Goal: Task Accomplishment & Management: Complete application form

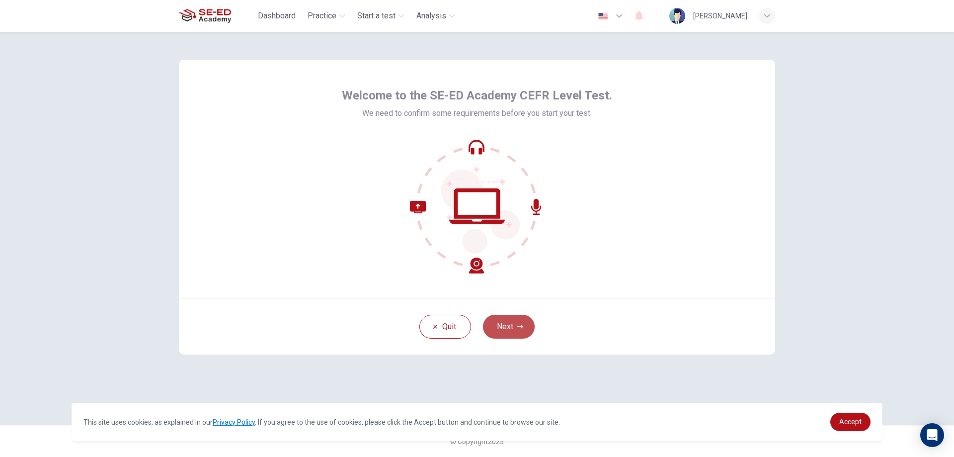
click at [513, 320] on button "Next" at bounding box center [509, 327] width 52 height 24
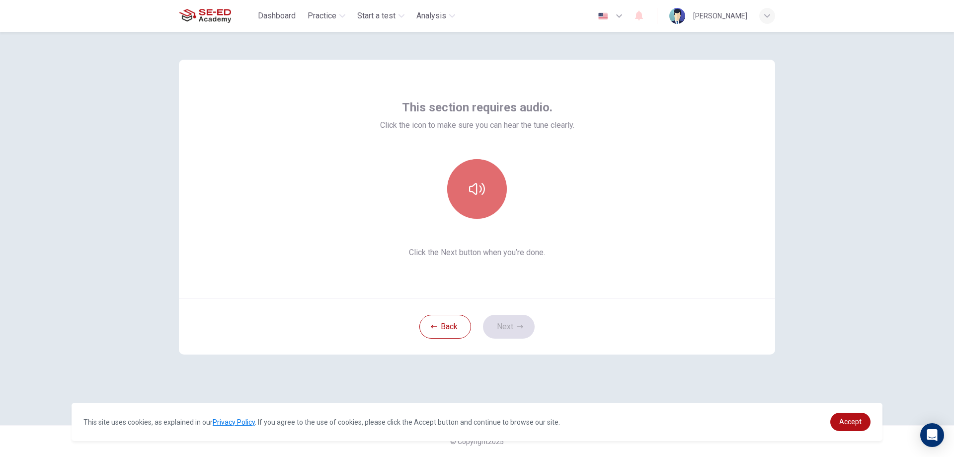
click at [486, 191] on button "button" at bounding box center [477, 189] width 60 height 60
click at [490, 189] on button "button" at bounding box center [477, 189] width 60 height 60
click at [489, 191] on button "button" at bounding box center [477, 189] width 60 height 60
click at [489, 181] on button "button" at bounding box center [477, 189] width 60 height 60
drag, startPoint x: 519, startPoint y: 322, endPoint x: 500, endPoint y: 328, distance: 20.8
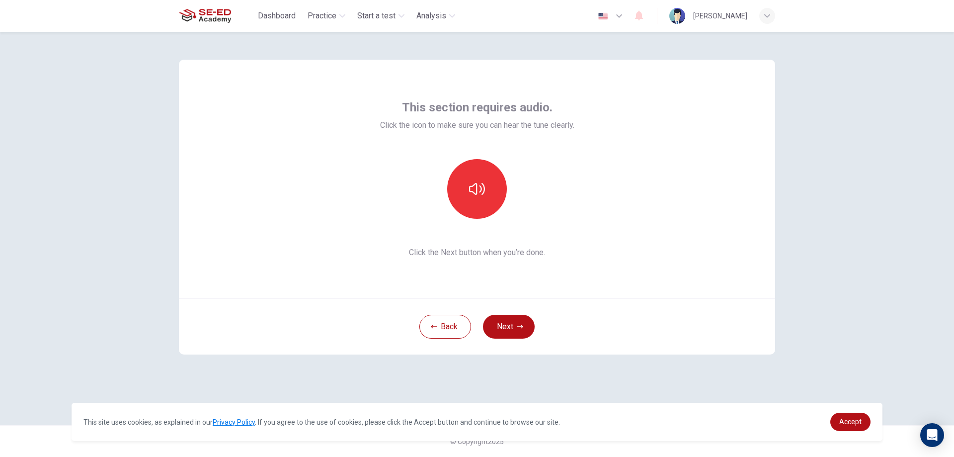
click at [497, 338] on button "Next" at bounding box center [509, 327] width 52 height 24
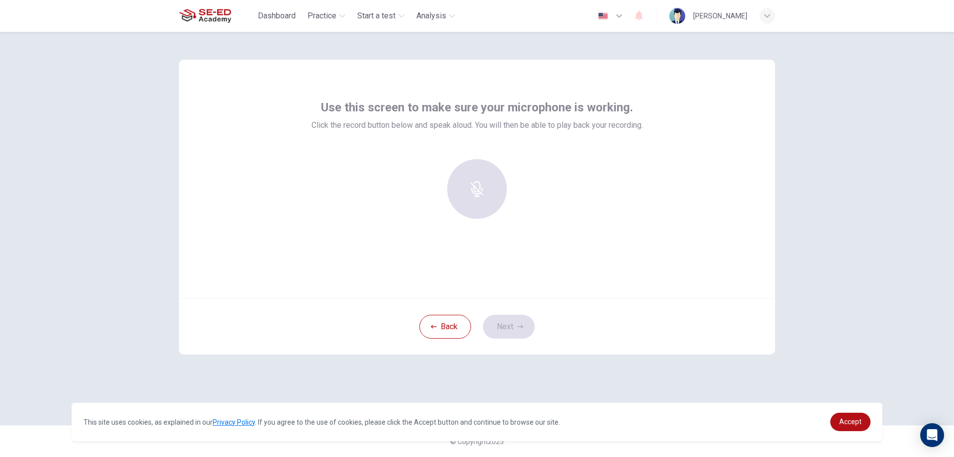
click at [488, 174] on div at bounding box center [477, 189] width 107 height 60
click at [480, 191] on div "Record" at bounding box center [477, 189] width 60 height 60
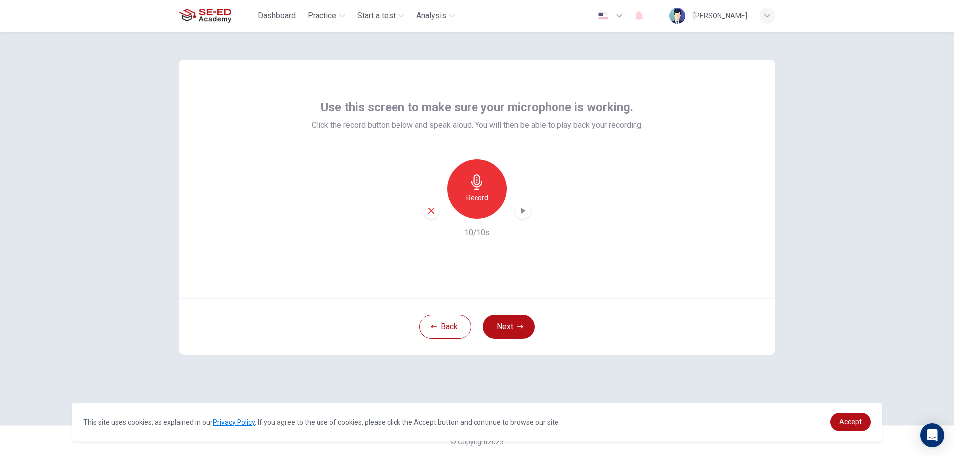
click at [478, 175] on icon "button" at bounding box center [477, 182] width 16 height 16
click at [504, 326] on button "Next" at bounding box center [509, 327] width 52 height 24
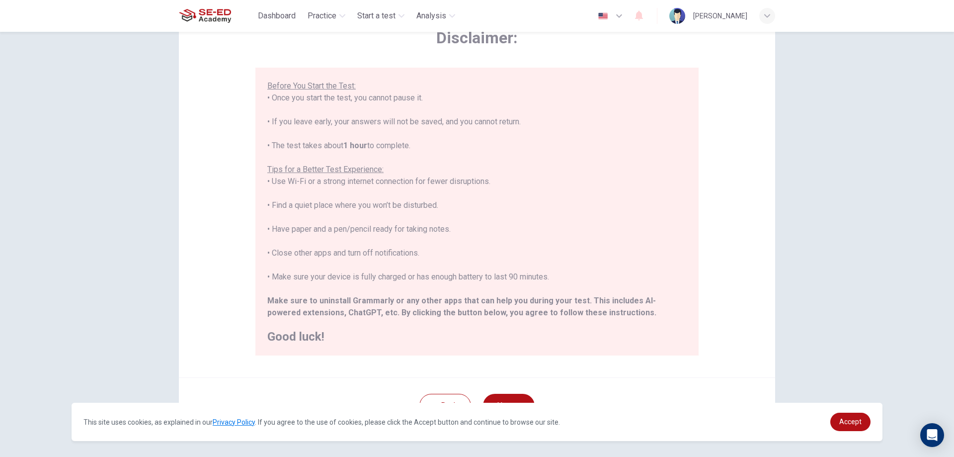
scroll to position [96, 0]
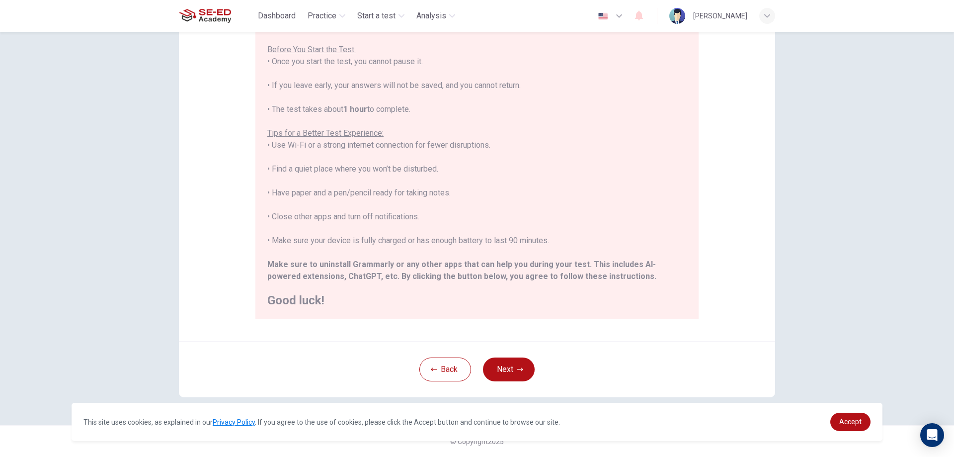
click at [510, 364] on button "Next" at bounding box center [509, 369] width 52 height 24
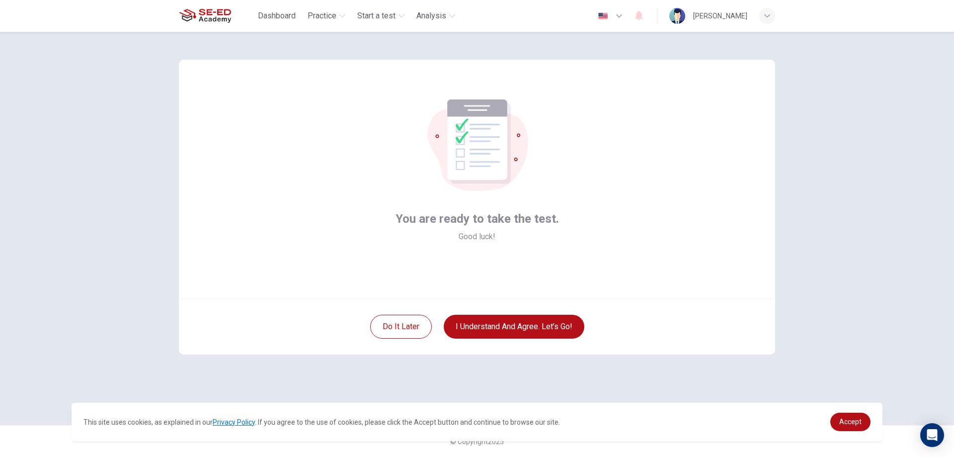
scroll to position [0, 0]
click at [530, 324] on button "I understand and agree. Let’s go!" at bounding box center [514, 327] width 141 height 24
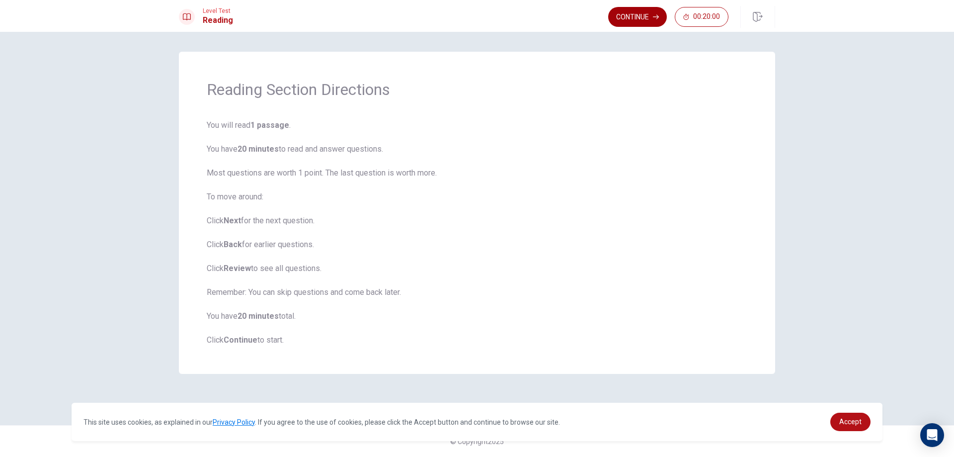
click at [641, 16] on button "Continue" at bounding box center [637, 17] width 59 height 20
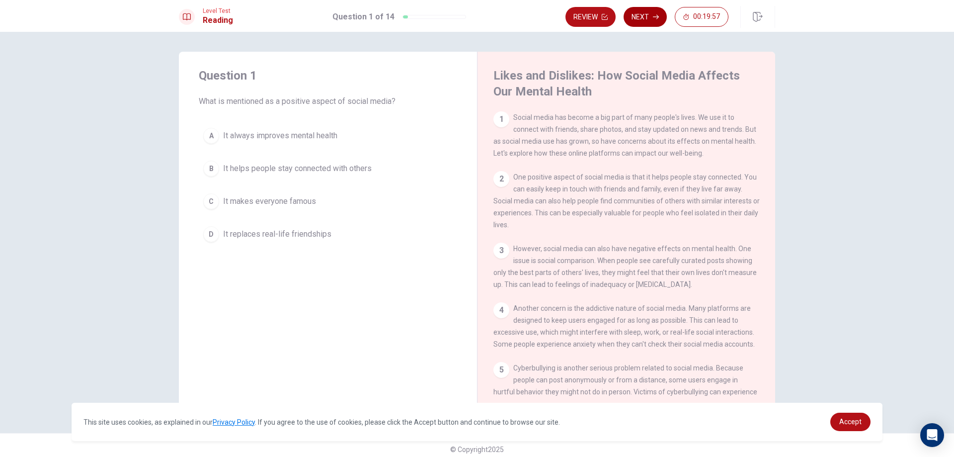
click at [648, 16] on button "Next" at bounding box center [645, 17] width 43 height 20
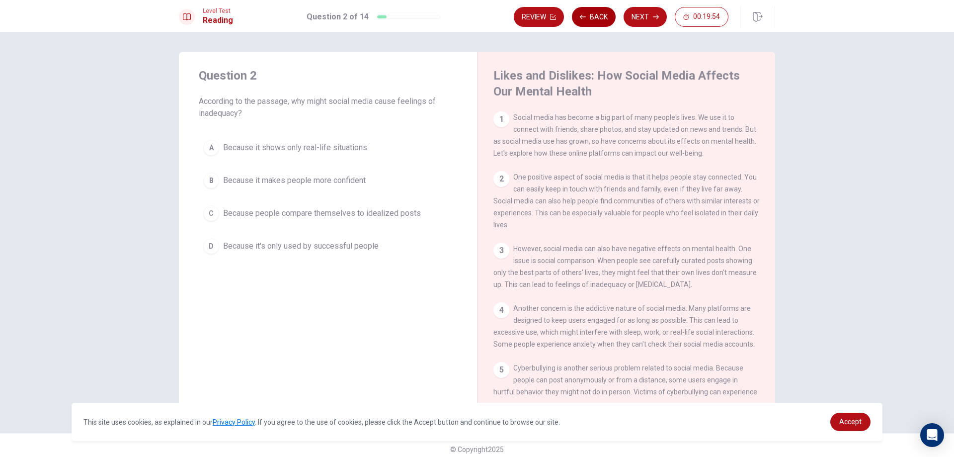
click at [605, 18] on button "Back" at bounding box center [594, 17] width 44 height 20
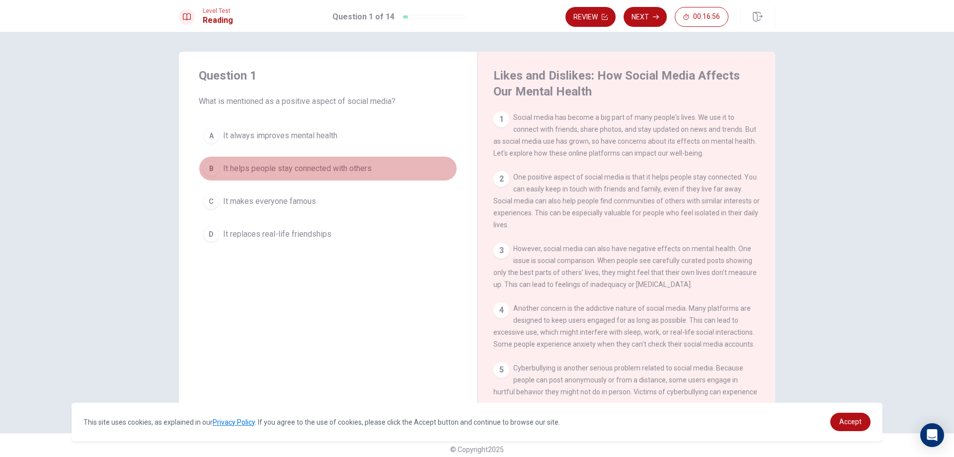
click at [209, 173] on div "B" at bounding box center [211, 169] width 16 height 16
click at [318, 172] on span "It helps people stay connected with others" at bounding box center [297, 169] width 149 height 12
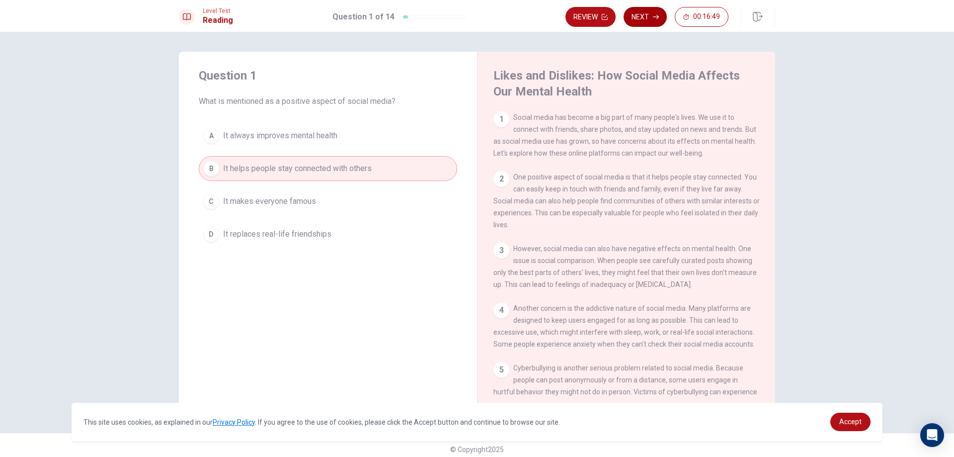
click at [639, 19] on button "Next" at bounding box center [645, 17] width 43 height 20
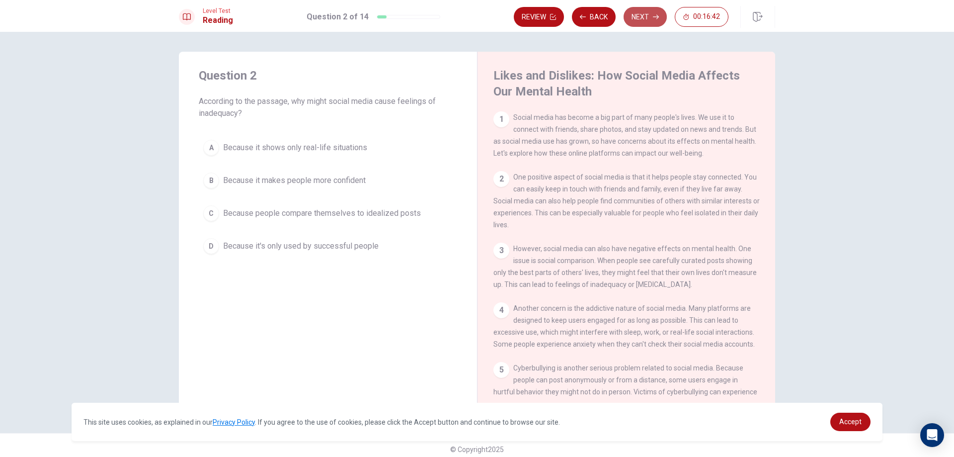
click at [647, 15] on button "Next" at bounding box center [645, 17] width 43 height 20
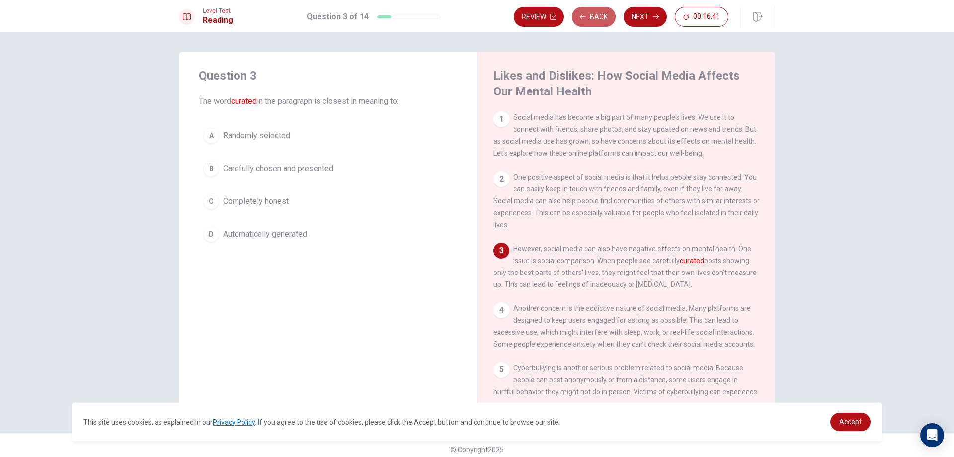
click at [600, 18] on button "Back" at bounding box center [594, 17] width 44 height 20
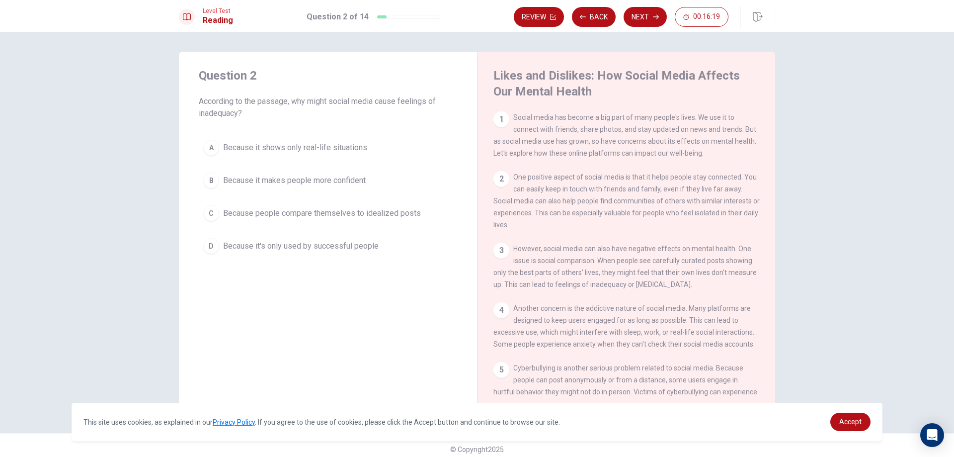
click at [223, 182] on span "Because it makes people more confident" at bounding box center [294, 180] width 143 height 12
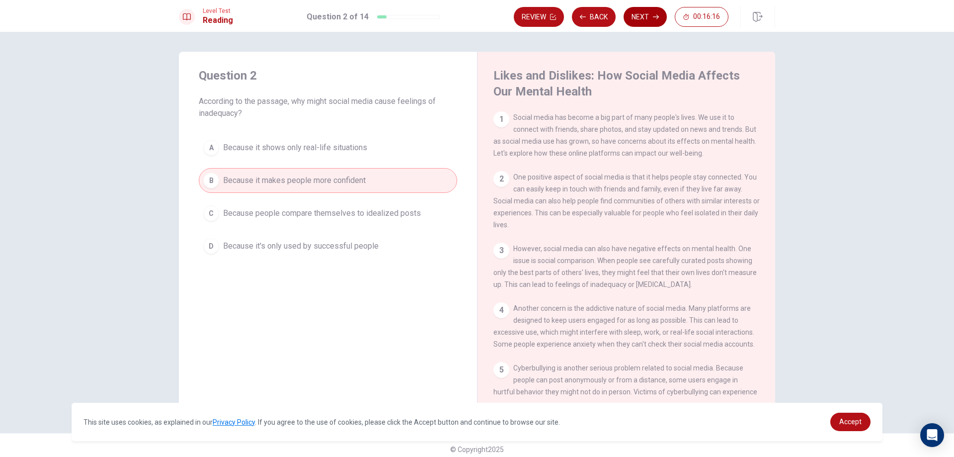
click at [647, 22] on button "Next" at bounding box center [645, 17] width 43 height 20
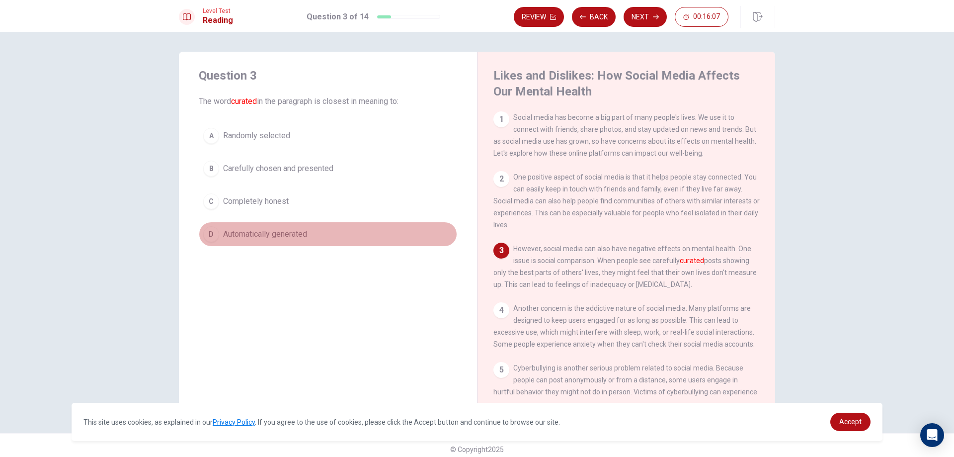
click at [246, 235] on span "Automatically generated" at bounding box center [265, 234] width 84 height 12
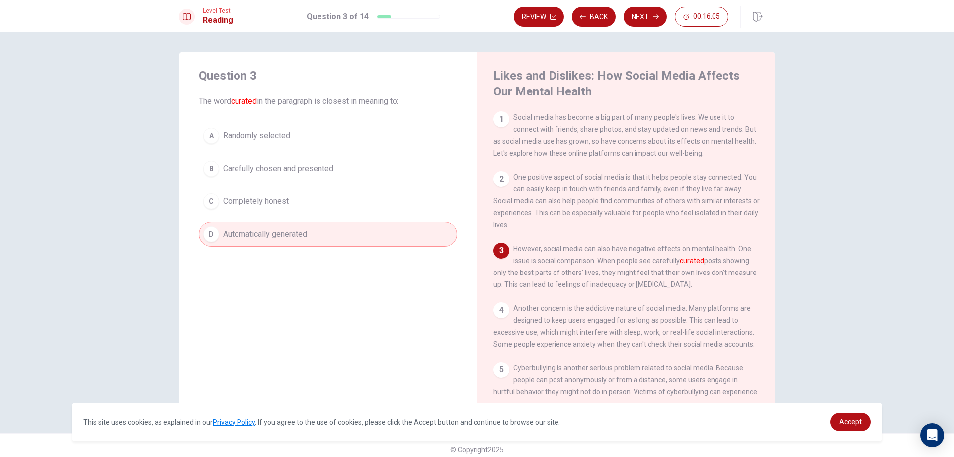
click at [650, 10] on button "Next" at bounding box center [645, 17] width 43 height 20
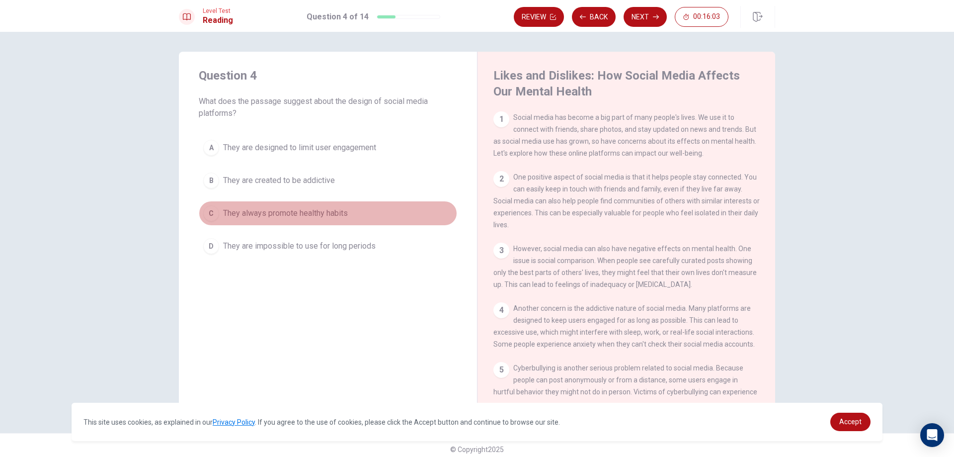
click at [282, 209] on span "They always promote healthy habits" at bounding box center [285, 213] width 125 height 12
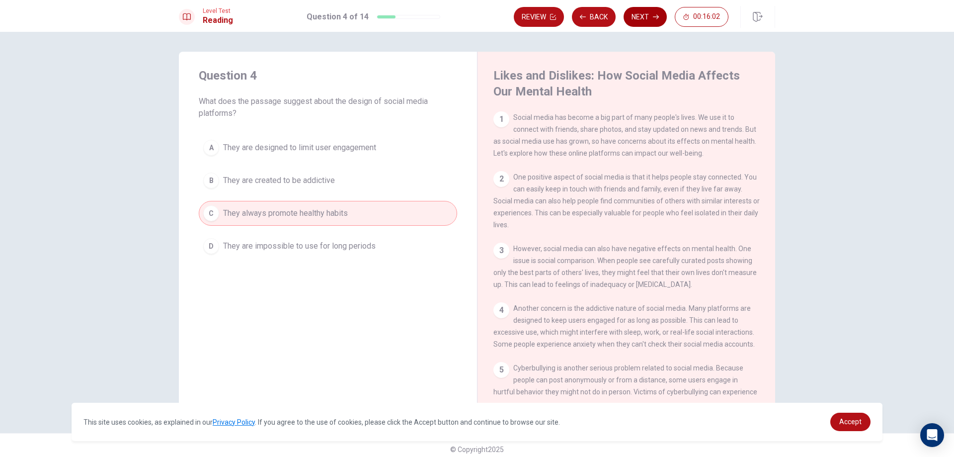
click at [651, 12] on button "Next" at bounding box center [645, 17] width 43 height 20
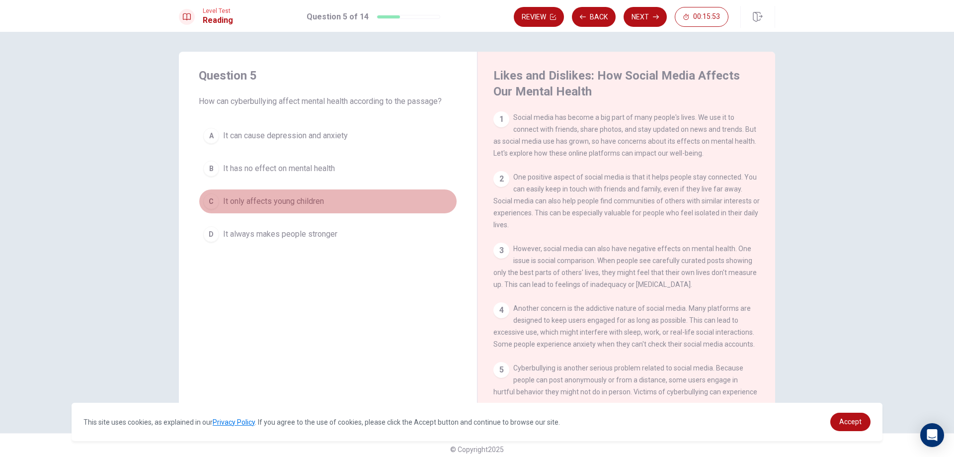
click at [317, 197] on span "It only affects young children" at bounding box center [273, 201] width 101 height 12
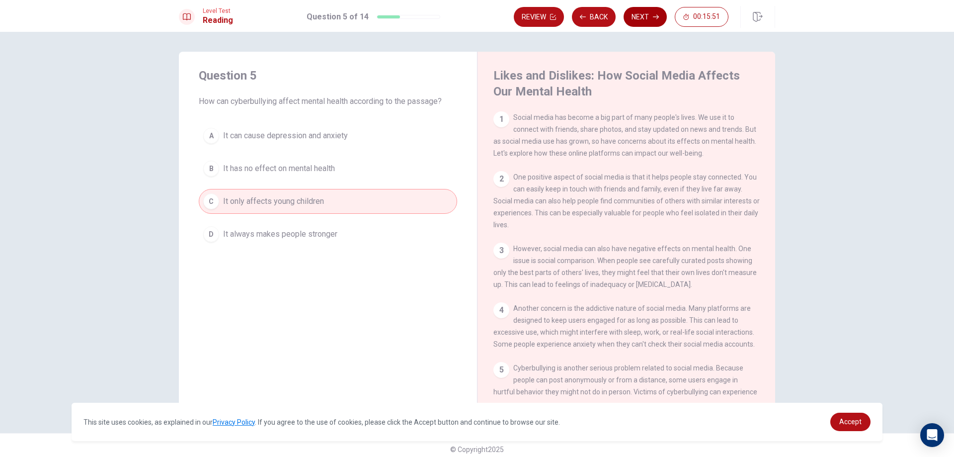
click at [653, 18] on icon "button" at bounding box center [656, 17] width 6 height 6
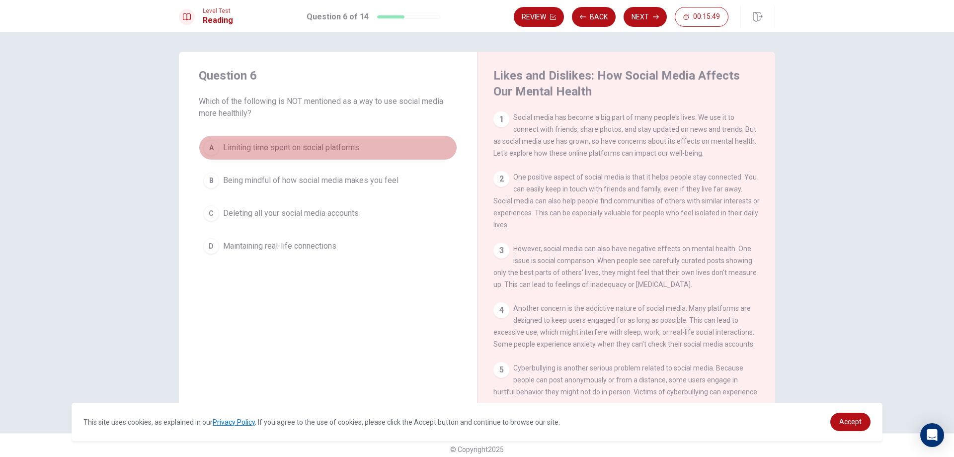
click at [344, 145] on span "Limiting time spent on social platforms" at bounding box center [291, 148] width 136 height 12
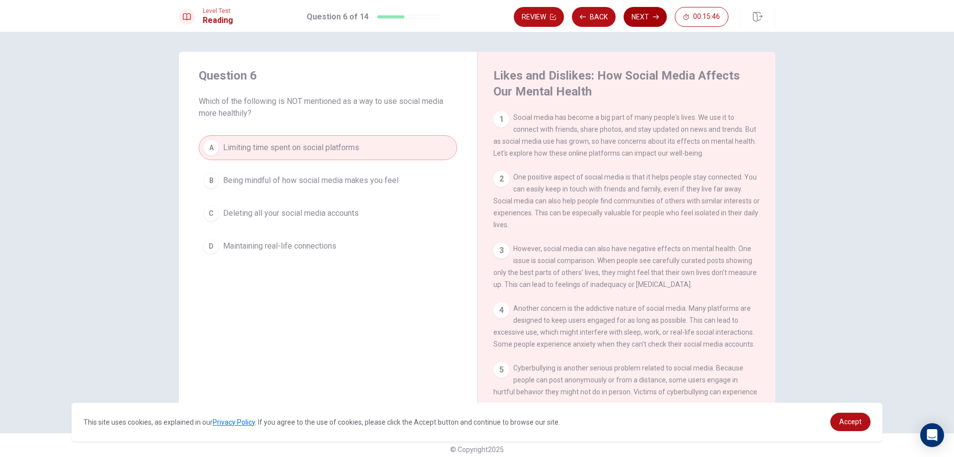
click at [637, 20] on button "Next" at bounding box center [645, 17] width 43 height 20
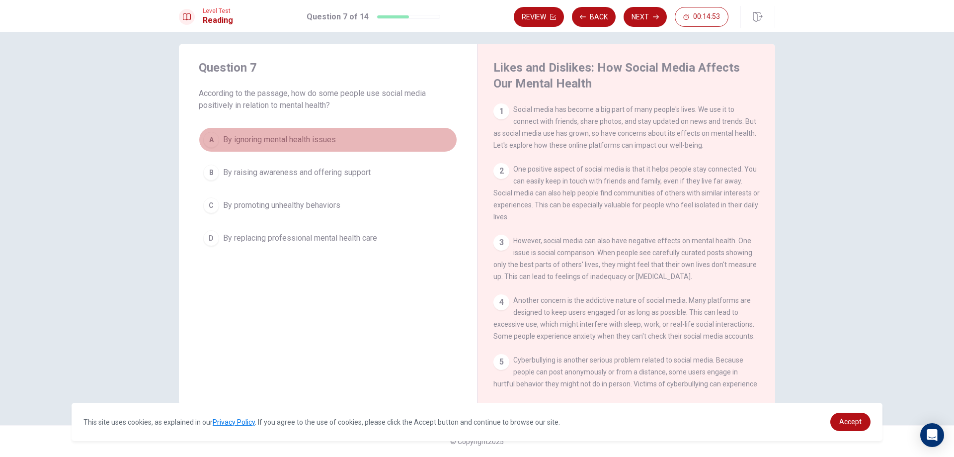
click at [249, 140] on span "By ignoring mental health issues" at bounding box center [279, 140] width 113 height 12
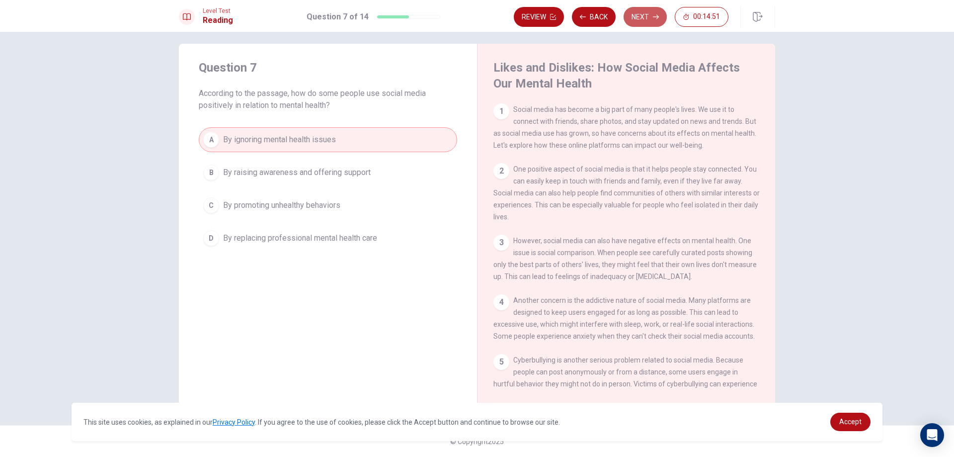
click at [645, 13] on button "Next" at bounding box center [645, 17] width 43 height 20
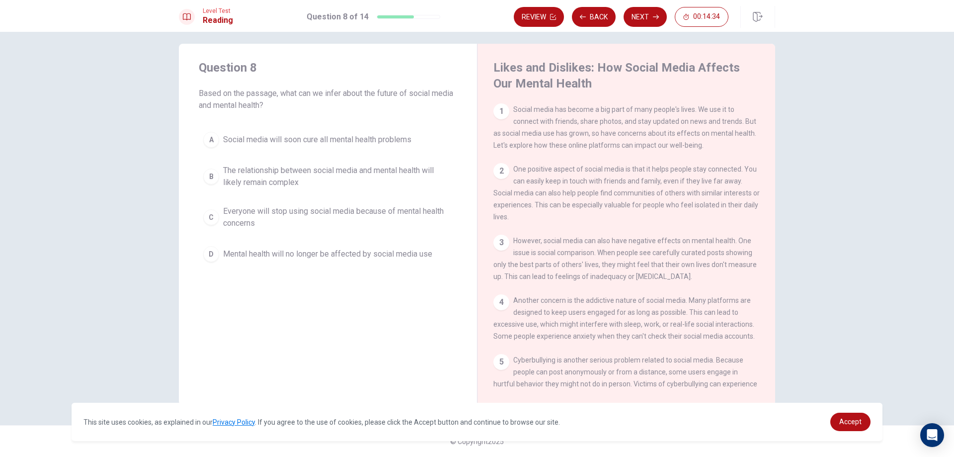
click at [505, 247] on div "3" at bounding box center [502, 243] width 16 height 16
click at [503, 310] on div "4" at bounding box center [502, 302] width 16 height 16
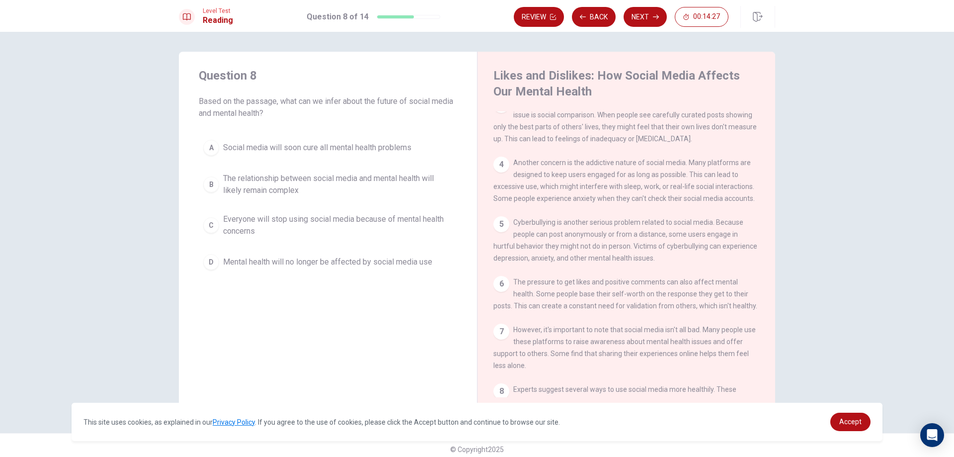
scroll to position [149, 0]
click at [496, 229] on div "5" at bounding box center [502, 221] width 16 height 16
click at [532, 233] on div "5 Cyberbullying is another serious problem related to social media. Because peo…" at bounding box center [627, 237] width 266 height 48
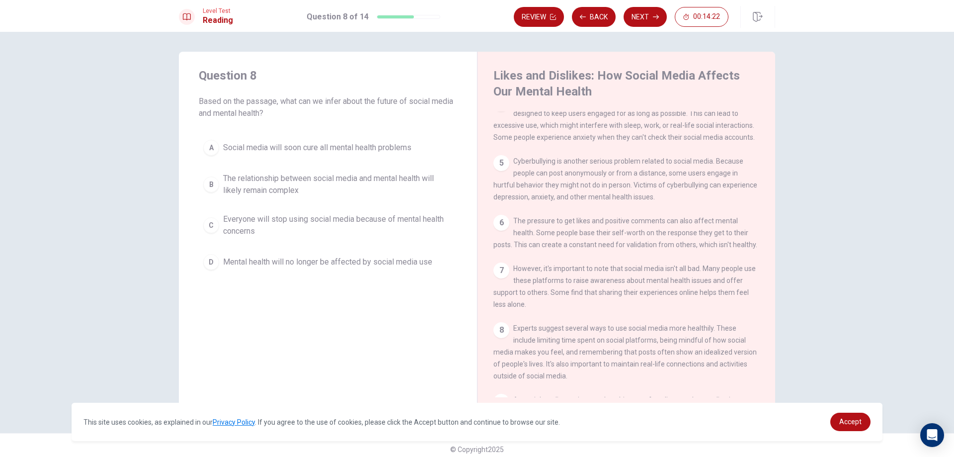
scroll to position [281, 0]
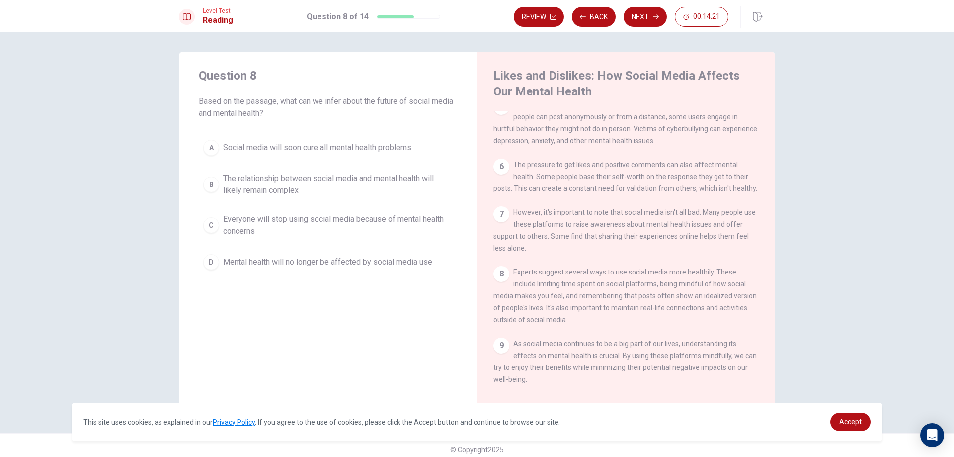
click at [500, 271] on div "8" at bounding box center [502, 274] width 16 height 16
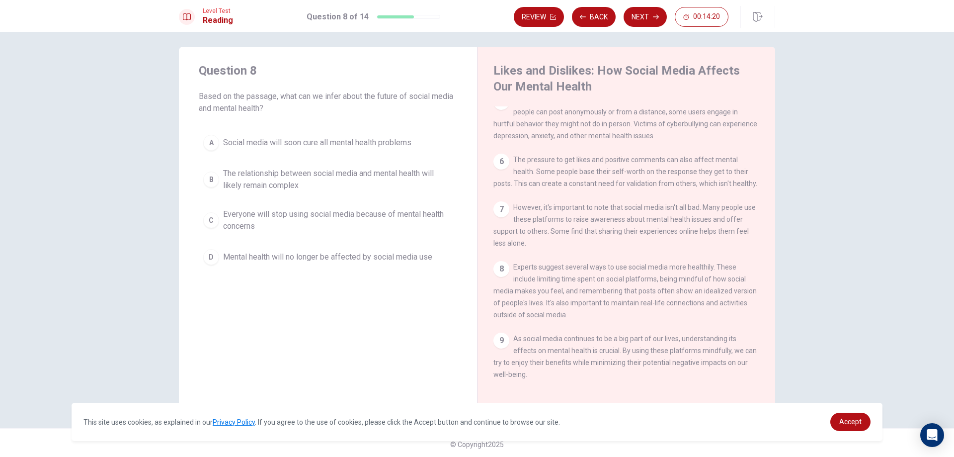
scroll to position [8, 0]
click at [211, 137] on div "A" at bounding box center [211, 140] width 16 height 16
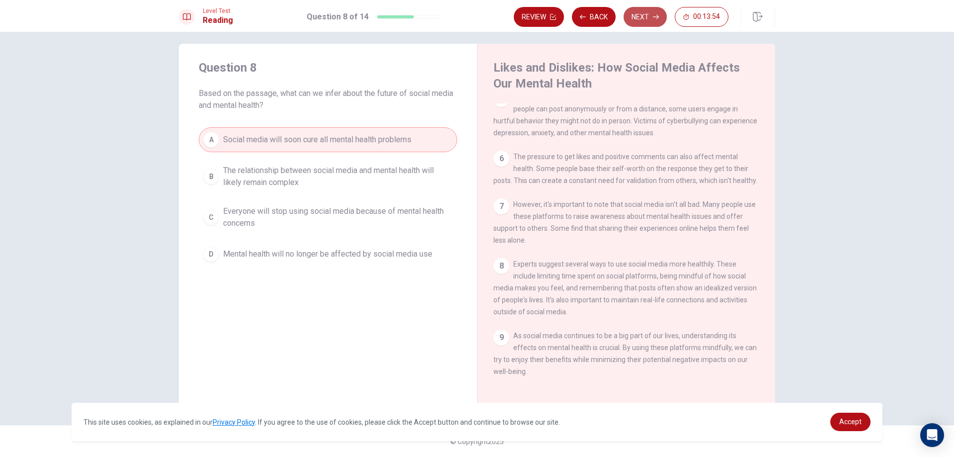
click at [647, 11] on button "Next" at bounding box center [645, 17] width 43 height 20
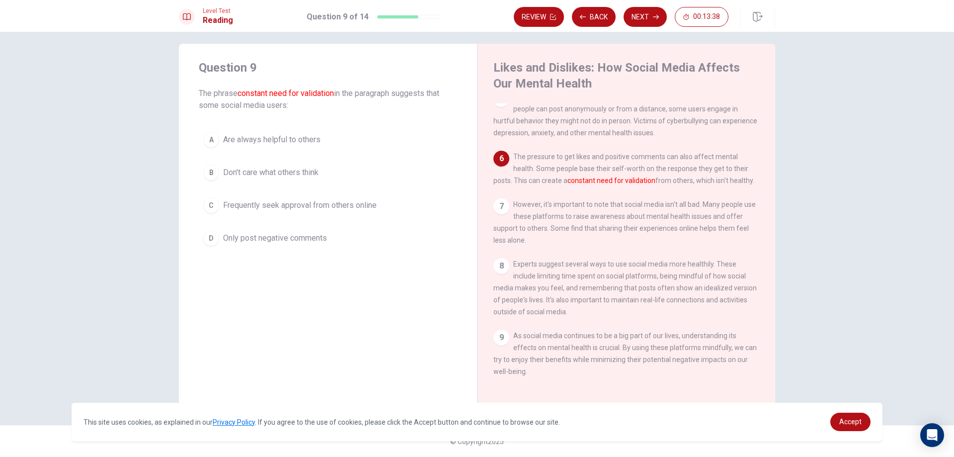
click at [592, 176] on font "constant need for validation" at bounding box center [612, 180] width 88 height 8
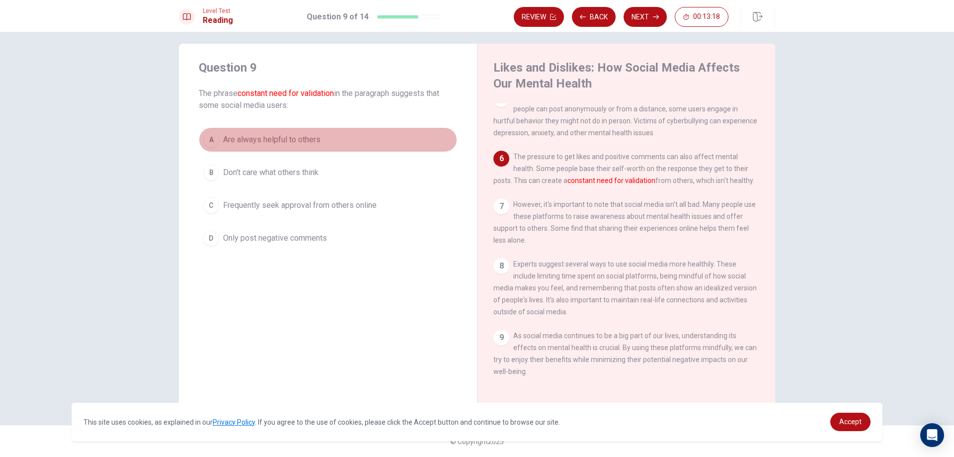
click at [277, 143] on span "Are always helpful to others" at bounding box center [271, 140] width 97 height 12
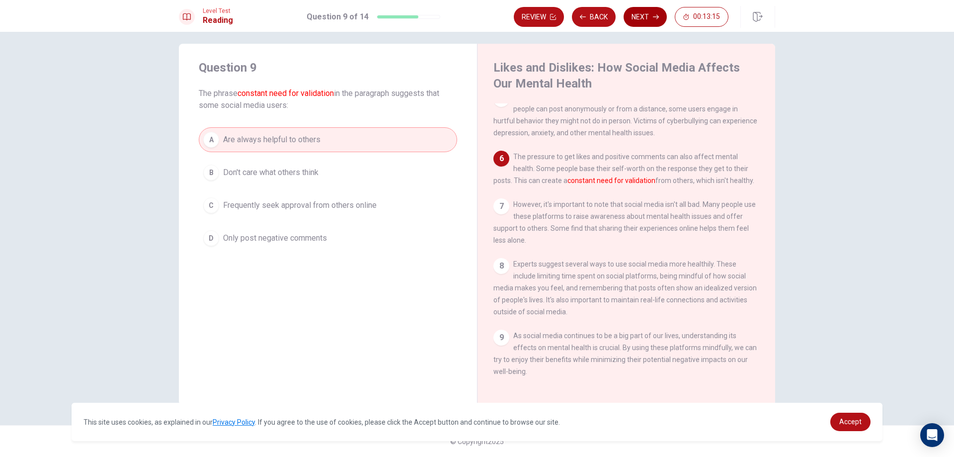
click at [652, 14] on button "Next" at bounding box center [645, 17] width 43 height 20
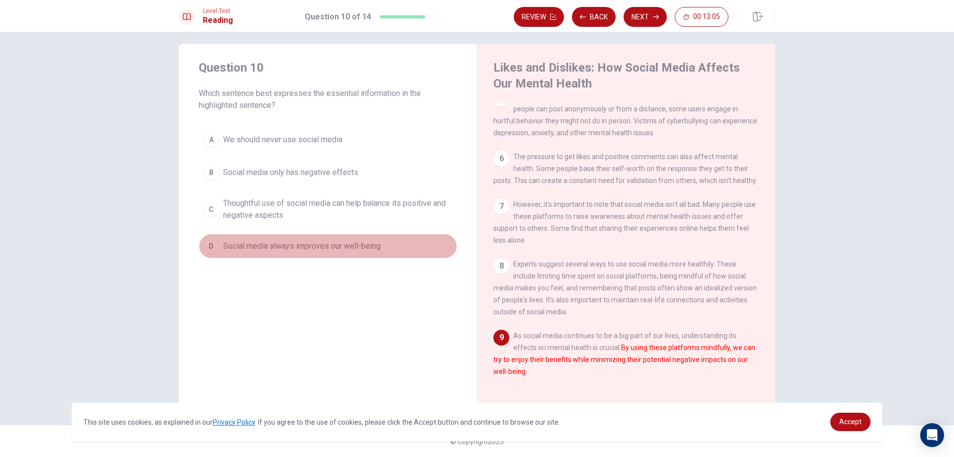
click at [255, 245] on span "Social media always improves our well-being" at bounding box center [302, 246] width 158 height 12
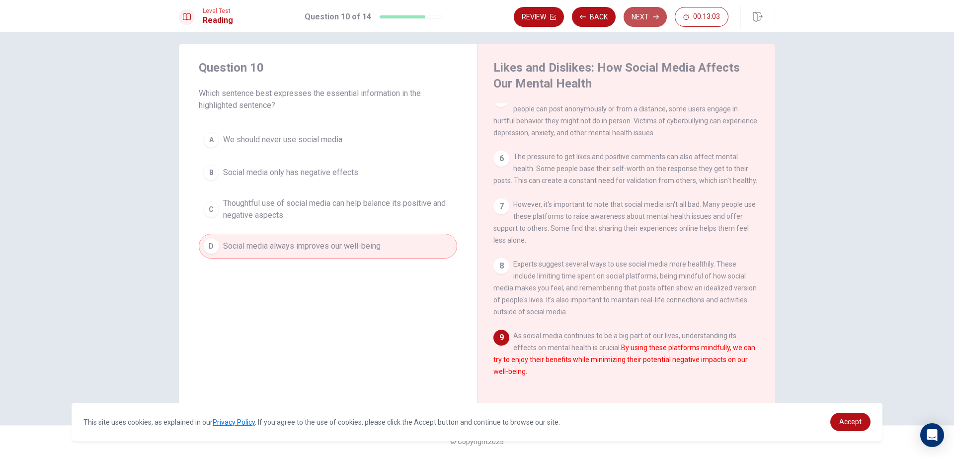
click at [651, 12] on button "Next" at bounding box center [645, 17] width 43 height 20
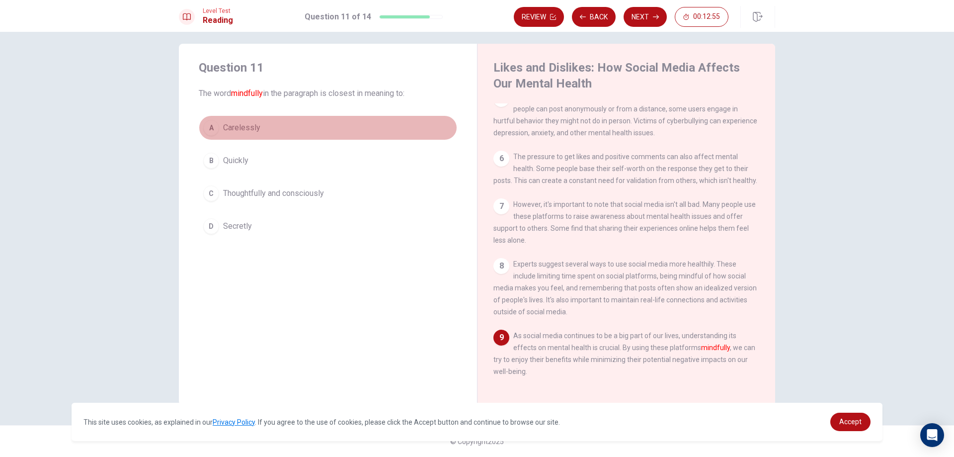
click at [271, 125] on button "A Carelessly" at bounding box center [328, 127] width 258 height 25
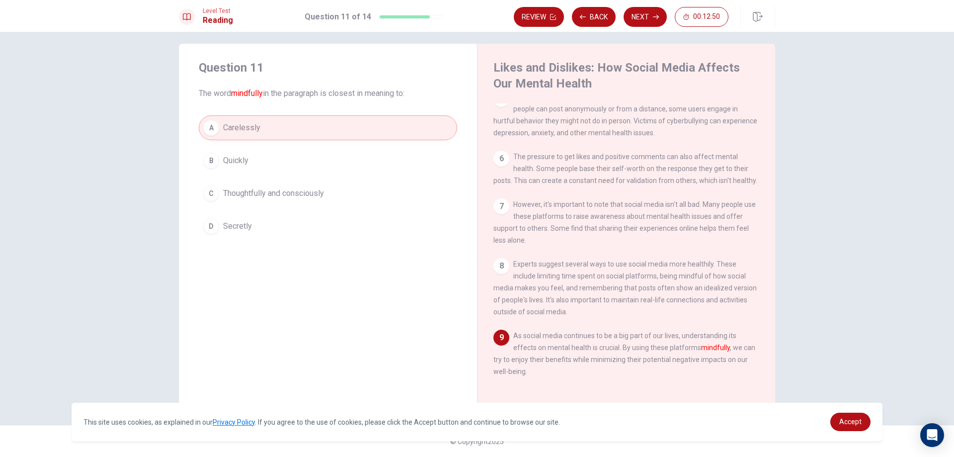
click at [652, 18] on button "Next" at bounding box center [645, 17] width 43 height 20
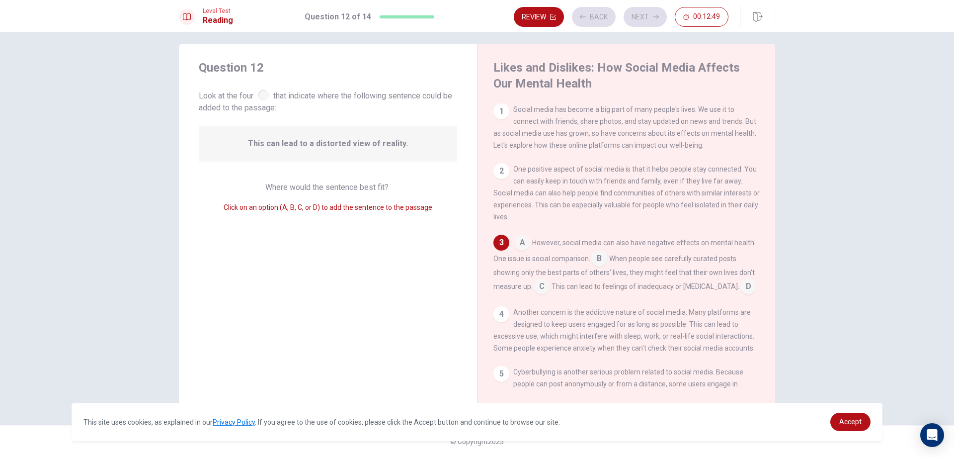
scroll to position [21, 0]
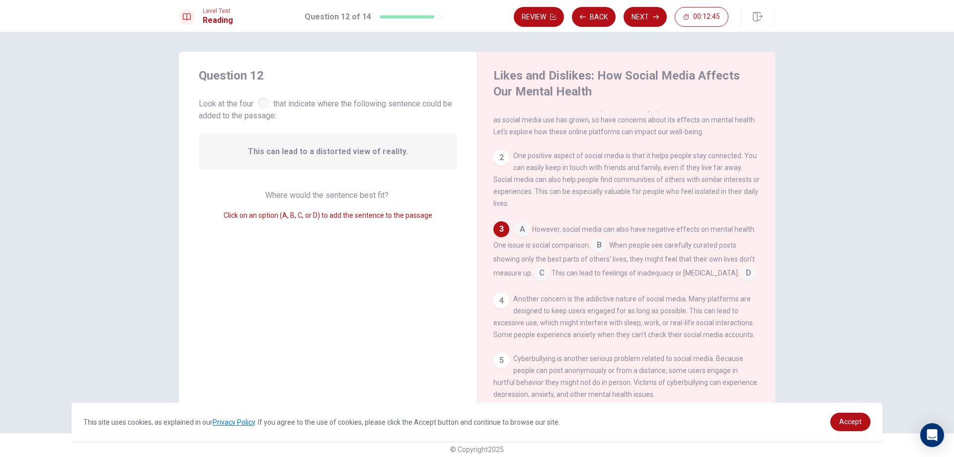
click at [264, 104] on div at bounding box center [263, 102] width 11 height 11
click at [499, 157] on div "2" at bounding box center [502, 158] width 16 height 16
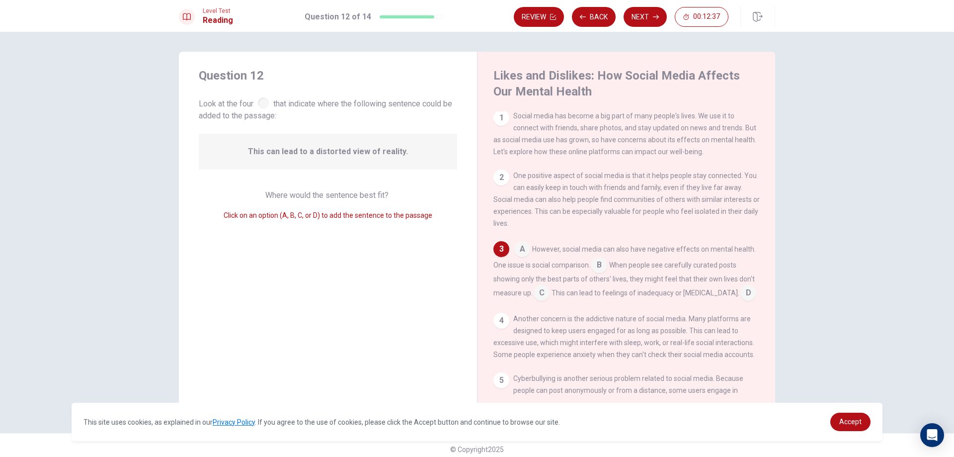
scroll to position [0, 0]
click at [367, 154] on span "This can lead to a distorted view of reality." at bounding box center [328, 152] width 160 height 12
click at [371, 199] on span "Where would the sentence best fit?" at bounding box center [327, 194] width 125 height 9
click at [514, 253] on input at bounding box center [522, 252] width 16 height 16
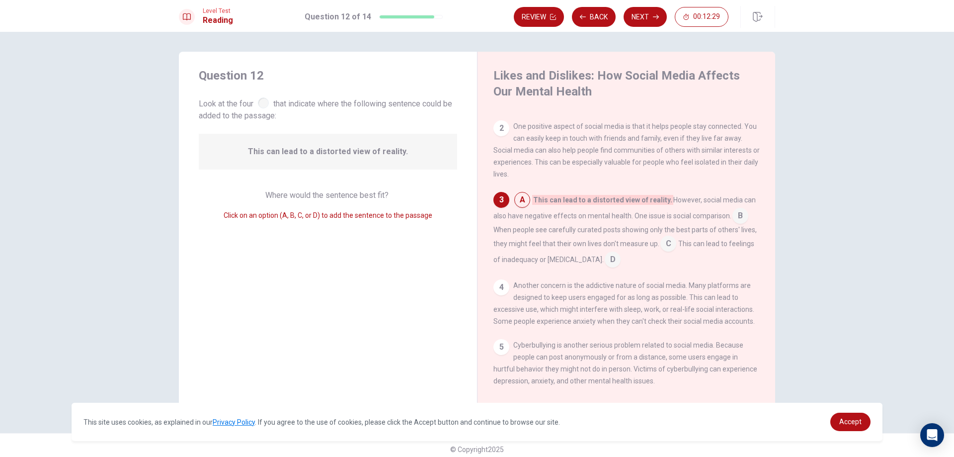
scroll to position [99, 0]
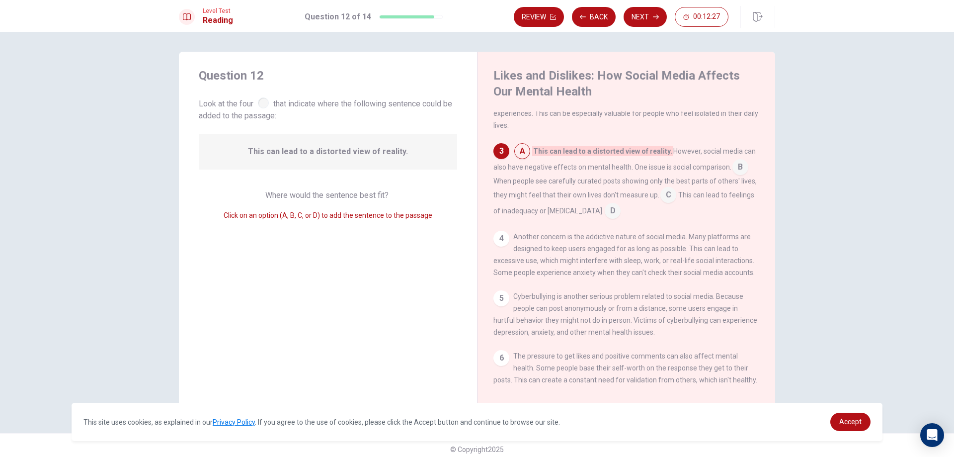
click at [741, 175] on input at bounding box center [741, 168] width 16 height 16
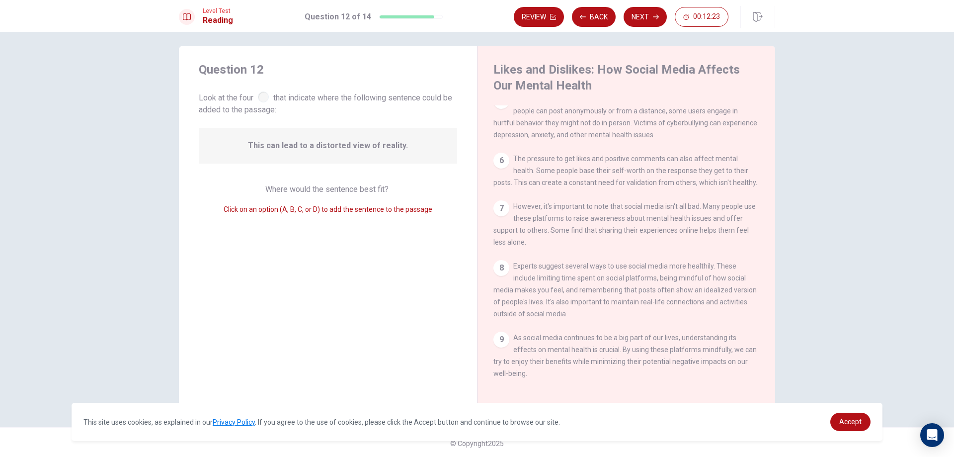
scroll to position [8, 0]
click at [640, 13] on button "Next" at bounding box center [645, 17] width 43 height 20
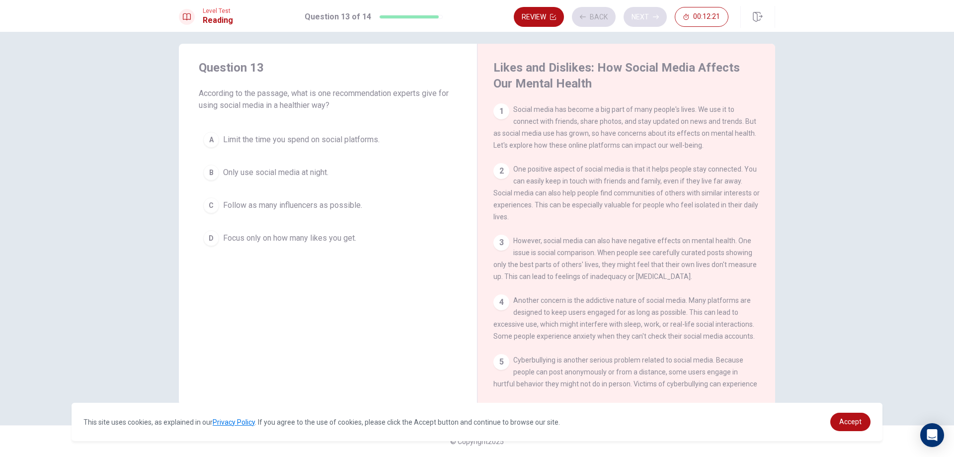
scroll to position [0, 0]
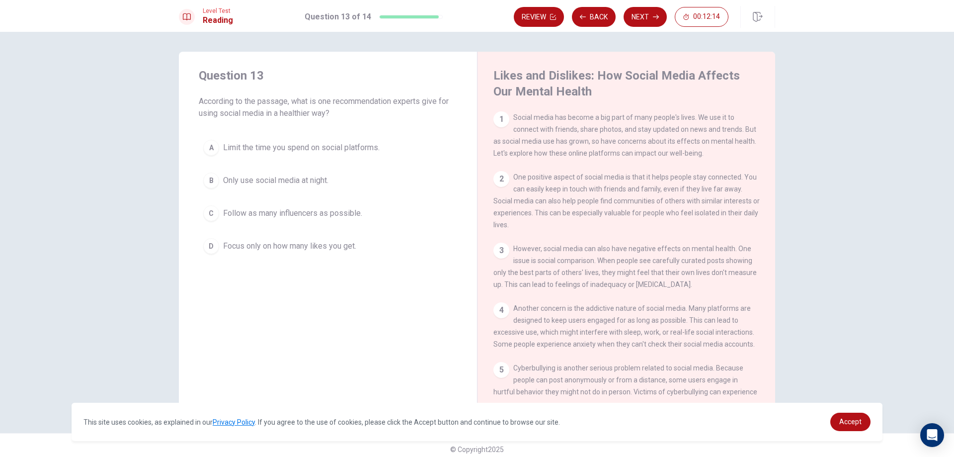
click at [305, 183] on span "Only use social media at night." at bounding box center [275, 180] width 105 height 12
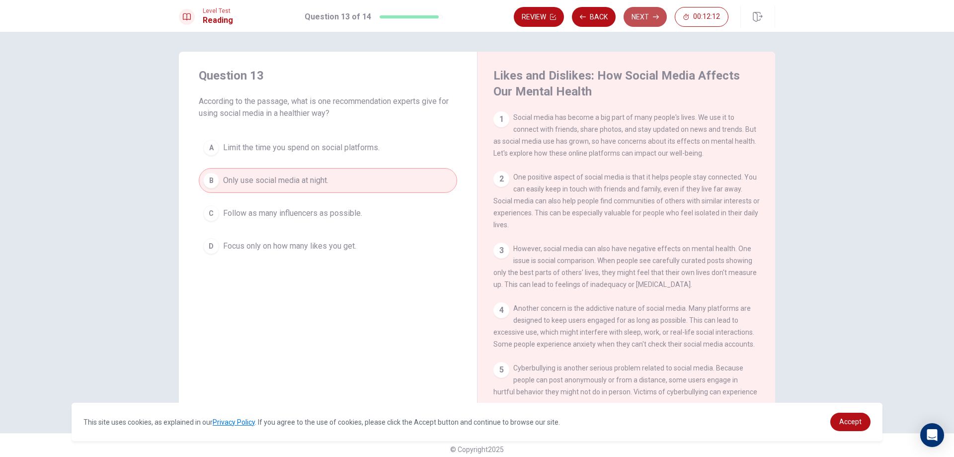
click at [642, 14] on button "Next" at bounding box center [645, 17] width 43 height 20
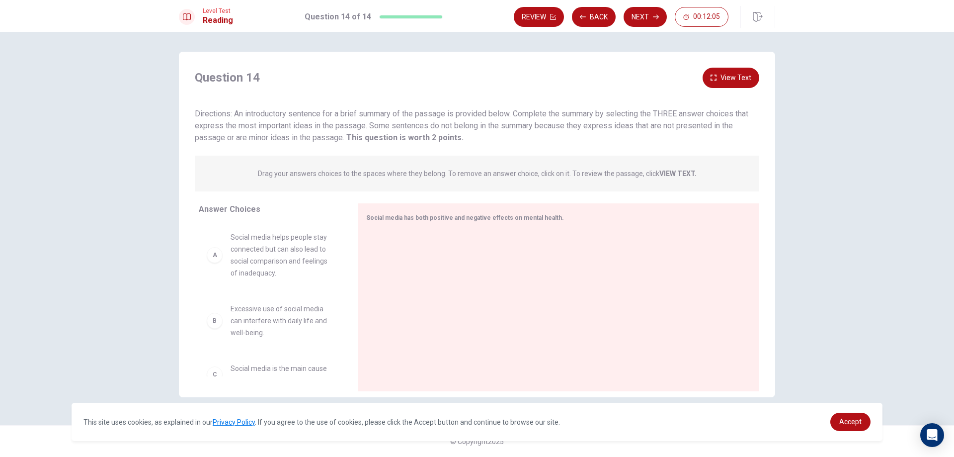
click at [279, 255] on span "Social media helps people stay connected but can also lead to social comparison…" at bounding box center [282, 255] width 103 height 48
click at [280, 318] on span "Excessive use of social media can interfere with daily life and well-being." at bounding box center [282, 321] width 103 height 36
click at [424, 264] on div at bounding box center [554, 298] width 377 height 133
click at [377, 176] on p "Drag your answers choices to the spaces where they belong. To remove an answer …" at bounding box center [477, 174] width 439 height 8
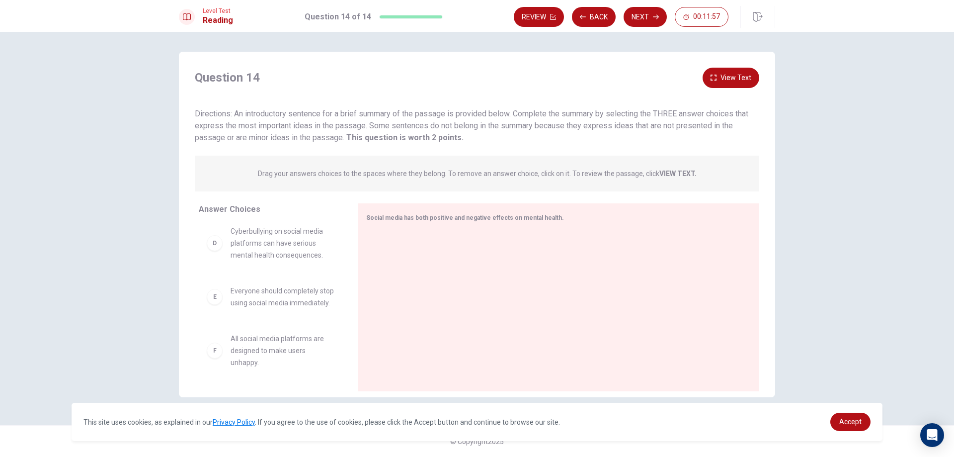
click at [279, 288] on span "Everyone should completely stop using social media immediately." at bounding box center [282, 297] width 103 height 24
click at [289, 353] on span "All social media platforms are designed to make users unhappy." at bounding box center [282, 351] width 103 height 36
click at [298, 233] on span "Cyberbullying on social media platforms can have serious mental health conseque…" at bounding box center [282, 243] width 103 height 36
click at [725, 76] on button "View Text" at bounding box center [731, 78] width 57 height 20
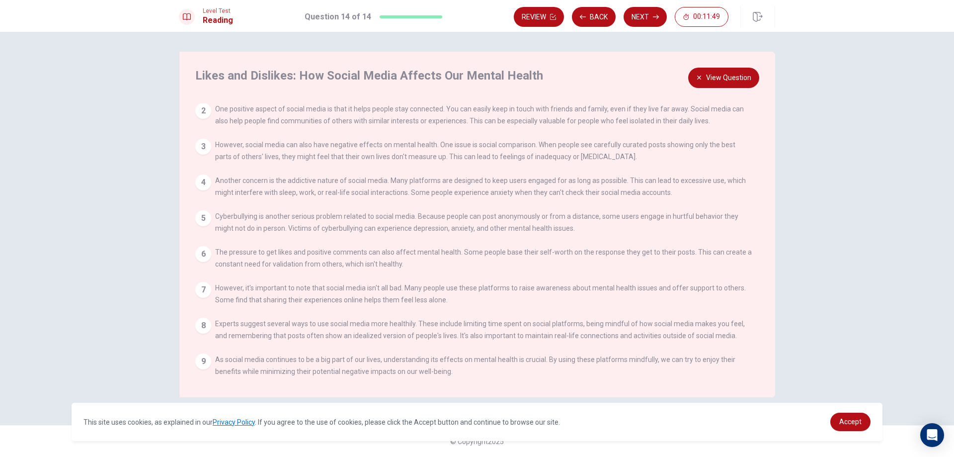
scroll to position [0, 0]
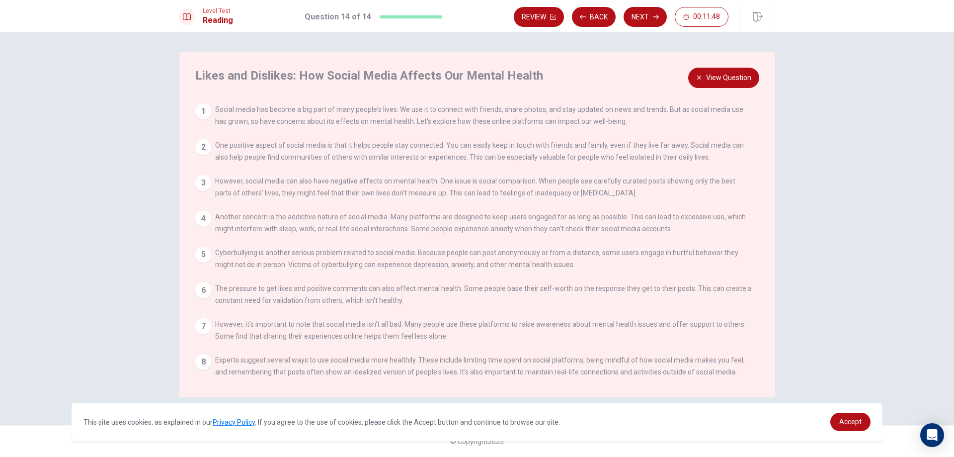
click at [443, 124] on span "Social media has become a big part of many people's lives. We use it to connect…" at bounding box center [479, 115] width 528 height 20
click at [733, 78] on button "View Question" at bounding box center [723, 78] width 71 height 20
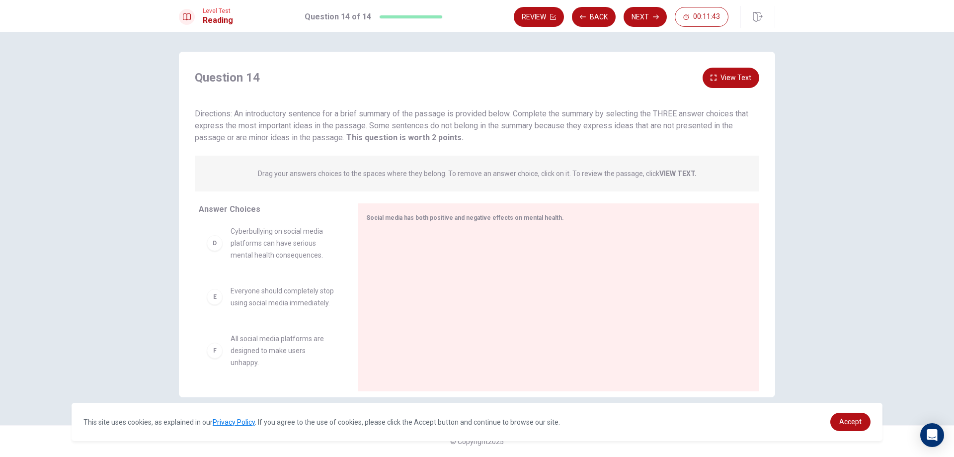
click at [600, 4] on div "Level Test Reading Question 14 of 14 Review Back Next 00:11:43" at bounding box center [477, 16] width 954 height 32
click at [600, 23] on button "Back" at bounding box center [594, 17] width 44 height 20
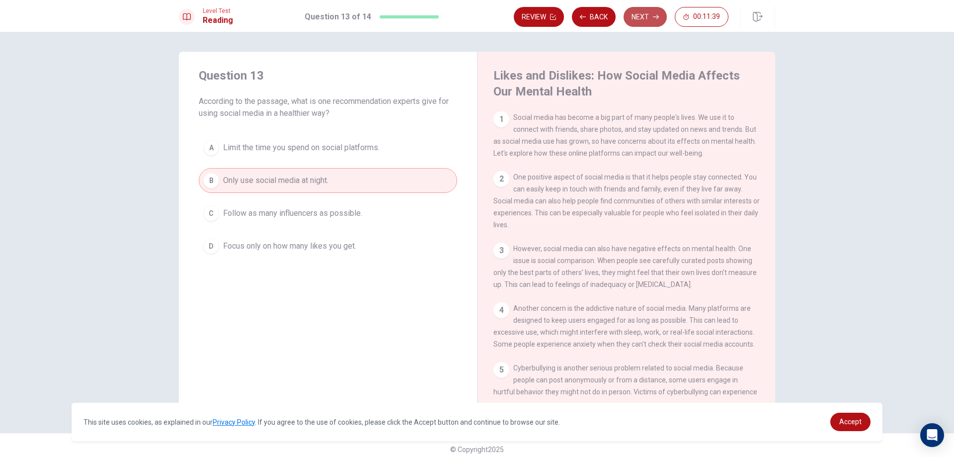
click at [664, 18] on button "Next" at bounding box center [645, 17] width 43 height 20
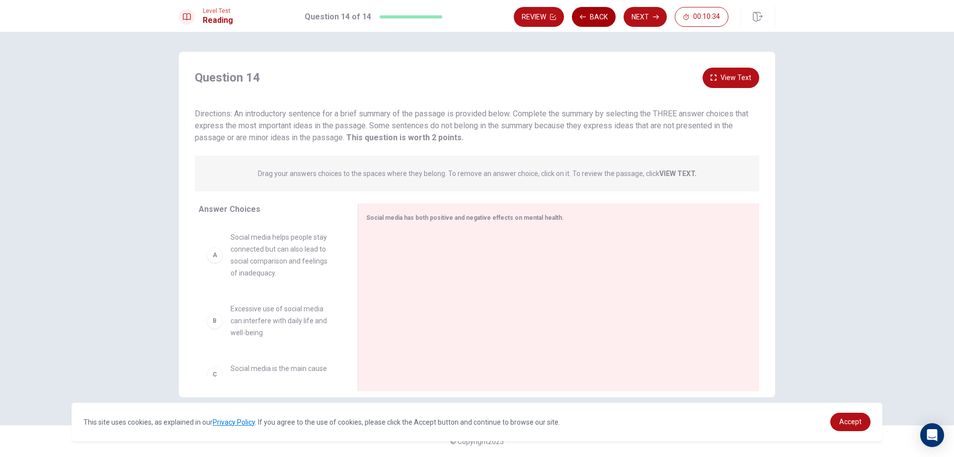
click at [601, 13] on button "Back" at bounding box center [594, 17] width 44 height 20
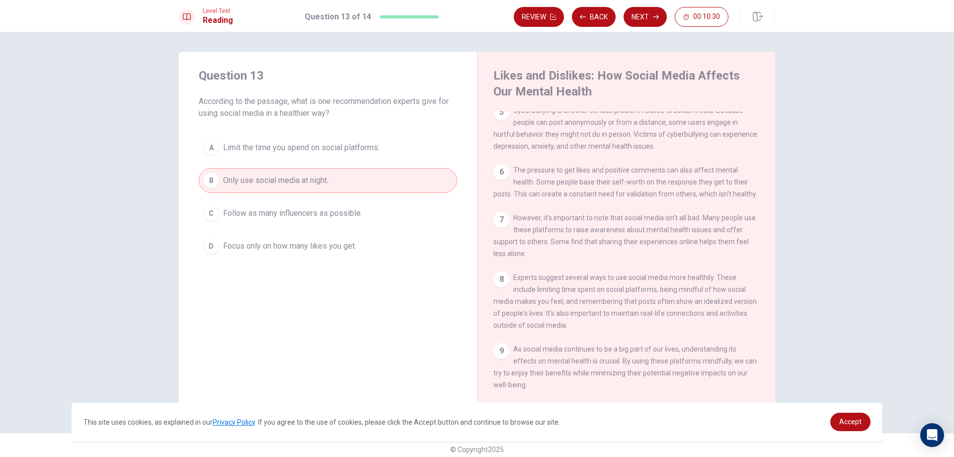
scroll to position [281, 0]
click at [655, 18] on icon "button" at bounding box center [656, 17] width 6 height 6
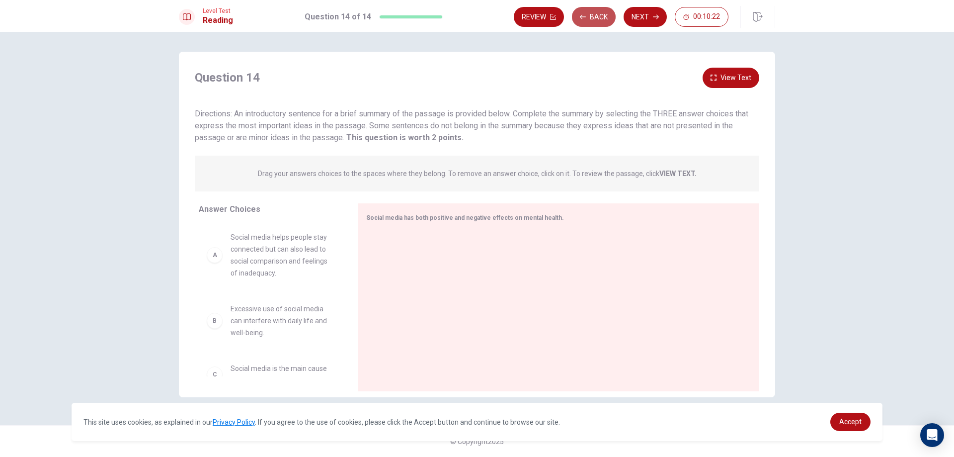
click at [600, 16] on button "Back" at bounding box center [594, 17] width 44 height 20
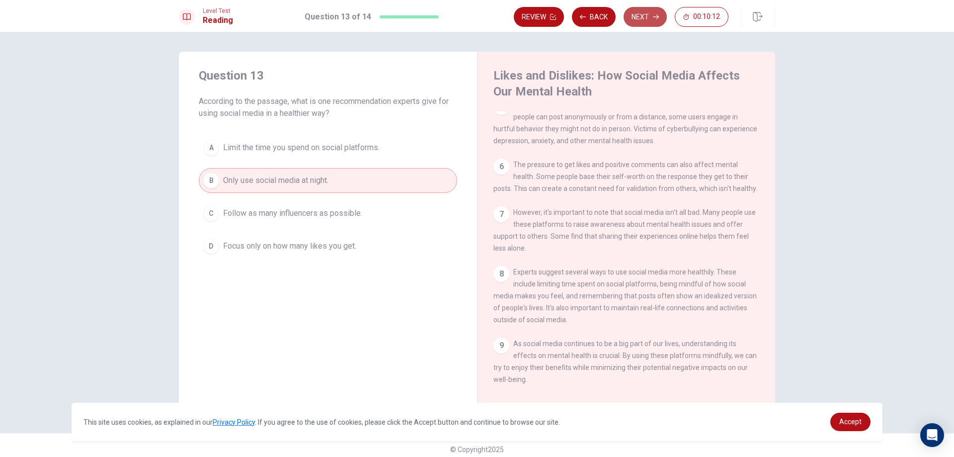
click at [654, 14] on icon "button" at bounding box center [656, 17] width 6 height 6
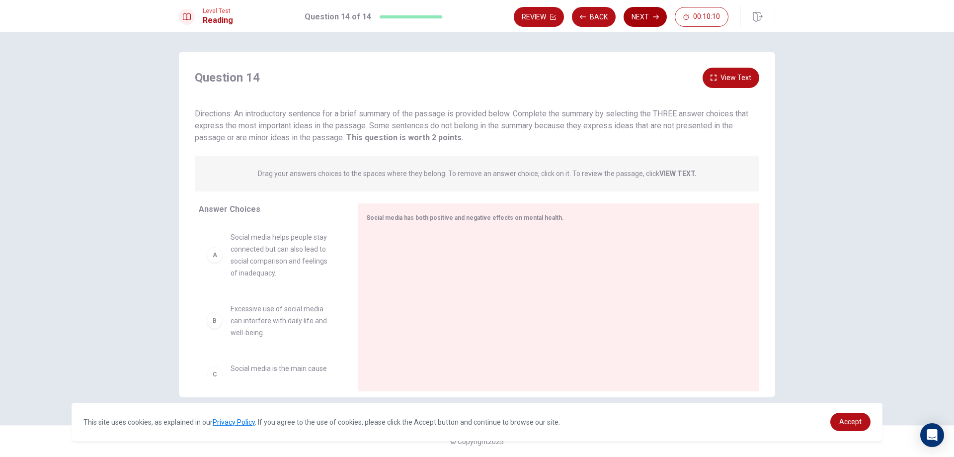
click at [652, 15] on button "Next" at bounding box center [645, 17] width 43 height 20
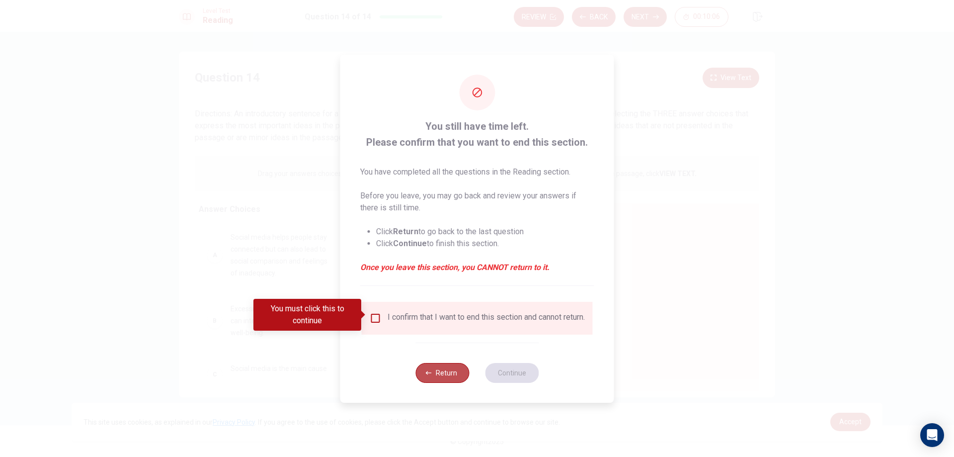
click at [456, 369] on button "Return" at bounding box center [443, 373] width 54 height 20
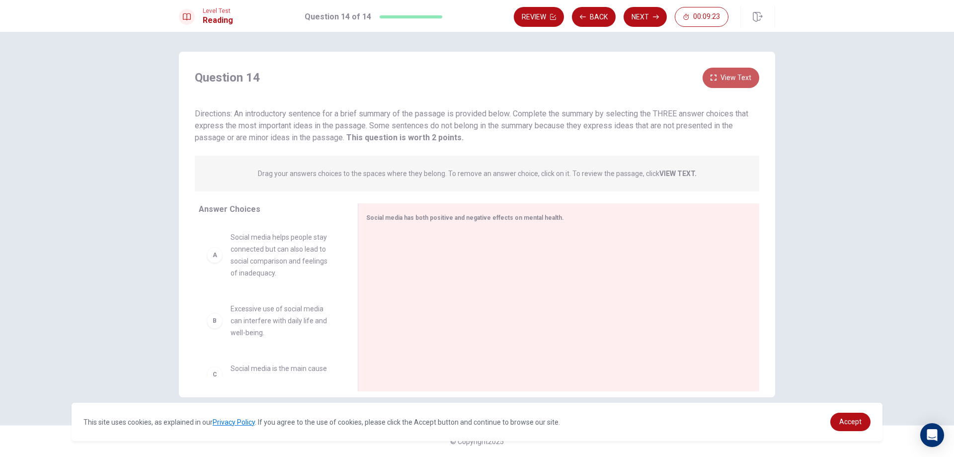
click at [732, 73] on button "View Text" at bounding box center [731, 78] width 57 height 20
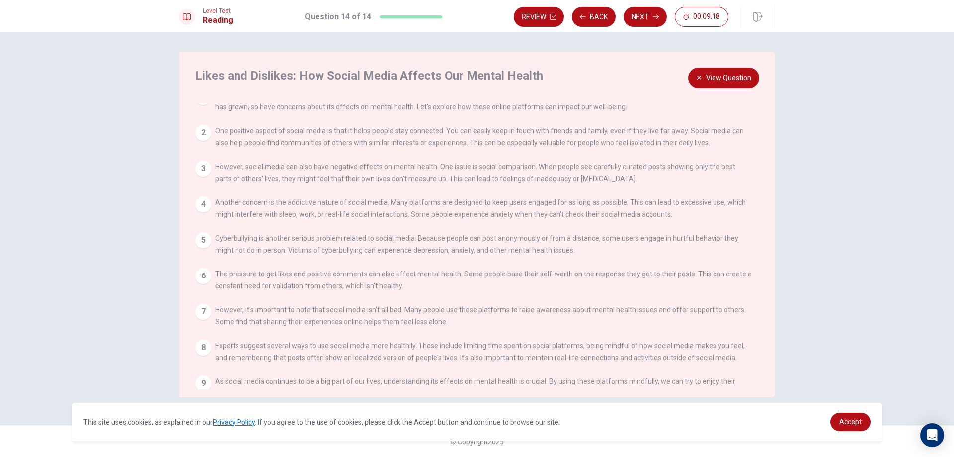
scroll to position [0, 0]
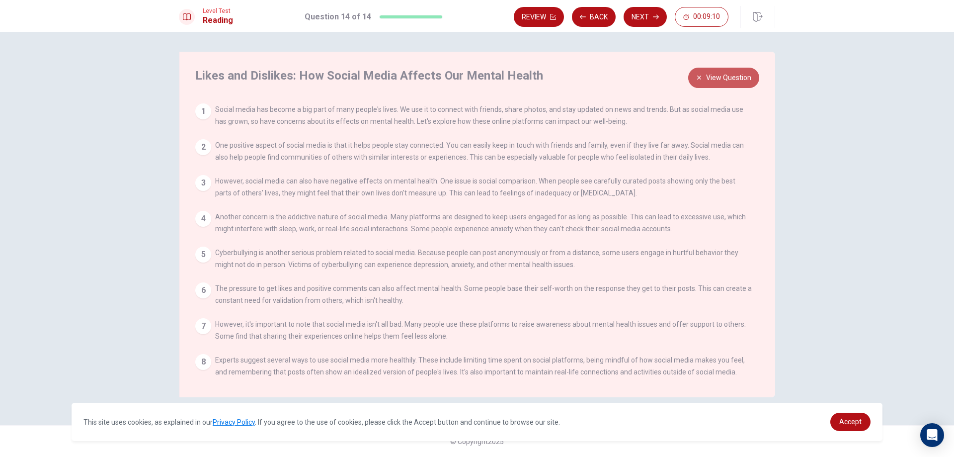
click at [723, 79] on button "View Question" at bounding box center [723, 78] width 71 height 20
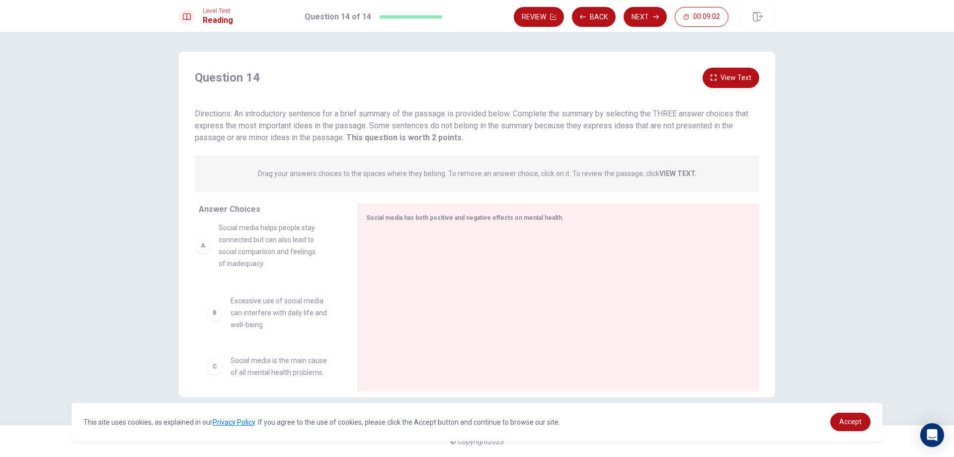
drag, startPoint x: 305, startPoint y: 264, endPoint x: 293, endPoint y: 250, distance: 18.3
click at [735, 74] on button "View Text" at bounding box center [731, 78] width 57 height 20
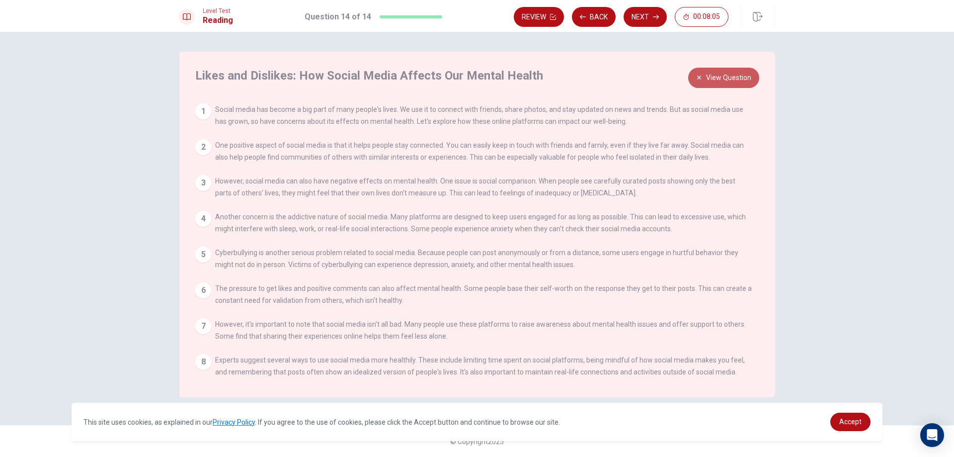
click at [737, 73] on button "View Question" at bounding box center [723, 78] width 71 height 20
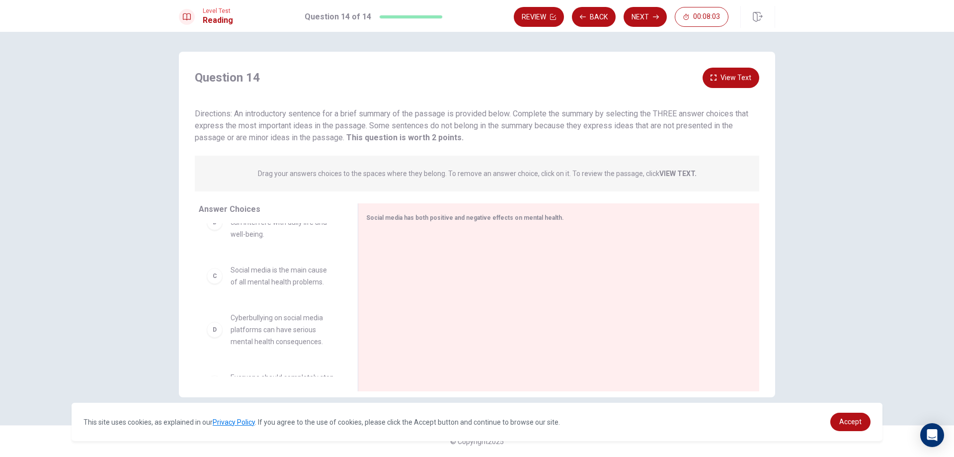
scroll to position [149, 0]
drag, startPoint x: 308, startPoint y: 278, endPoint x: 473, endPoint y: 261, distance: 165.9
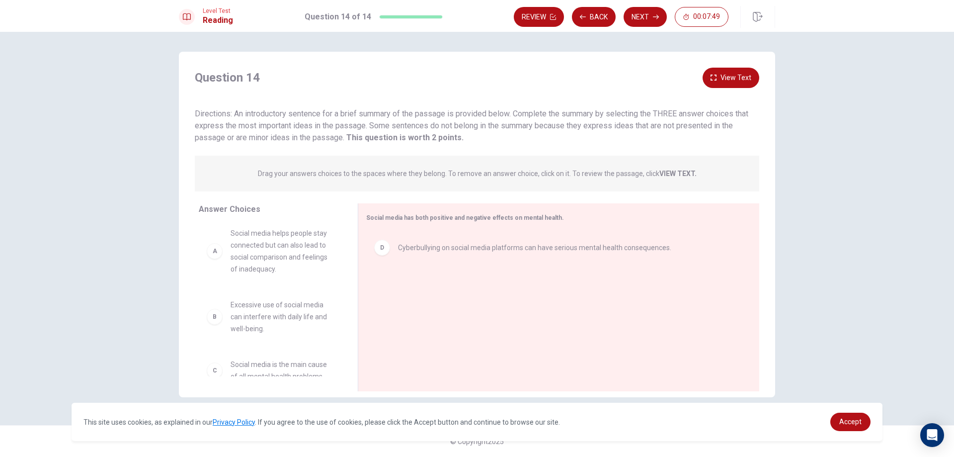
scroll to position [0, 0]
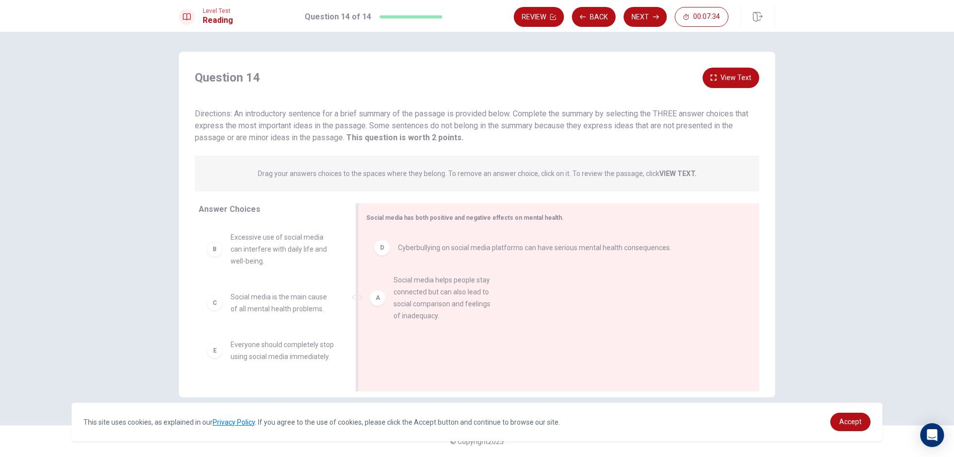
drag, startPoint x: 275, startPoint y: 257, endPoint x: 453, endPoint y: 307, distance: 184.9
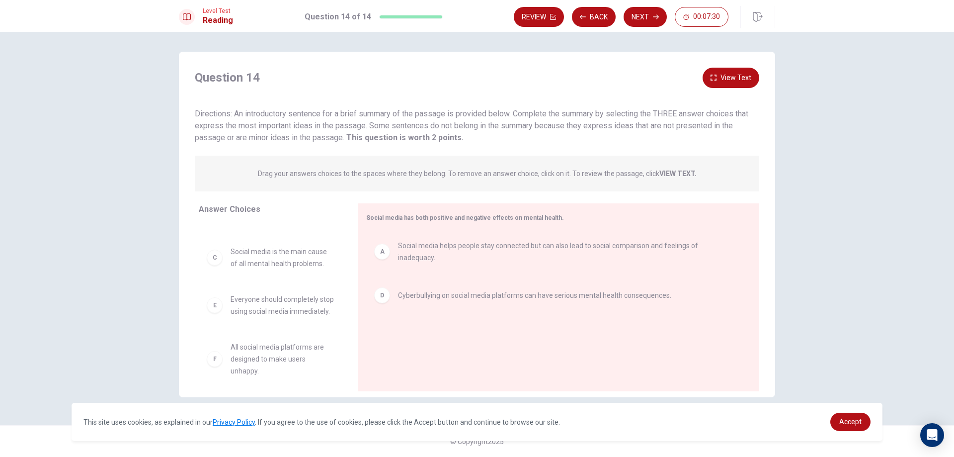
scroll to position [66, 0]
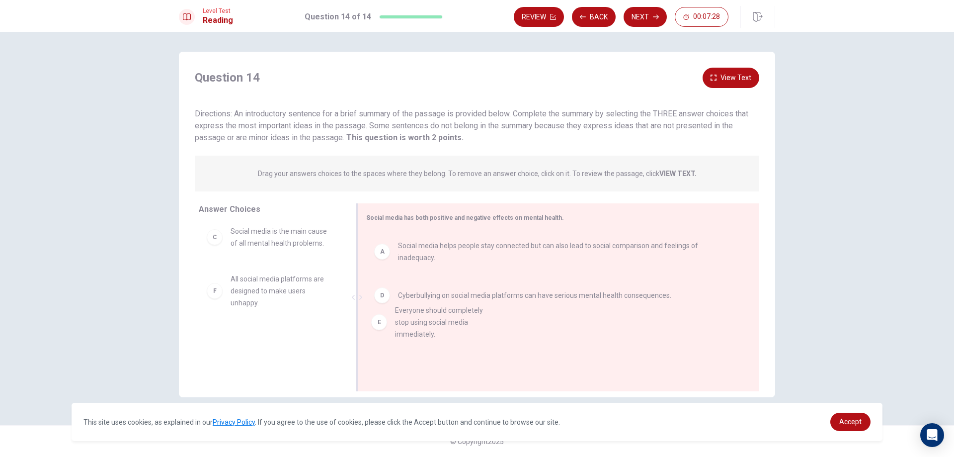
drag, startPoint x: 266, startPoint y: 293, endPoint x: 445, endPoint y: 331, distance: 183.4
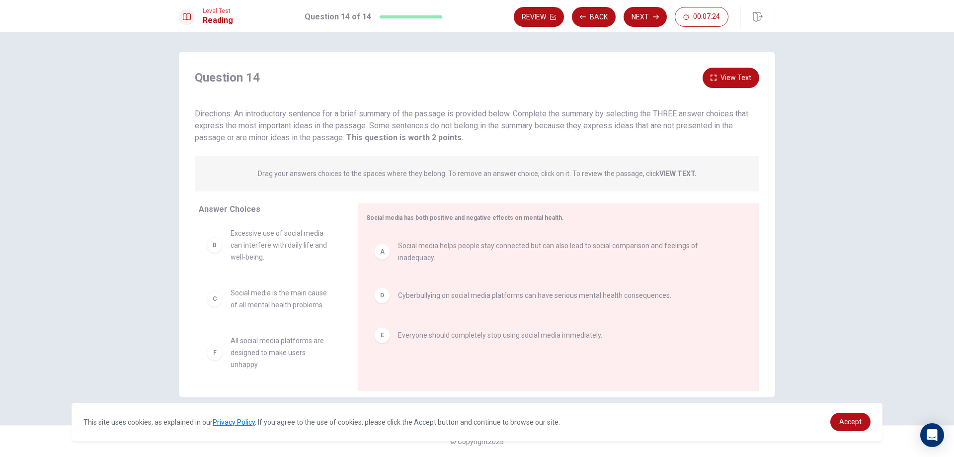
scroll to position [6, 0]
click at [636, 14] on button "Next" at bounding box center [645, 17] width 43 height 20
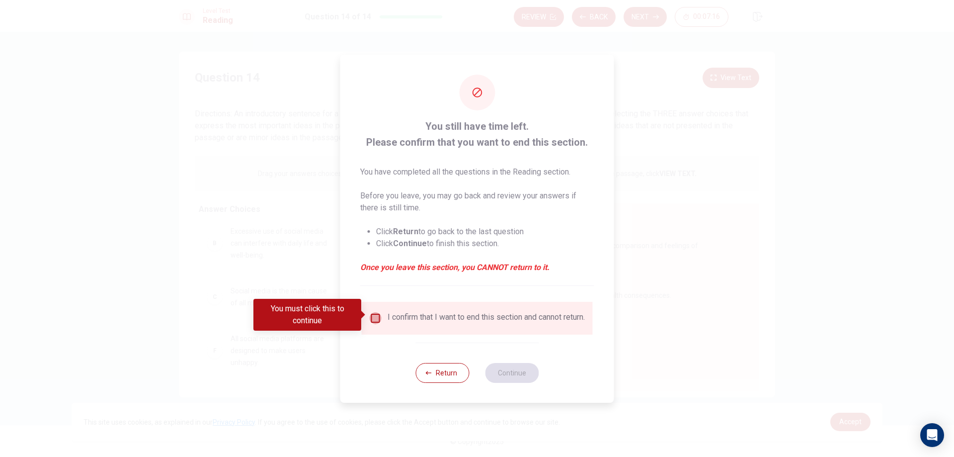
click at [374, 313] on input "You must click this to continue" at bounding box center [376, 318] width 12 height 12
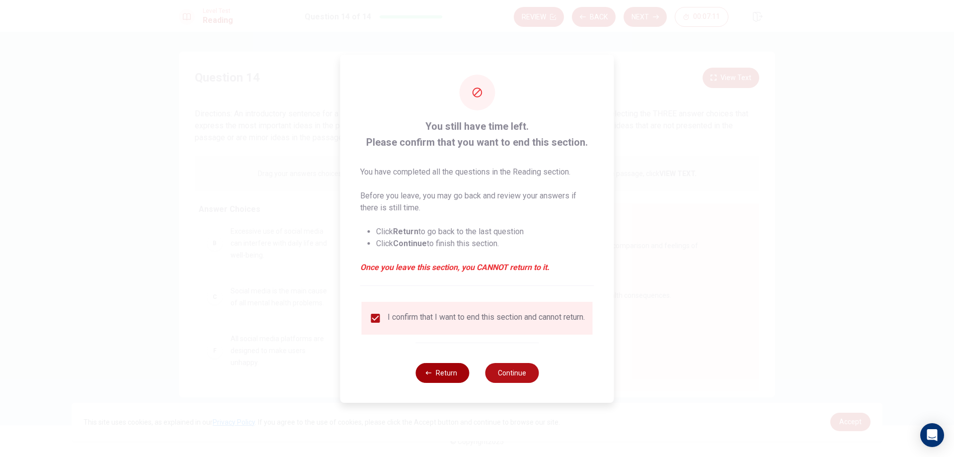
click at [455, 378] on button "Return" at bounding box center [443, 373] width 54 height 20
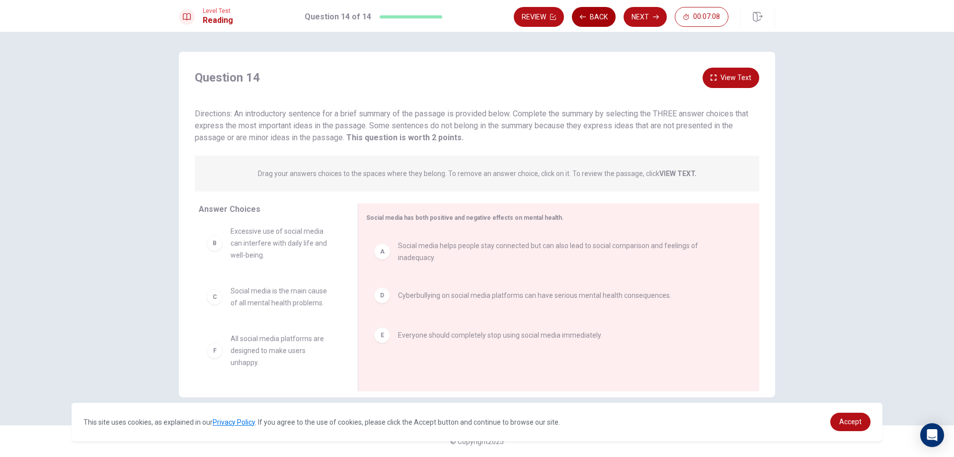
click at [595, 15] on button "Back" at bounding box center [594, 17] width 44 height 20
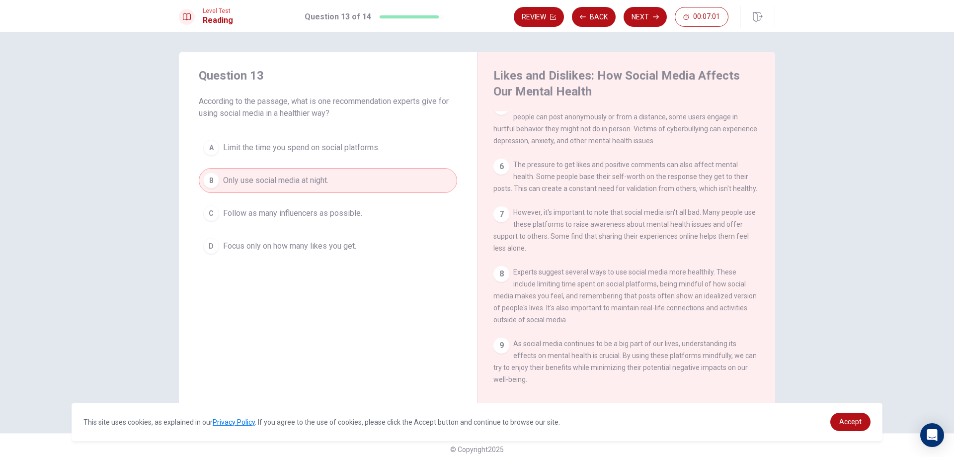
scroll to position [8, 0]
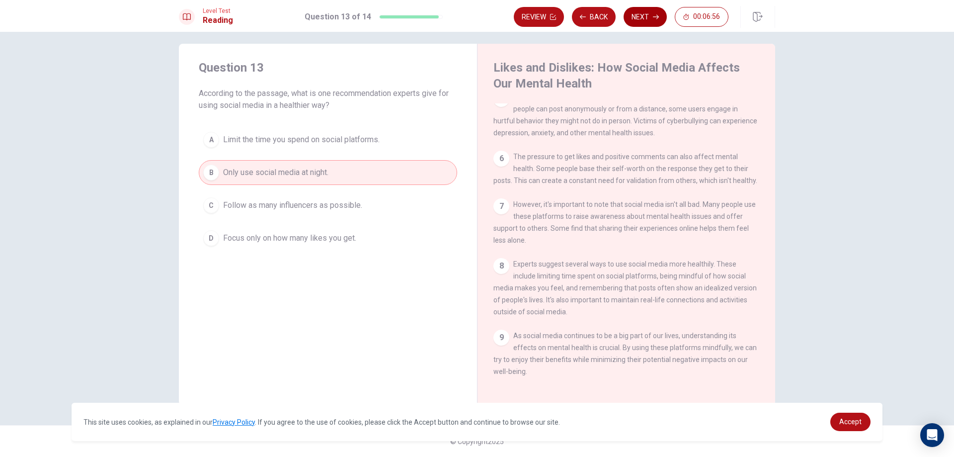
click at [647, 18] on button "Next" at bounding box center [645, 17] width 43 height 20
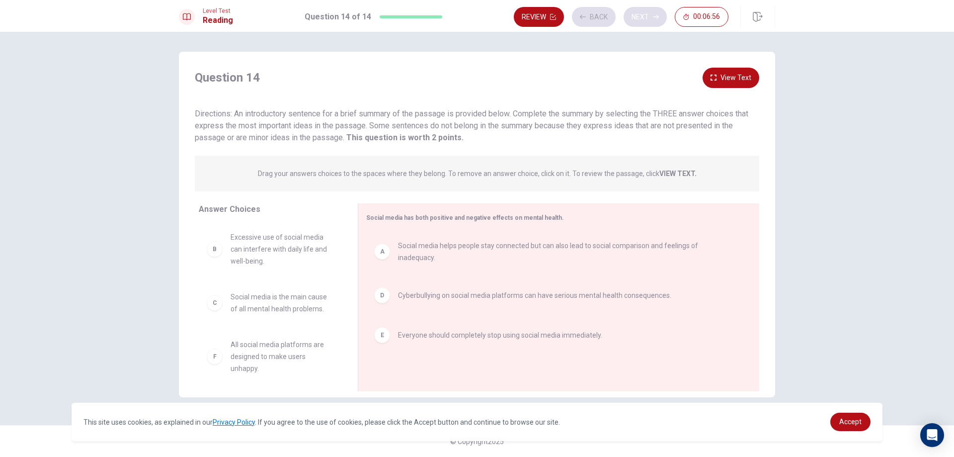
scroll to position [0, 0]
click at [645, 18] on button "Next" at bounding box center [645, 17] width 43 height 20
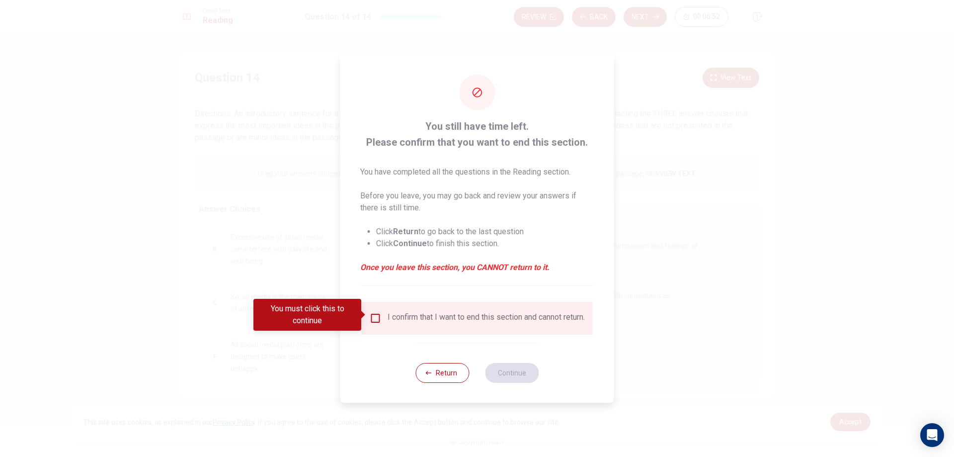
click at [379, 312] on input "You must click this to continue" at bounding box center [376, 318] width 12 height 12
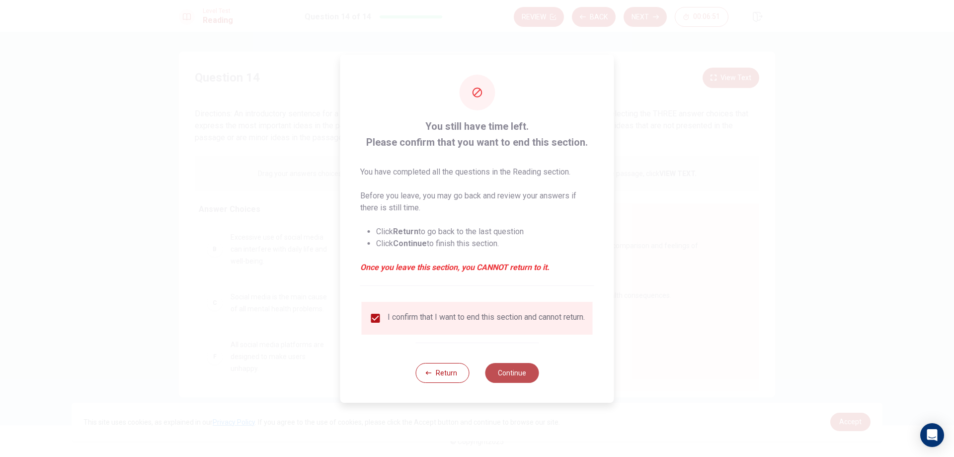
click at [525, 370] on button "Continue" at bounding box center [512, 373] width 54 height 20
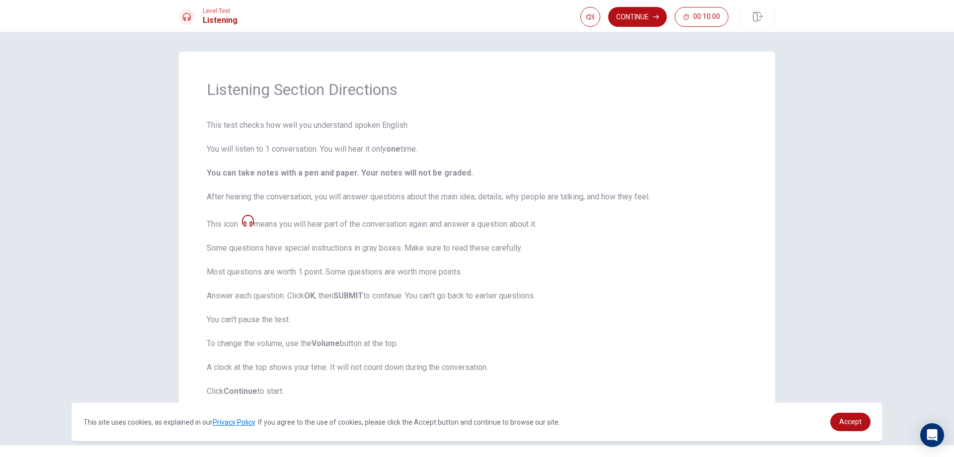
click at [191, 12] on div at bounding box center [187, 17] width 16 height 16
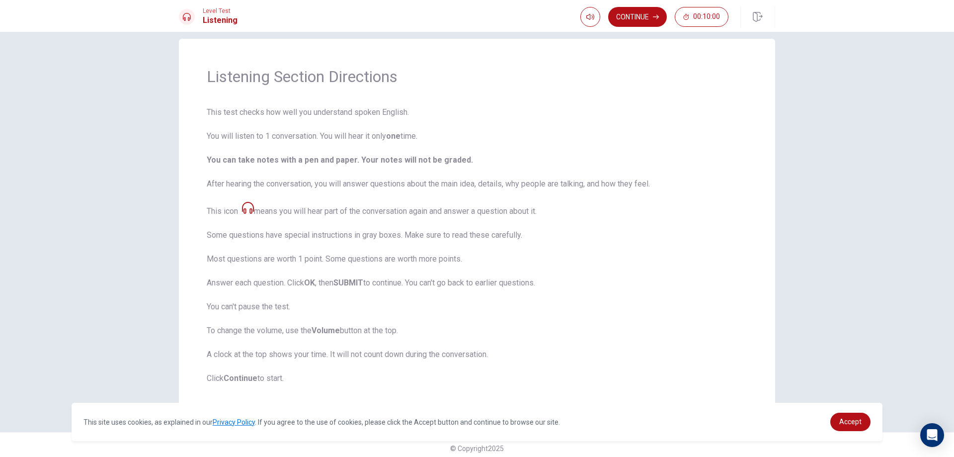
scroll to position [20, 0]
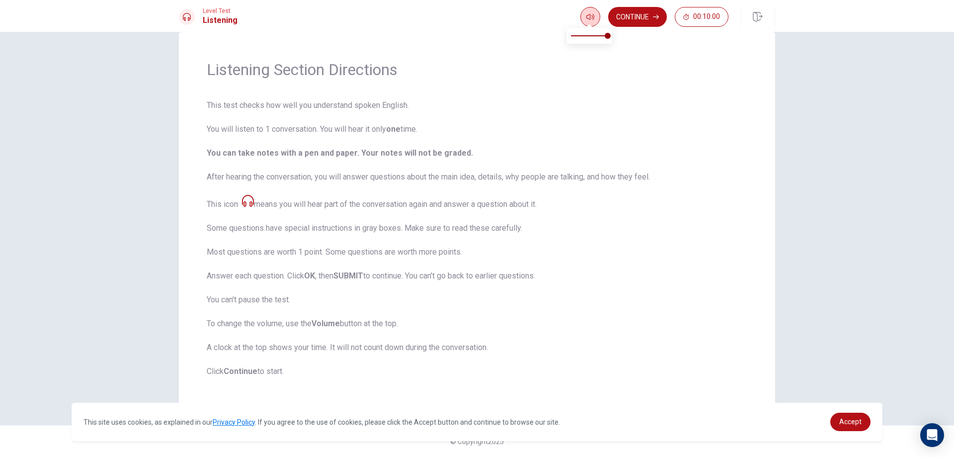
click at [592, 17] on icon "button" at bounding box center [591, 17] width 8 height 6
click at [650, 15] on button "Continue" at bounding box center [637, 17] width 59 height 20
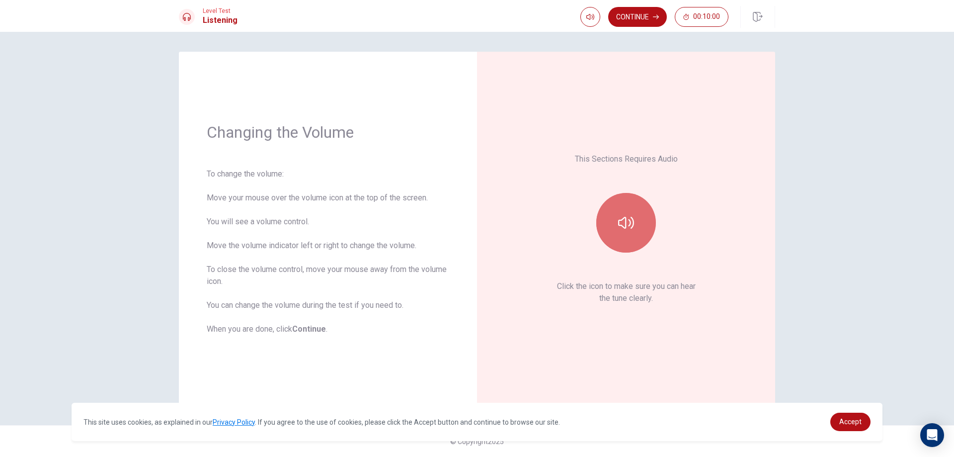
click at [632, 241] on button "button" at bounding box center [626, 223] width 60 height 60
click at [635, 227] on button "button" at bounding box center [626, 223] width 60 height 60
click at [633, 15] on button "Continue" at bounding box center [637, 17] width 59 height 20
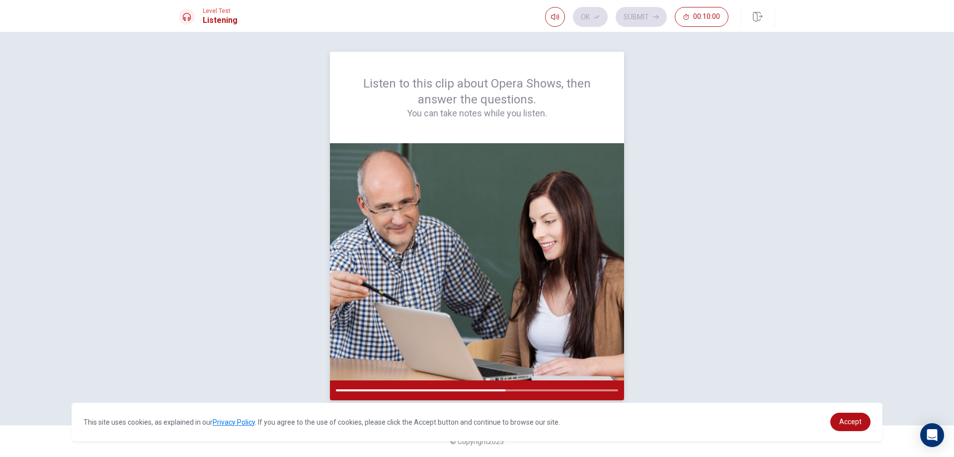
drag, startPoint x: 507, startPoint y: 391, endPoint x: 591, endPoint y: 390, distance: 84.5
click at [591, 390] on div at bounding box center [477, 390] width 294 height 20
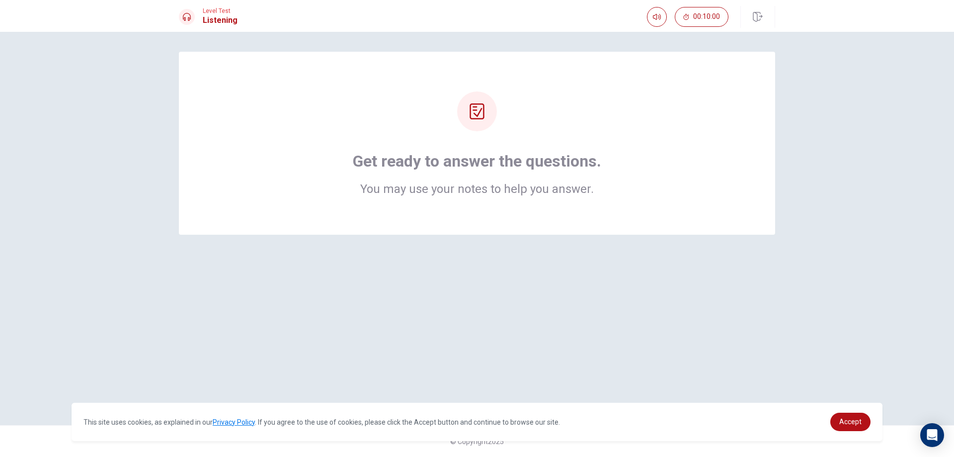
click at [466, 118] on div at bounding box center [477, 111] width 40 height 40
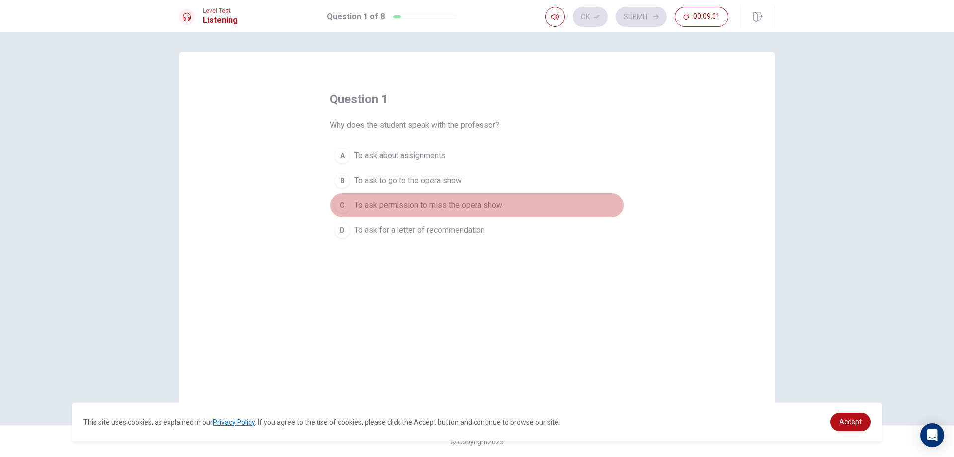
click at [347, 209] on div "C" at bounding box center [343, 205] width 16 height 16
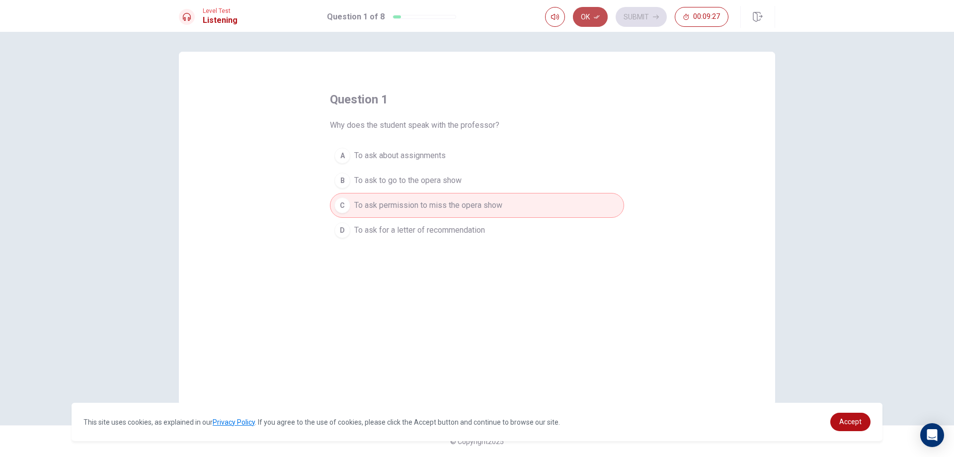
click at [593, 16] on button "Ok" at bounding box center [590, 17] width 35 height 20
click at [641, 18] on button "Submit" at bounding box center [641, 17] width 51 height 20
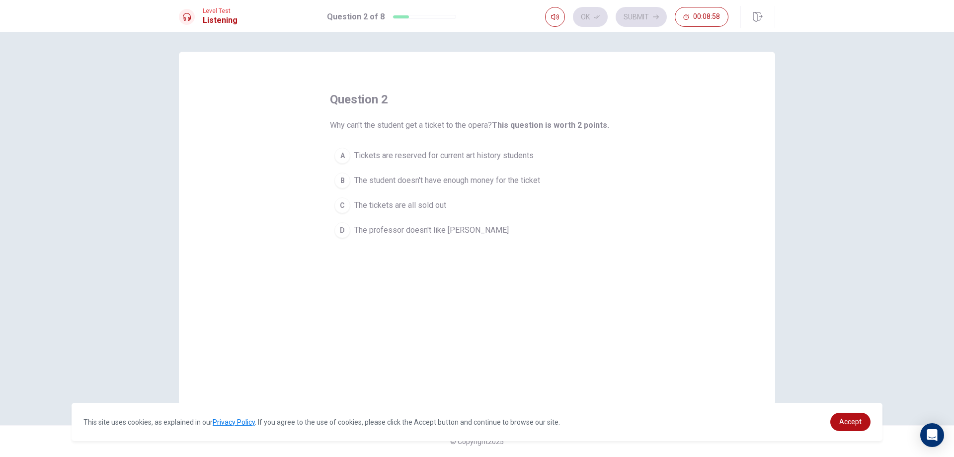
click at [350, 157] on div "A" at bounding box center [343, 156] width 16 height 16
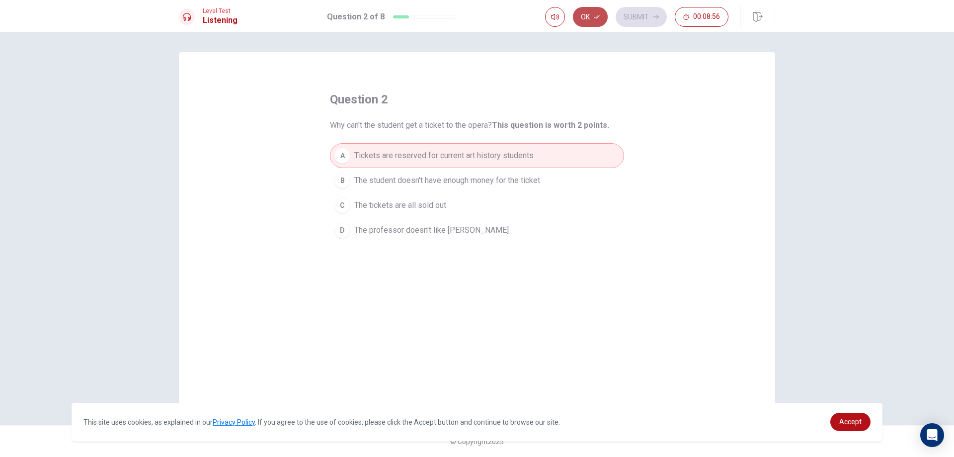
click at [586, 12] on button "Ok" at bounding box center [590, 17] width 35 height 20
click at [625, 16] on button "Submit" at bounding box center [641, 17] width 51 height 20
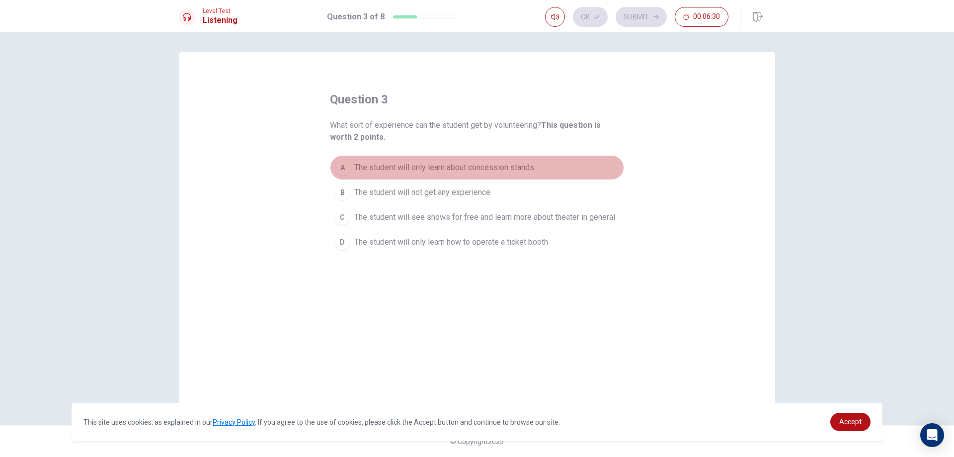
click at [341, 168] on div "A" at bounding box center [343, 168] width 16 height 16
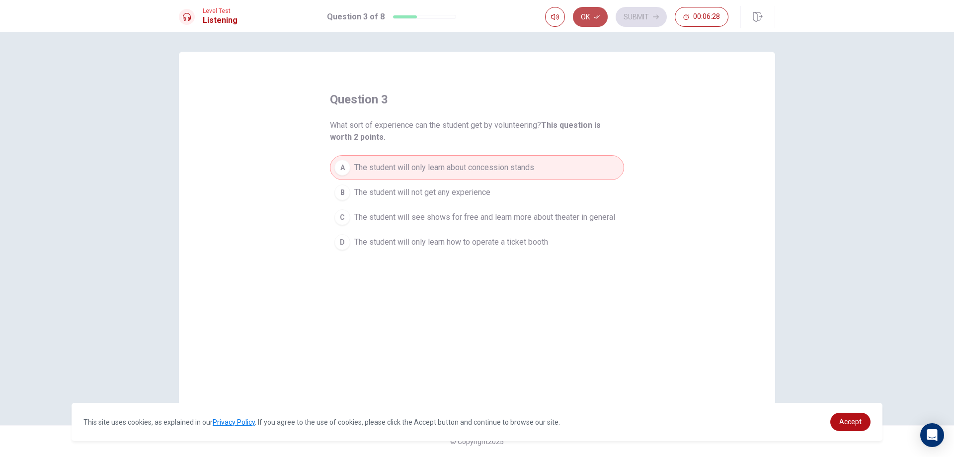
click at [595, 22] on button "Ok" at bounding box center [590, 17] width 35 height 20
click at [638, 19] on button "Submit" at bounding box center [641, 17] width 51 height 20
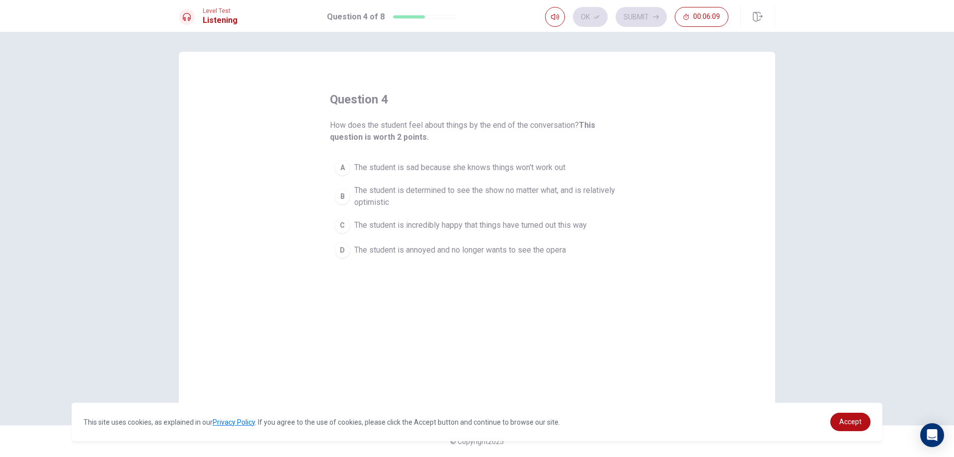
click at [342, 226] on div "C" at bounding box center [343, 225] width 16 height 16
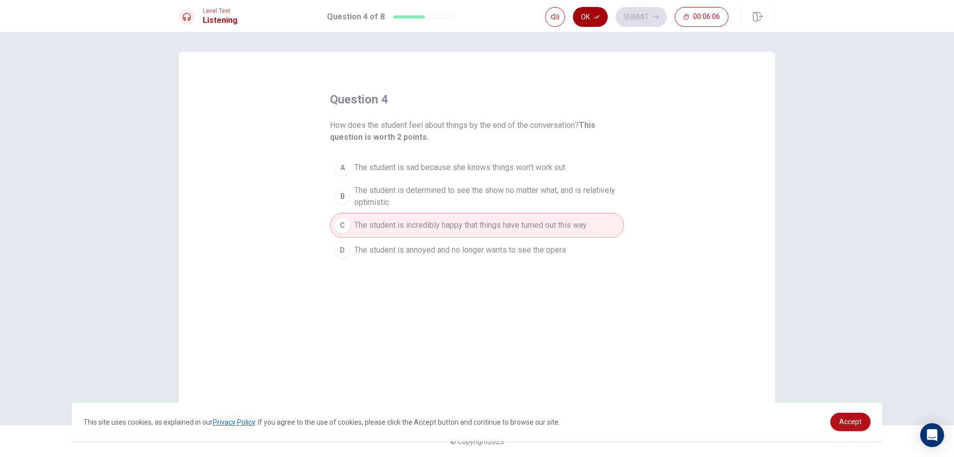
click at [596, 10] on button "Ok" at bounding box center [590, 17] width 35 height 20
click at [652, 15] on button "Submit" at bounding box center [641, 17] width 51 height 20
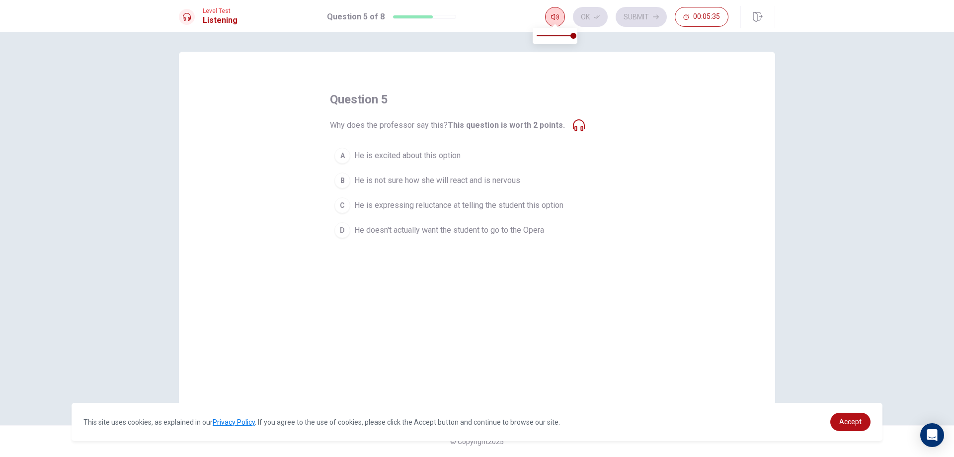
click at [548, 16] on button "button" at bounding box center [555, 17] width 20 height 20
click at [577, 122] on icon at bounding box center [579, 125] width 12 height 12
click at [538, 126] on b "This question is worth 2 points." at bounding box center [506, 124] width 117 height 9
click at [573, 122] on icon at bounding box center [579, 125] width 12 height 12
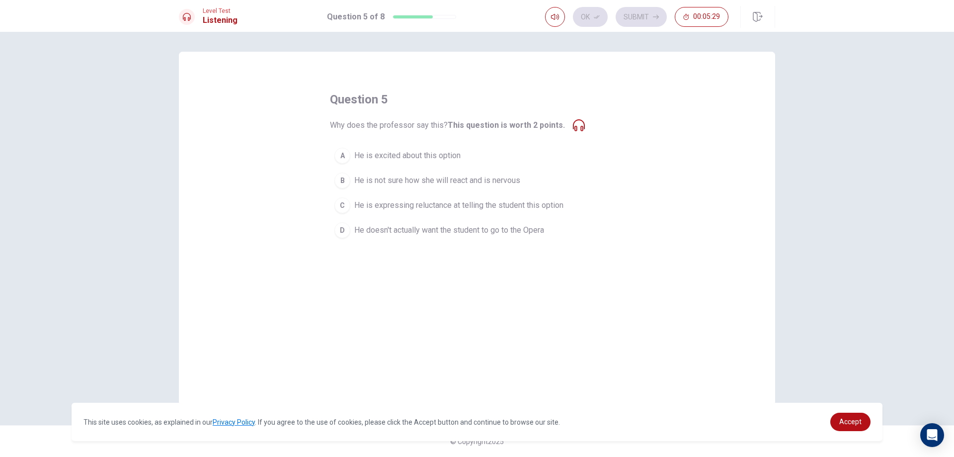
click at [200, 17] on div "Level Test Listening" at bounding box center [208, 16] width 59 height 19
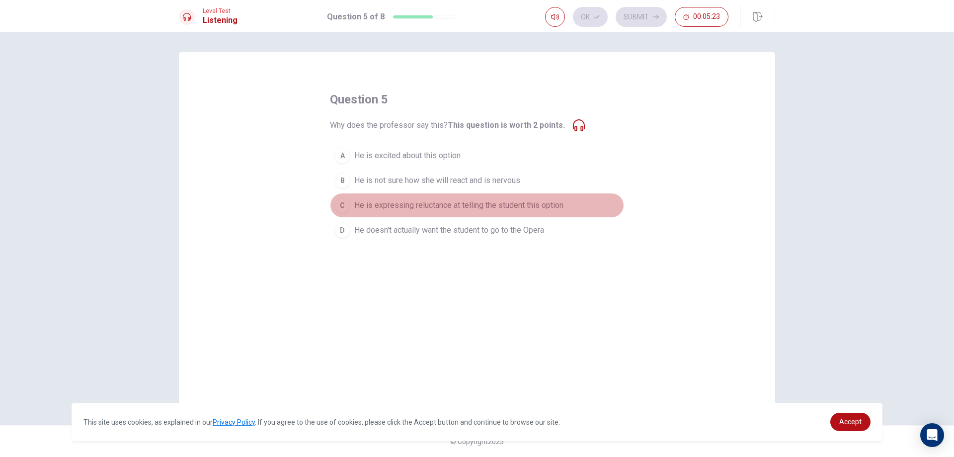
click at [356, 201] on span "He is expressing reluctance at telling the student this option" at bounding box center [458, 205] width 209 height 12
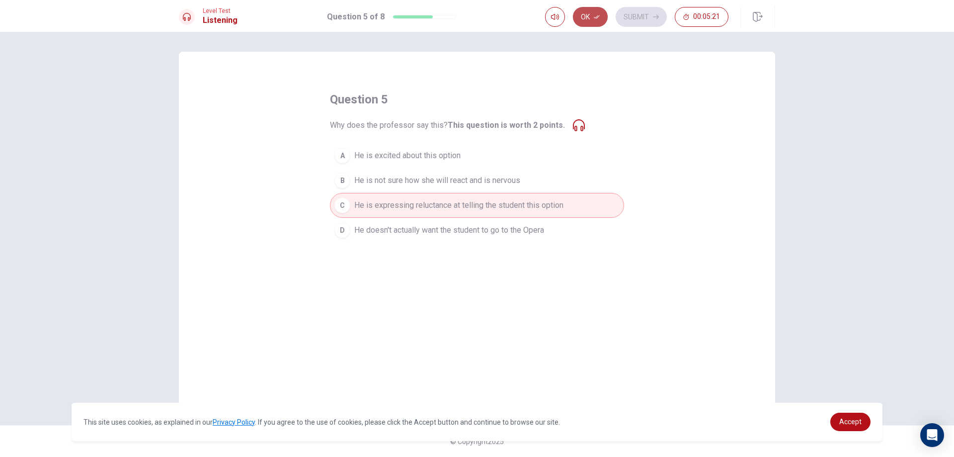
click at [583, 12] on button "Ok" at bounding box center [590, 17] width 35 height 20
click at [653, 16] on icon "button" at bounding box center [656, 17] width 6 height 6
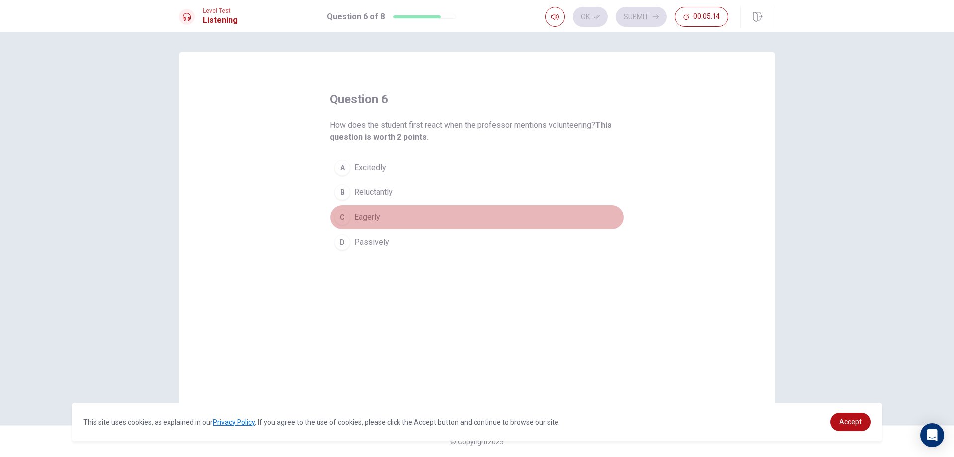
click at [385, 217] on button "C Eagerly" at bounding box center [477, 217] width 294 height 25
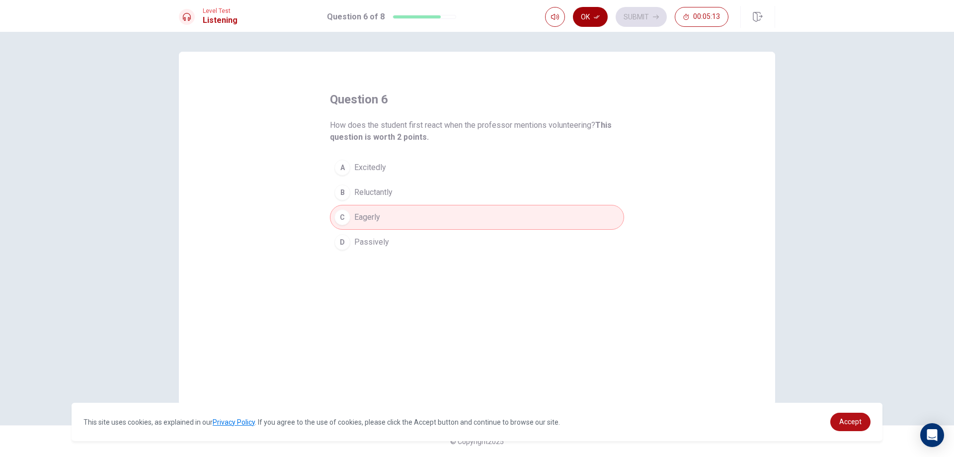
click at [586, 14] on button "Ok" at bounding box center [590, 17] width 35 height 20
click at [636, 16] on button "Submit" at bounding box center [641, 17] width 51 height 20
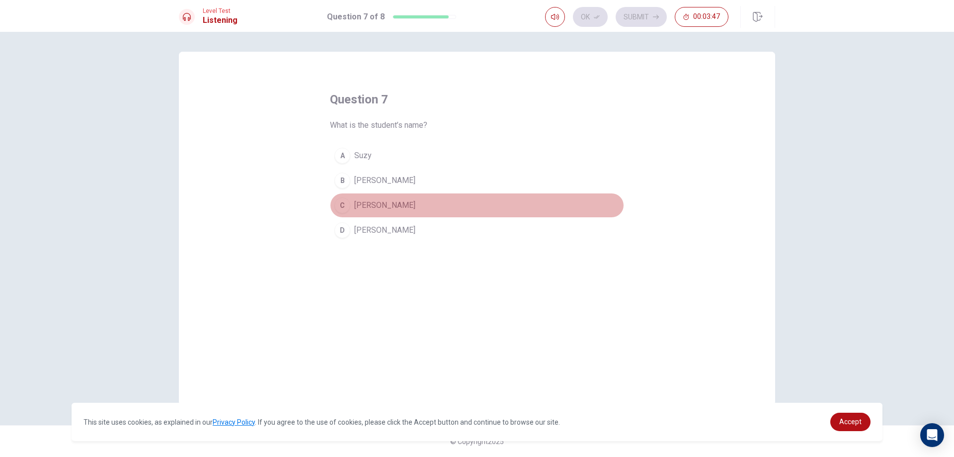
click at [364, 205] on span "[PERSON_NAME]" at bounding box center [384, 205] width 61 height 12
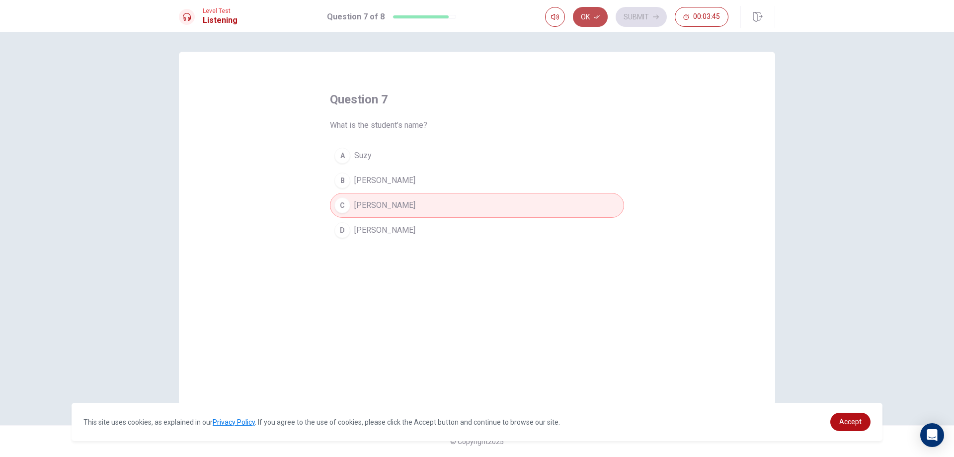
click at [592, 19] on button "Ok" at bounding box center [590, 17] width 35 height 20
click at [638, 13] on button "Submit" at bounding box center [641, 17] width 51 height 20
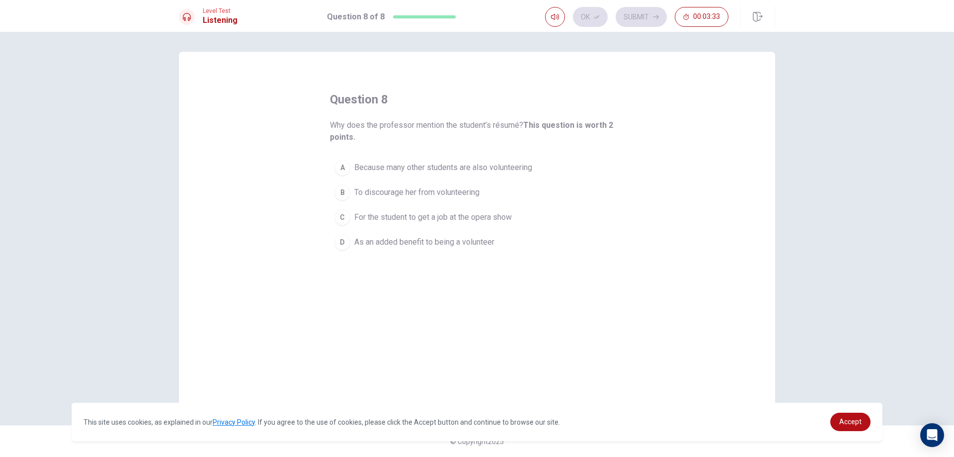
click at [343, 245] on div "D" at bounding box center [343, 242] width 16 height 16
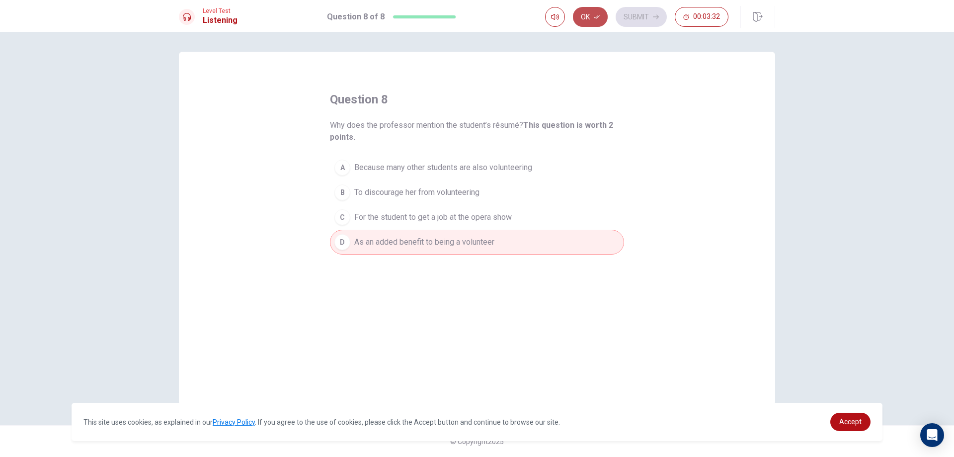
click at [593, 7] on button "Ok" at bounding box center [590, 17] width 35 height 20
click at [633, 12] on button "Submit" at bounding box center [641, 17] width 51 height 20
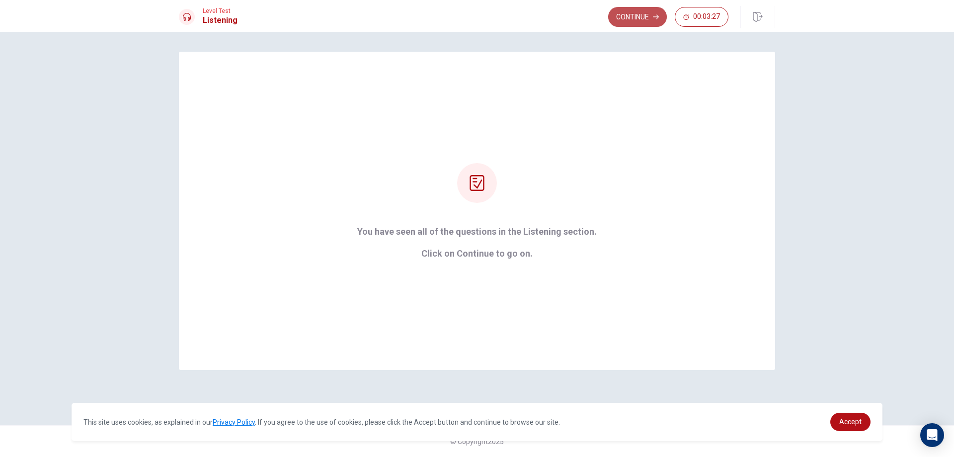
click at [639, 13] on button "Continue" at bounding box center [637, 17] width 59 height 20
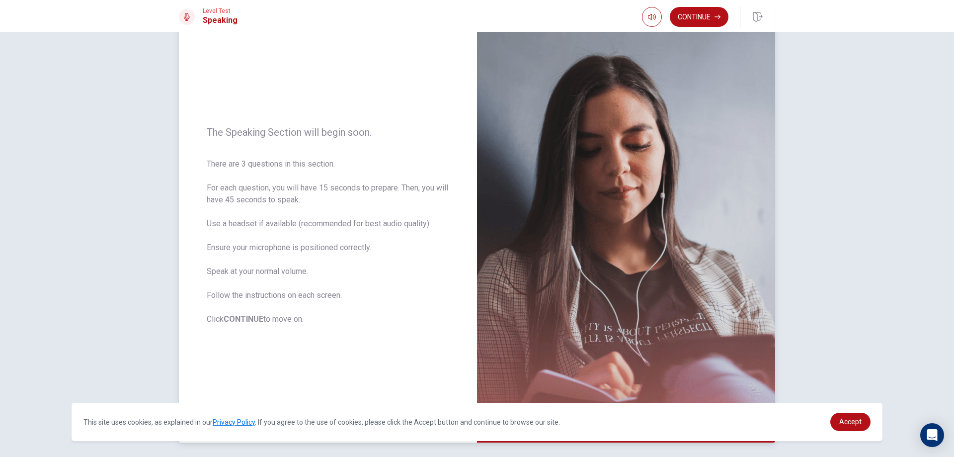
scroll to position [80, 0]
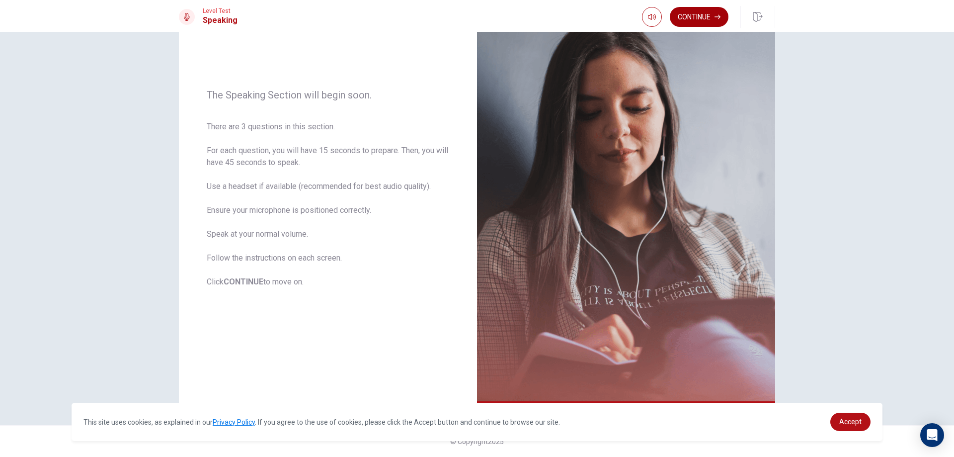
click at [696, 17] on button "Continue" at bounding box center [699, 17] width 59 height 20
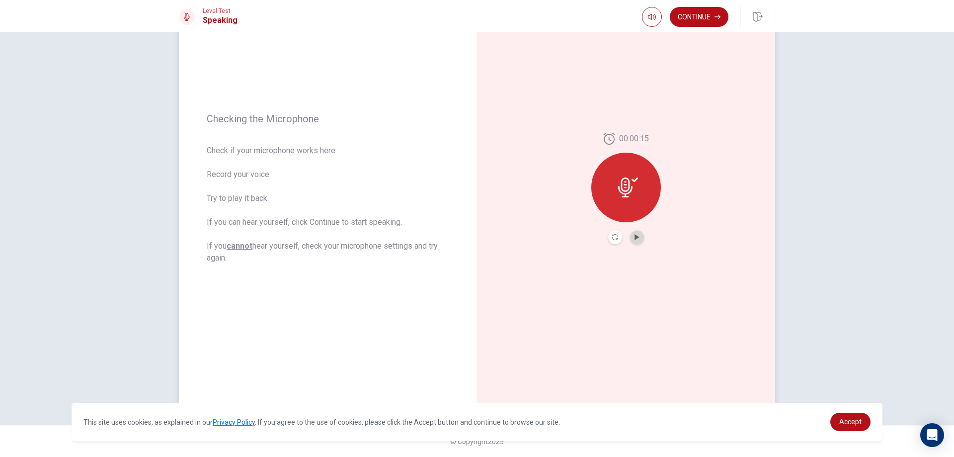
click at [640, 240] on button "Play Audio" at bounding box center [637, 237] width 14 height 14
click at [635, 239] on icon "Pause Audio" at bounding box center [637, 237] width 6 height 6
click at [644, 178] on div at bounding box center [627, 188] width 70 height 70
click at [712, 14] on button "Continue" at bounding box center [699, 17] width 59 height 20
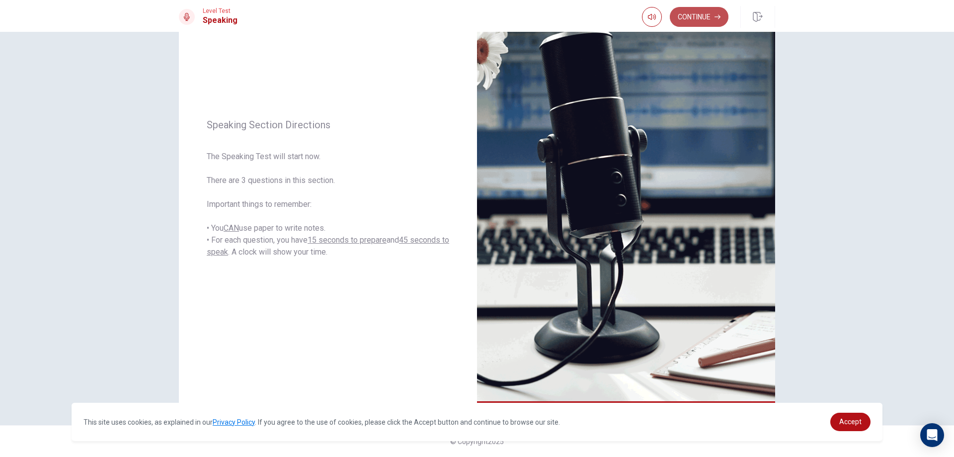
click at [711, 16] on button "Continue" at bounding box center [699, 17] width 59 height 20
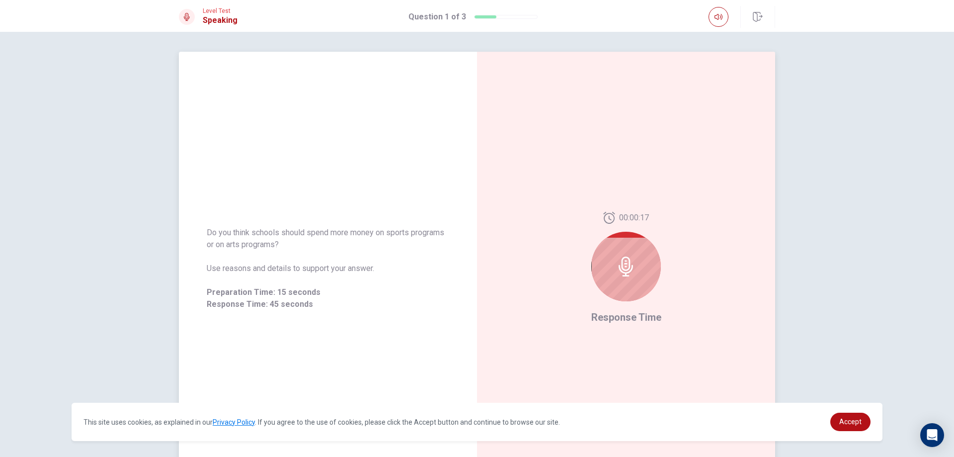
click at [638, 279] on div at bounding box center [627, 267] width 70 height 70
click at [632, 271] on icon at bounding box center [628, 266] width 20 height 20
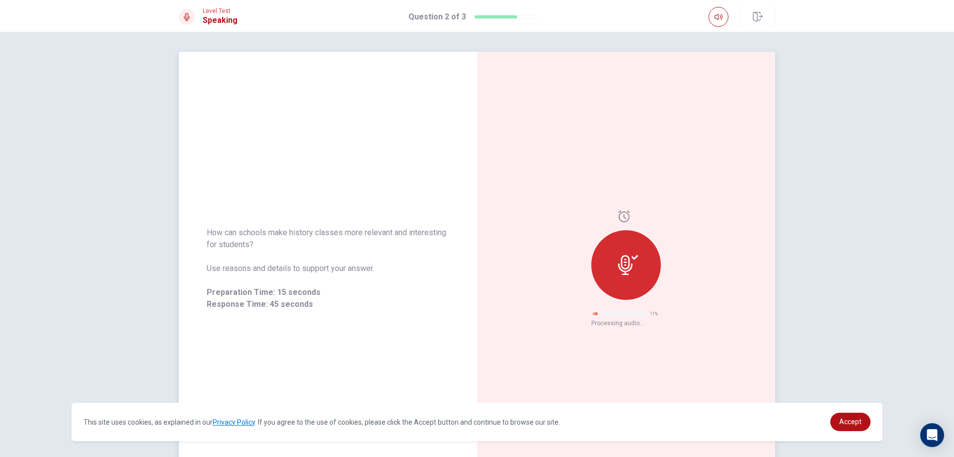
click at [630, 253] on div at bounding box center [627, 265] width 70 height 70
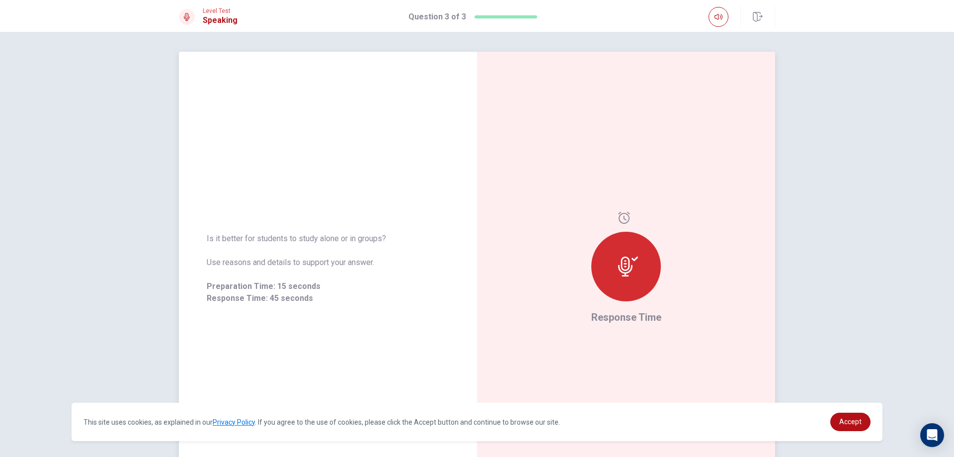
click at [647, 270] on div at bounding box center [627, 267] width 70 height 70
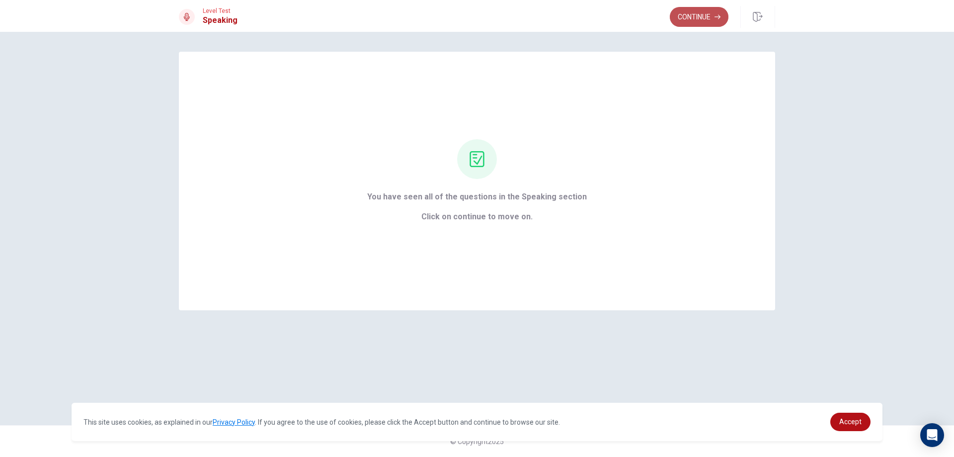
click at [718, 10] on button "Continue" at bounding box center [699, 17] width 59 height 20
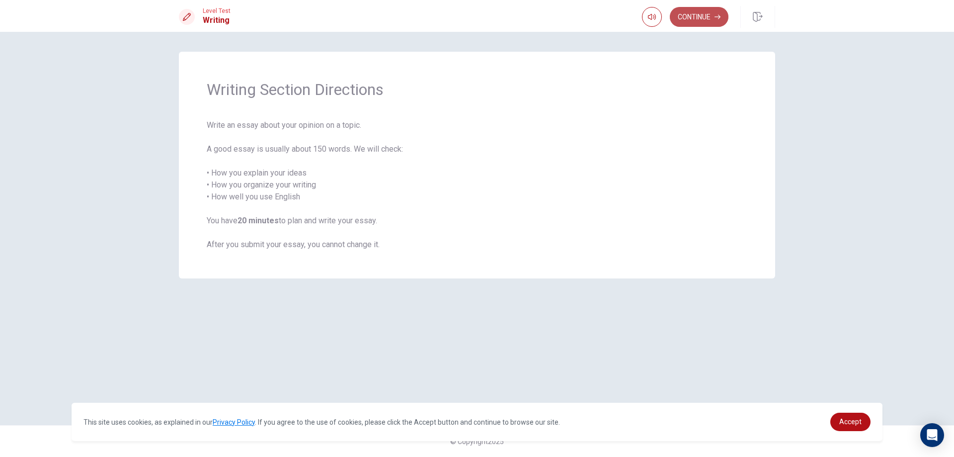
click at [695, 13] on button "Continue" at bounding box center [699, 17] width 59 height 20
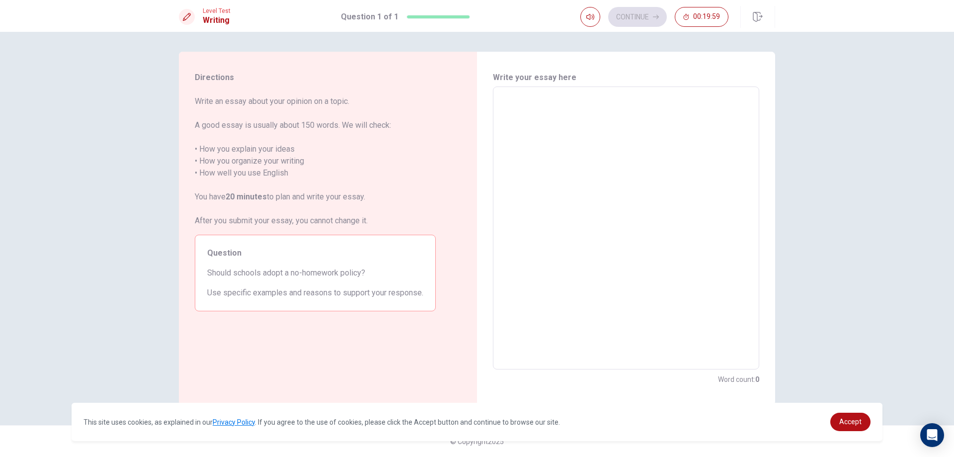
click at [635, 112] on textarea at bounding box center [626, 228] width 253 height 266
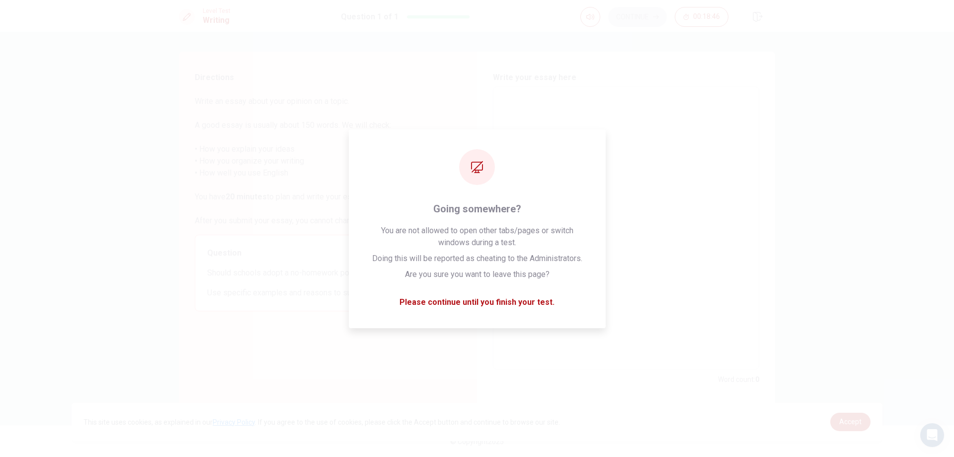
type textarea "i"
type textarea "x"
type textarea "in"
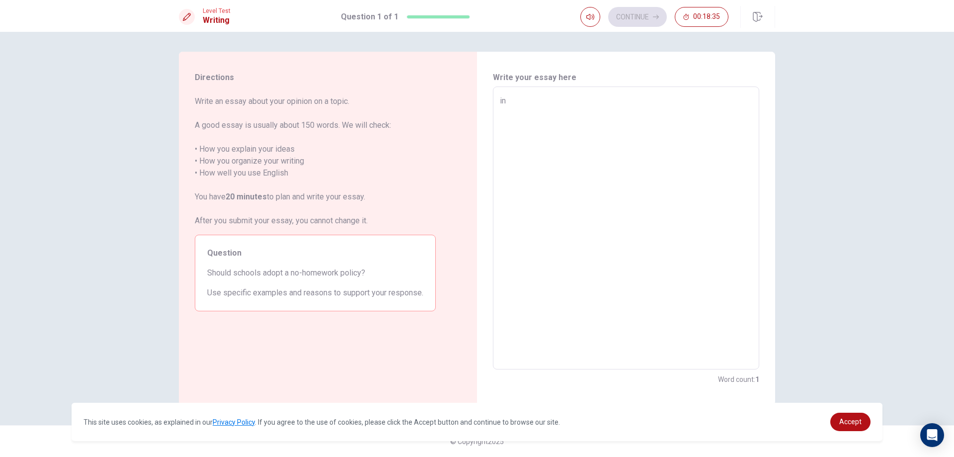
type textarea "x"
type textarea "in"
type textarea "x"
type textarea "in m"
type textarea "x"
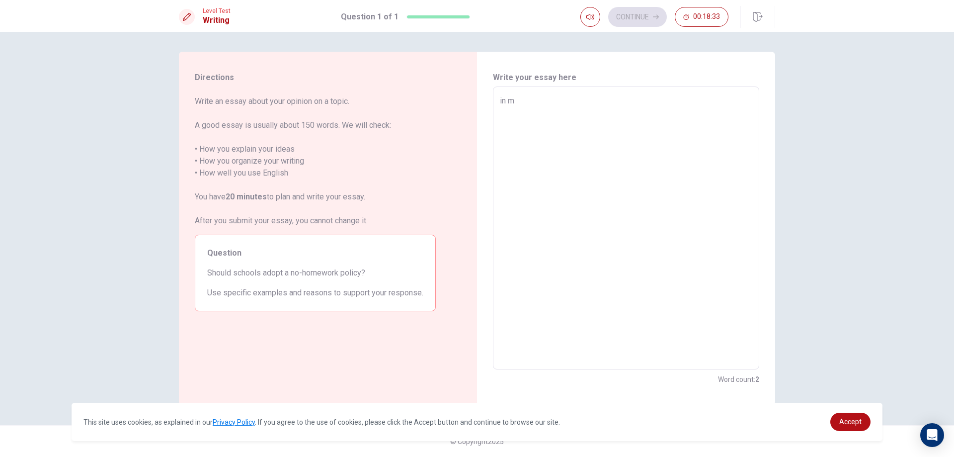
type textarea "in my"
type textarea "x"
type textarea "in my"
type textarea "x"
type textarea "in my o"
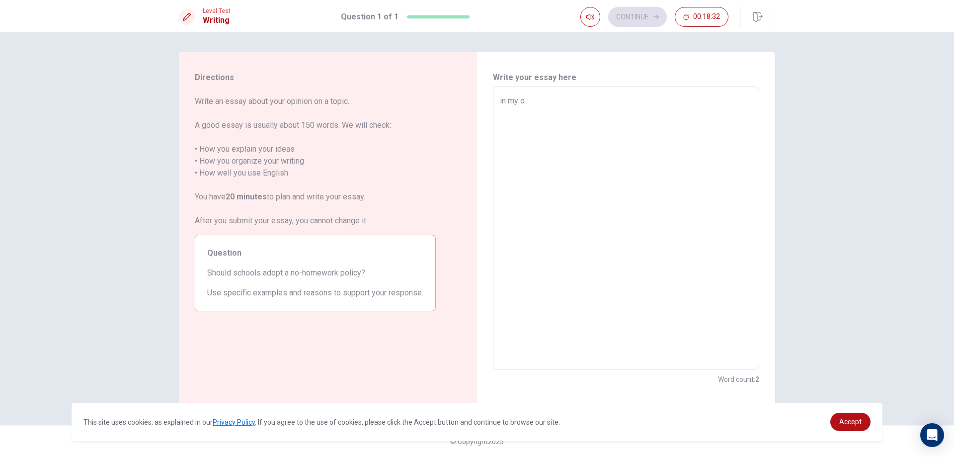
type textarea "x"
type textarea "in my op"
type textarea "x"
type textarea "in my opi"
type textarea "x"
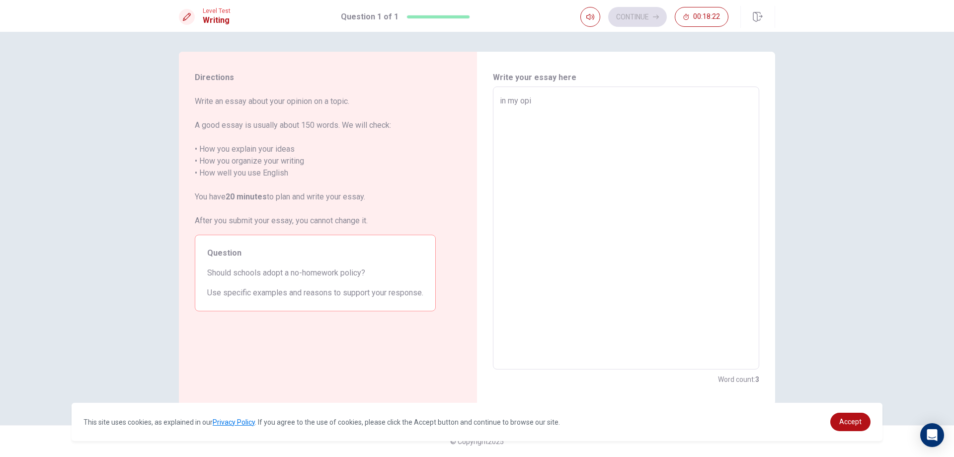
type textarea "in my opin"
type textarea "x"
type textarea "in my opini"
type textarea "x"
type textarea "in my opinio"
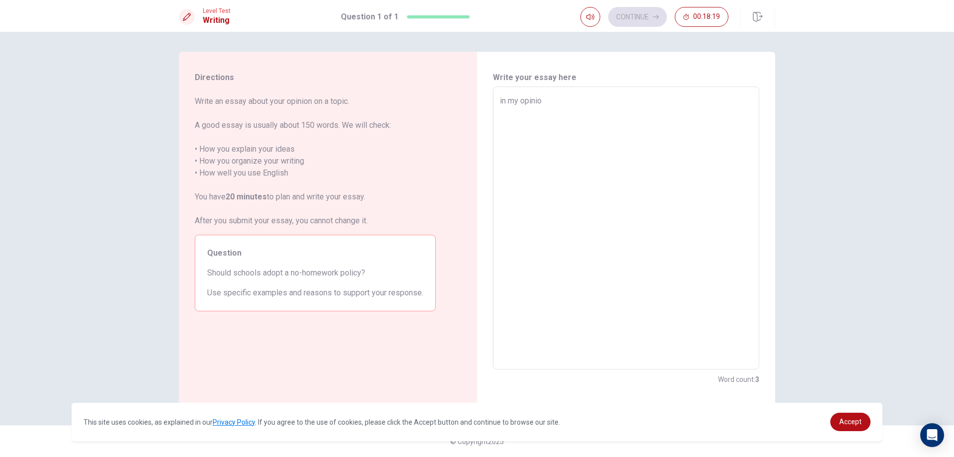
type textarea "x"
type textarea "in my opinion"
type textarea "x"
type textarea "in my opinion"
type textarea "x"
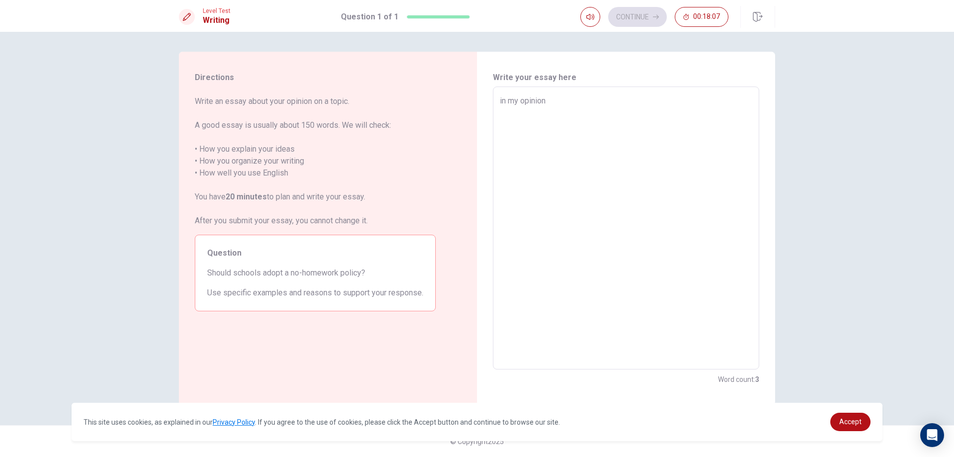
type textarea "in my opinion s"
type textarea "x"
type textarea "in my opinion sc"
type textarea "x"
type textarea "in my opinion sch"
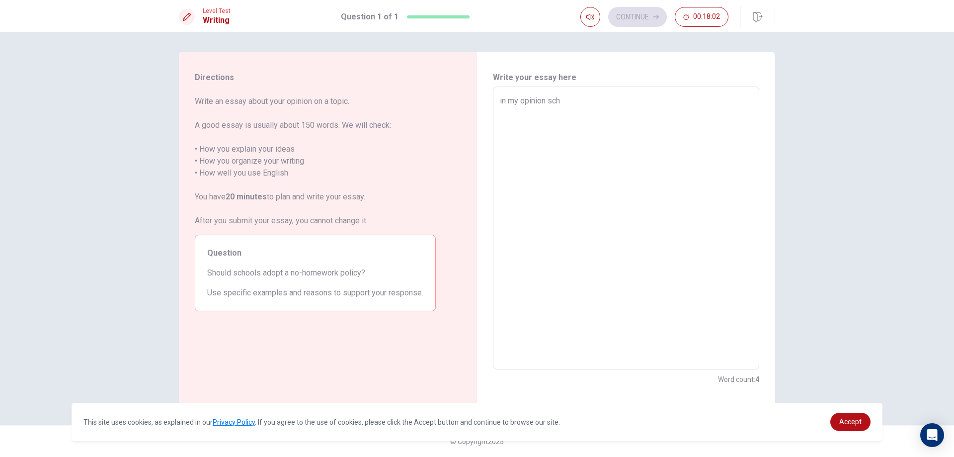
type textarea "x"
type textarea "in my opinion scho"
type textarea "x"
type textarea "in my opinion schoo"
type textarea "x"
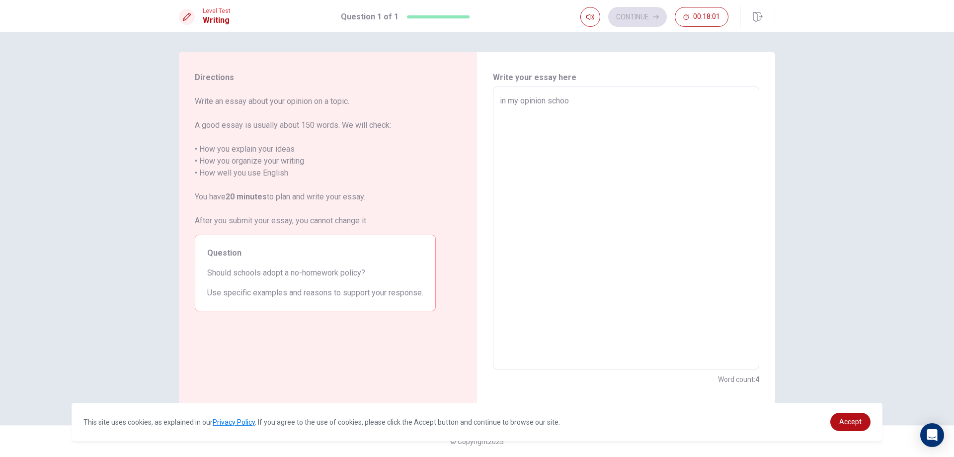
type textarea "in my opinion school"
type textarea "x"
type textarea "in my opinion school"
type textarea "x"
type textarea "in my opinion school"
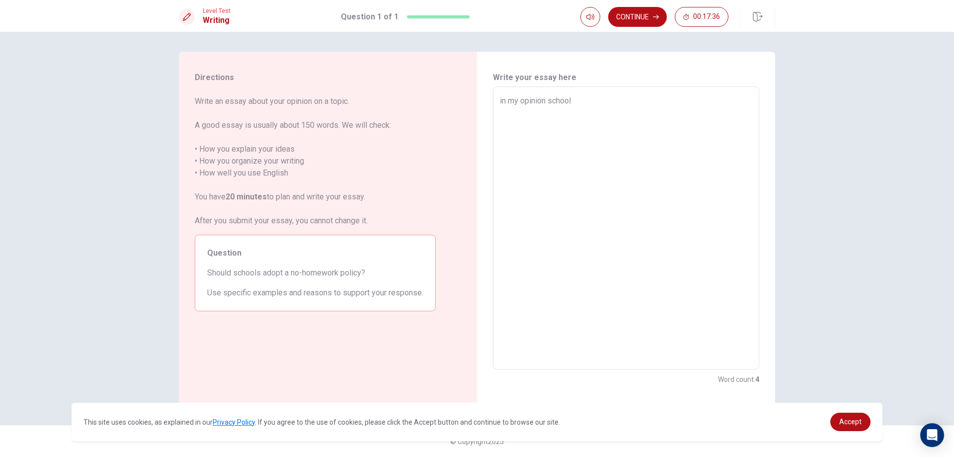
type textarea "x"
type textarea "in my opinion school"
type textarea "x"
type textarea "in my opinion school"
type textarea "x"
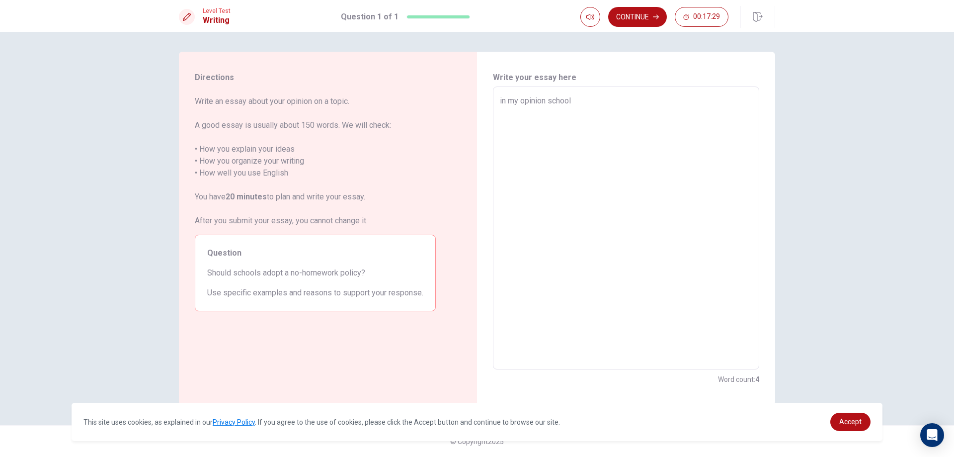
type textarea "in my opinion schools"
type textarea "x"
type textarea "in my opinion schools"
type textarea "x"
type textarea "in my opinion schools s"
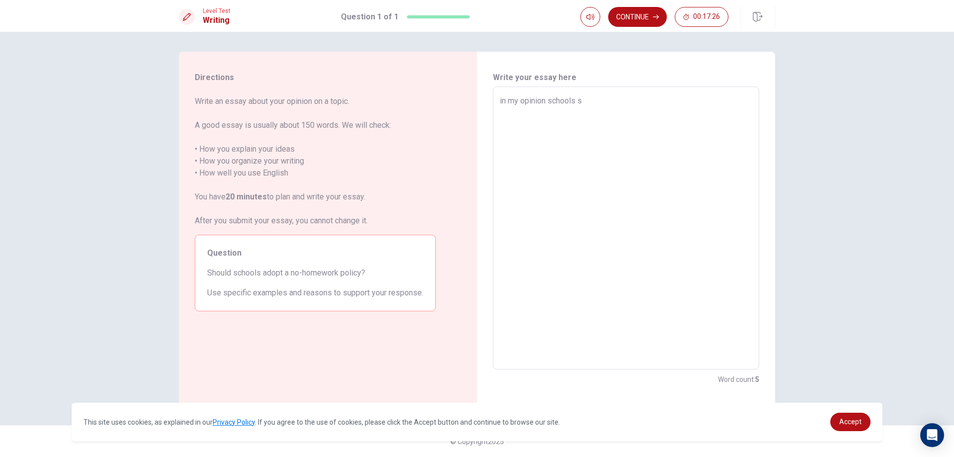
type textarea "x"
type textarea "in my opinion schools sc"
type textarea "x"
type textarea "in my opinion schools sch"
type textarea "x"
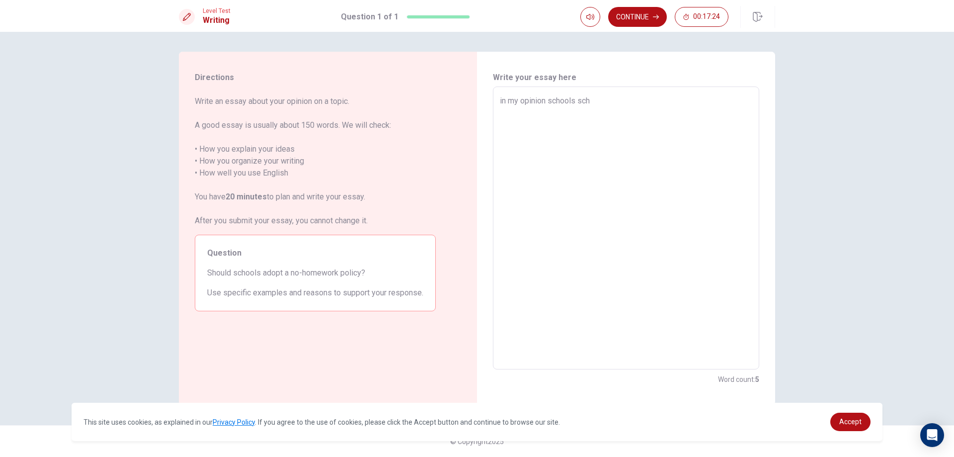
type textarea "in my opinion schools scho"
type textarea "x"
type textarea "in my opinion schools schoo"
type textarea "x"
type textarea "in my opinion schools scho"
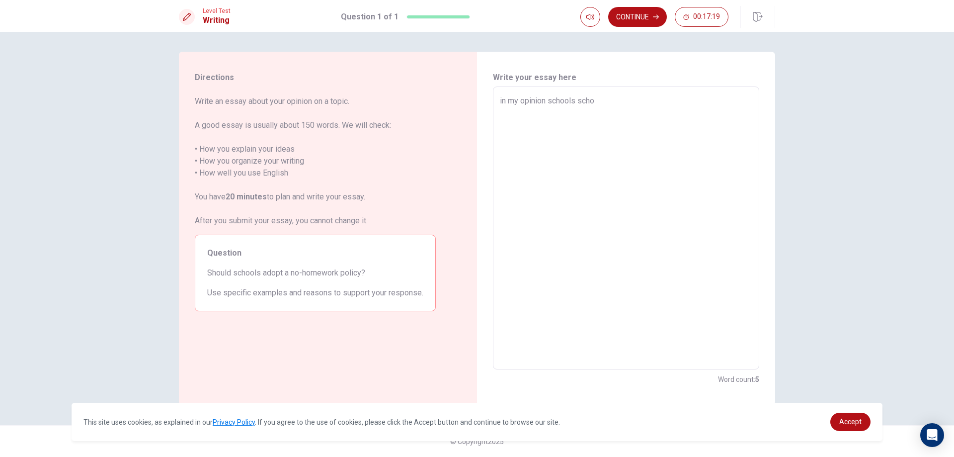
type textarea "x"
type textarea "in my opinion schools sch"
type textarea "x"
type textarea "in my opinion schools sc"
type textarea "x"
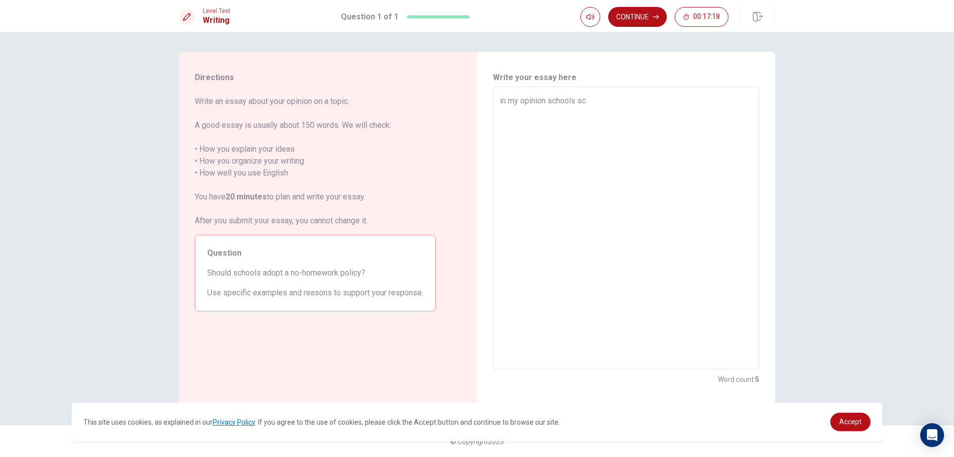
type textarea "in my opinion schools s"
type textarea "x"
type textarea "in my opinion schools sh"
type textarea "x"
type textarea "in my opinion schools sho"
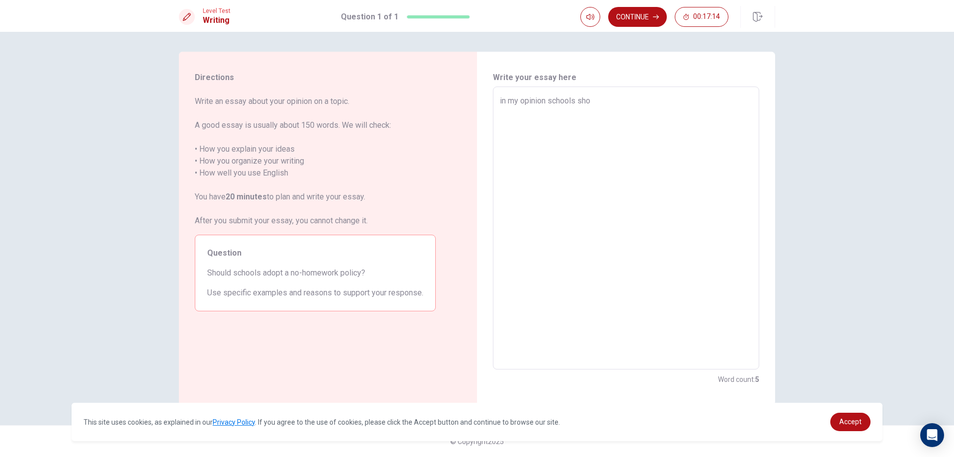
type textarea "x"
type textarea "in my opinion schools shou"
type textarea "x"
type textarea "in my opinion schools shoul"
type textarea "x"
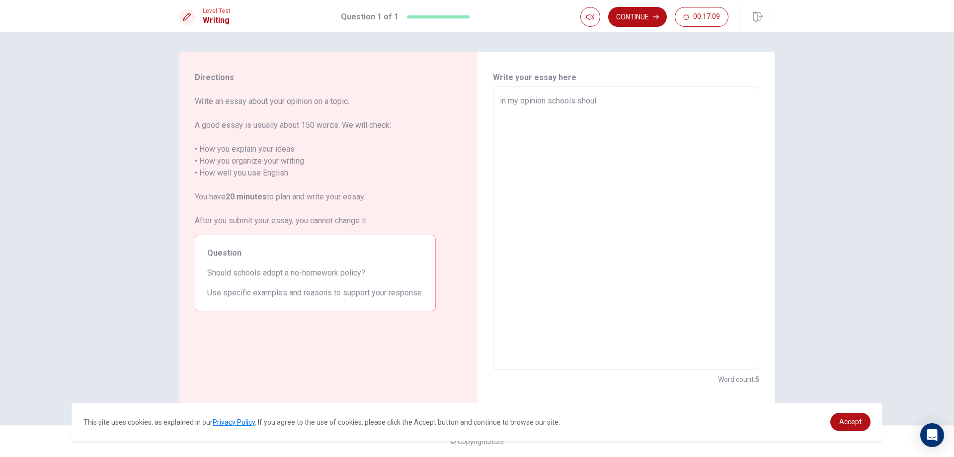
type textarea "in my opinion schools should"
type textarea "x"
type textarea "in my opinion schools should"
type textarea "x"
type textarea "in my opinion schools should n"
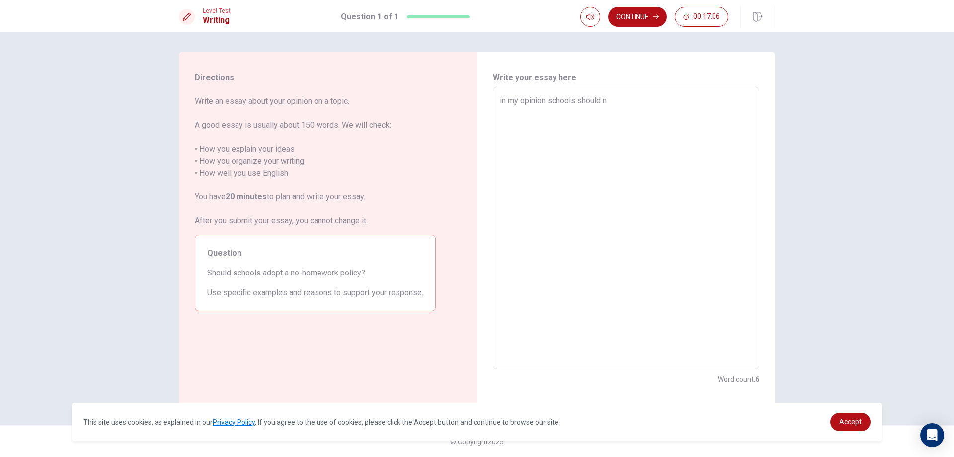
type textarea "x"
type textarea "in my opinion schools should no"
type textarea "x"
type textarea "in my opinion schools should noty"
type textarea "x"
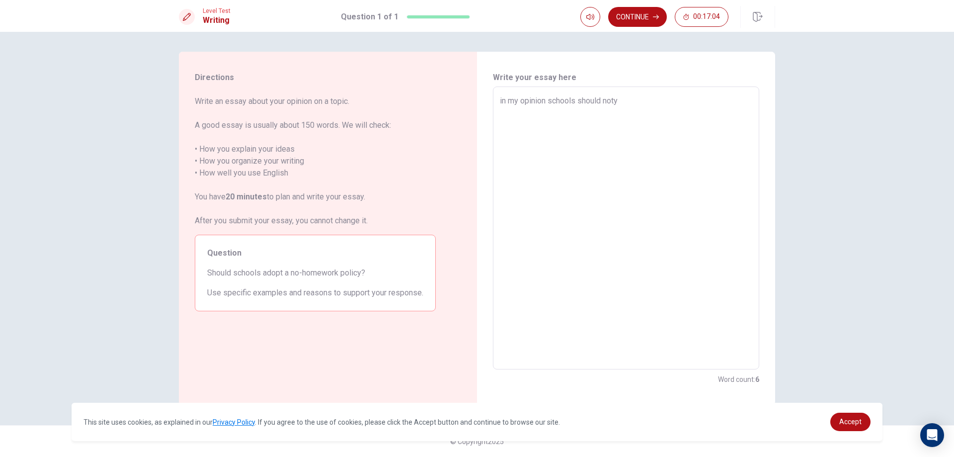
type textarea "in my opinion schools should not"
type textarea "x"
type textarea "in my opinion schools should not"
type textarea "x"
type textarea "in my opinion schools should not a"
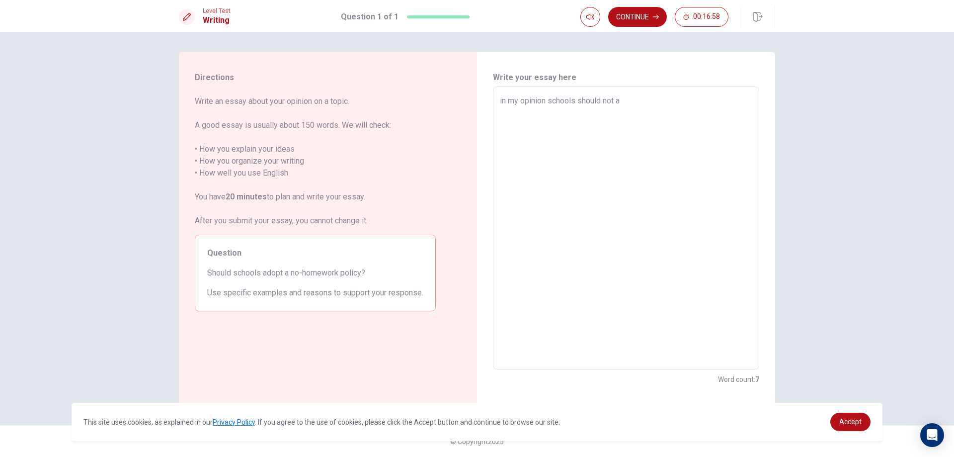
type textarea "x"
type textarea "in my opinion schools should not ad"
type textarea "x"
type textarea "in my opinion schools should not ado"
type textarea "x"
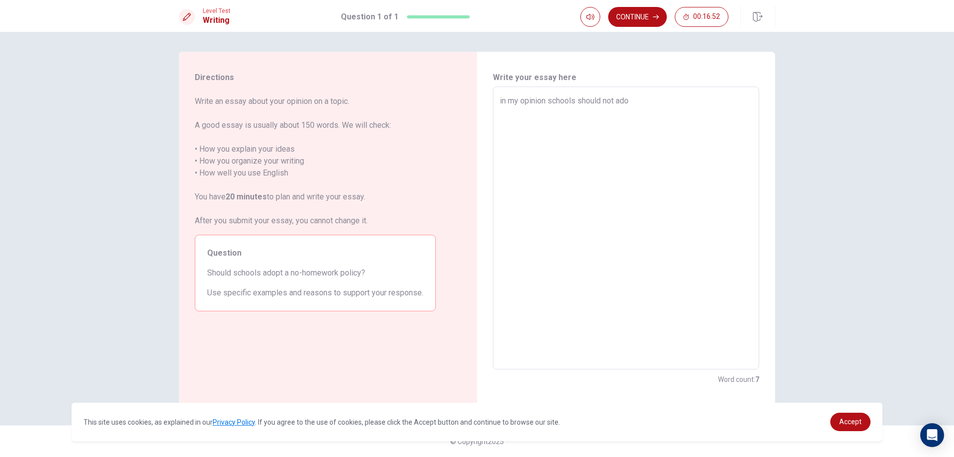
type textarea "in my opinion schools should not adop"
type textarea "x"
type textarea "in my opinion schools should not adopt"
type textarea "x"
type textarea "in my opinion schools should not adopt"
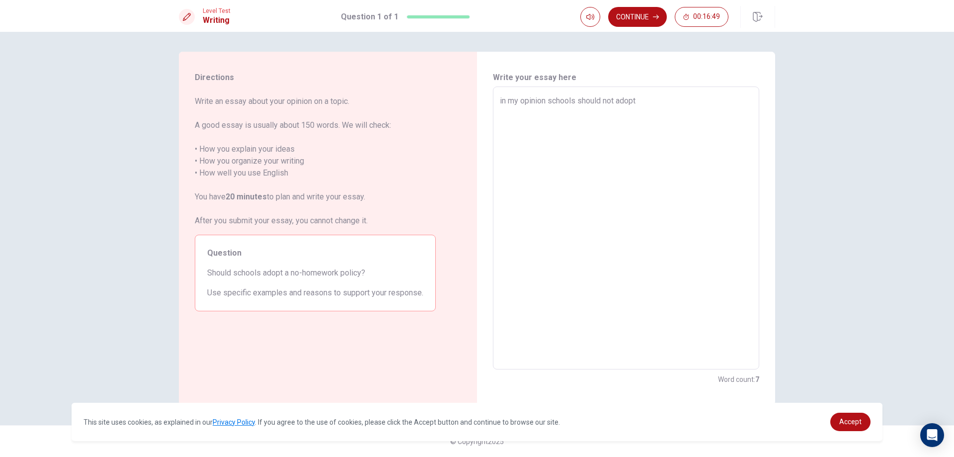
type textarea "x"
type textarea "in my opinion schools should not adopt a"
type textarea "x"
type textarea "in my opinion schools should not adopt ac"
type textarea "x"
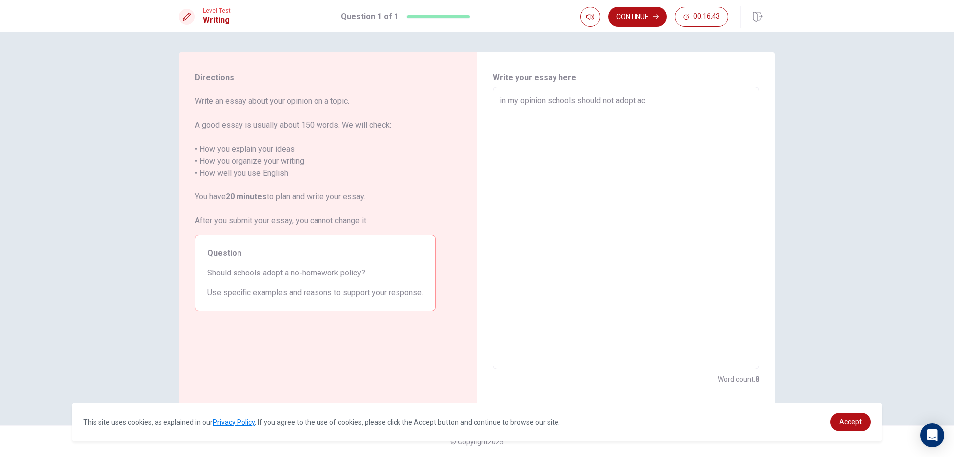
type textarea "in my opinion schools should not adopt aco"
type textarea "x"
type textarea "in my opinion schools should not adopt acom"
type textarea "x"
type textarea "in my opinion schools should not adopt acomp"
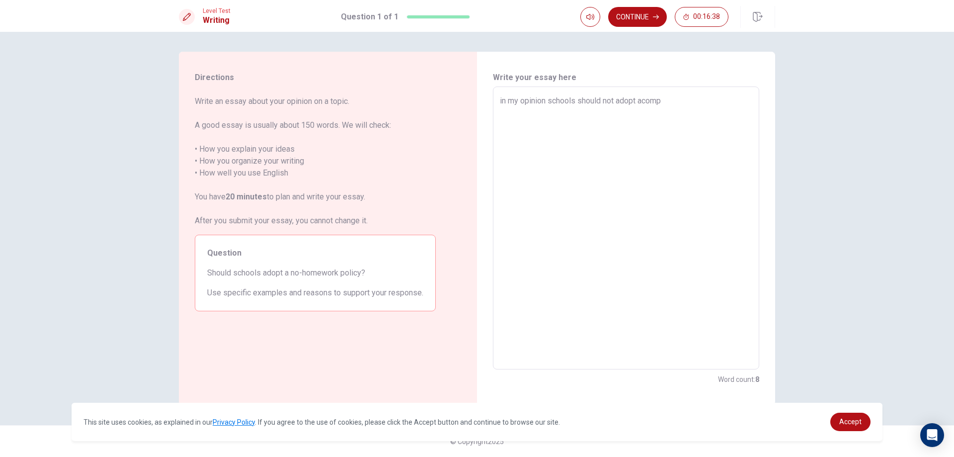
type textarea "x"
type textarea "in my opinion schools should not adopt acompl"
type textarea "x"
type textarea "in my opinion schools should not adopt acomple"
type textarea "x"
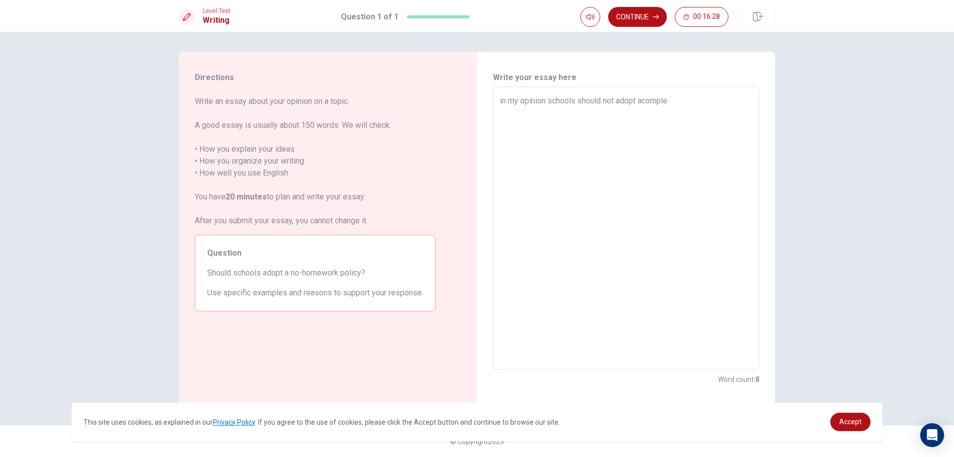
type textarea "in my opinion schools should not adopt acomplet"
type textarea "x"
type textarea "in my opinion schools should not adopt acomplete"
type textarea "x"
type textarea "in my opinion schools should not adopt acomplete"
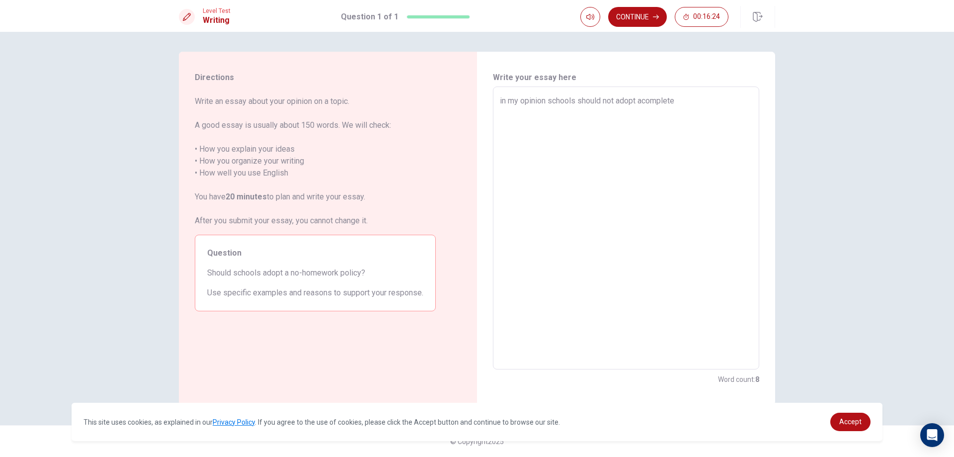
type textarea "x"
type textarea "in my opinion schools should not adopt acomplete n"
type textarea "x"
type textarea "in my opinion schools should not adopt acomplete no"
type textarea "x"
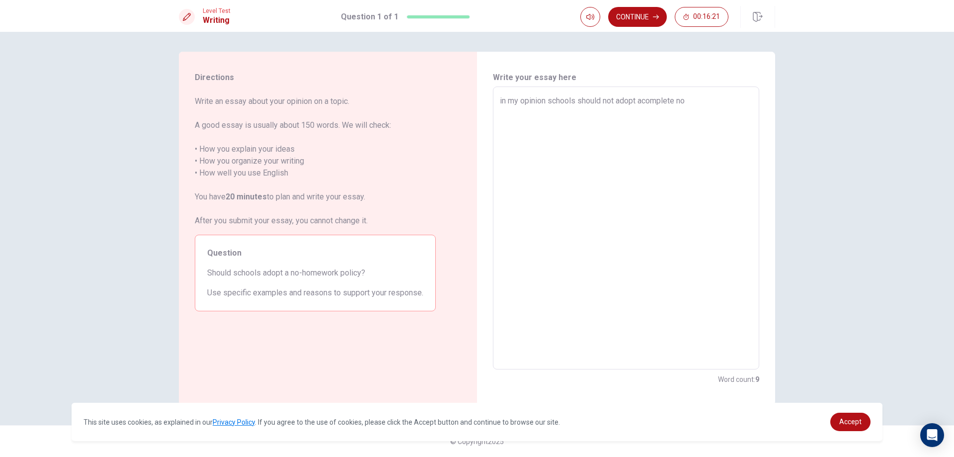
type textarea "in my opinion schools should not adopt acomplete no-"
type textarea "x"
type textarea "in my opinion schools should not adopt acomplete no-h"
type textarea "x"
type textarea "in my opinion schools should not adopt acomplete no-ho"
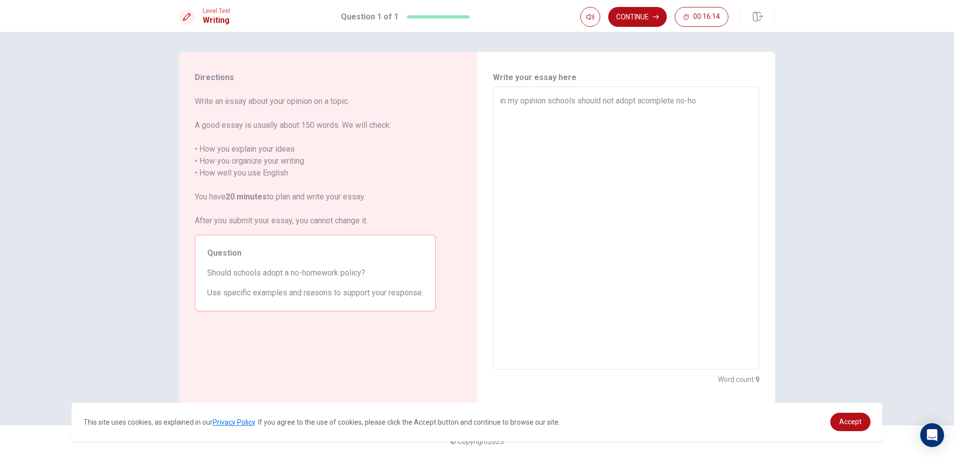
type textarea "x"
type textarea "in my opinion schools should not adopt acomplete no-hom"
type textarea "x"
type textarea "in my opinion schools should not adopt acomplete no-home"
type textarea "x"
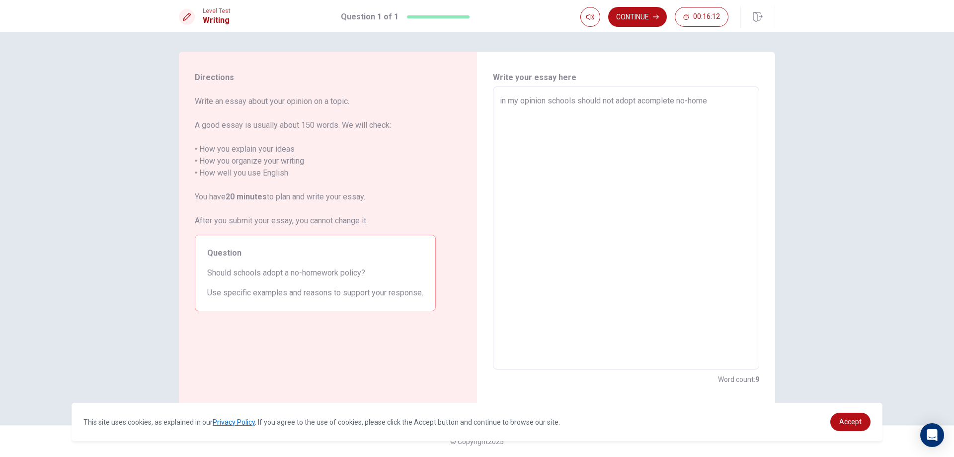
type textarea "in my opinion schools should not adopt acomplete no-homew"
type textarea "x"
type textarea "in my opinion schools should not adopt acomplete no-homewe"
type textarea "x"
type textarea "in my opinion schools should not adopt acomplete no-homeweo"
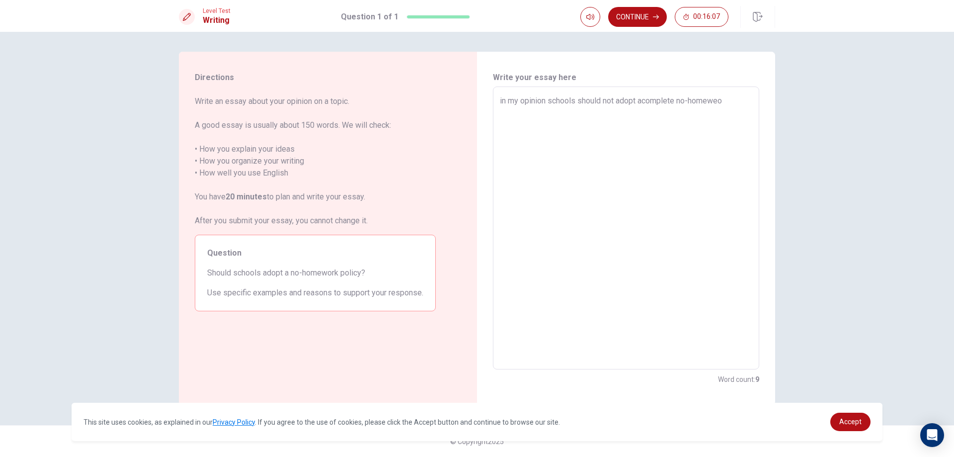
type textarea "x"
type textarea "in my opinion schools should not adopt acomplete no-homeweor"
type textarea "x"
type textarea "in my opinion schools should not adopt acomplete no-homeweork"
type textarea "x"
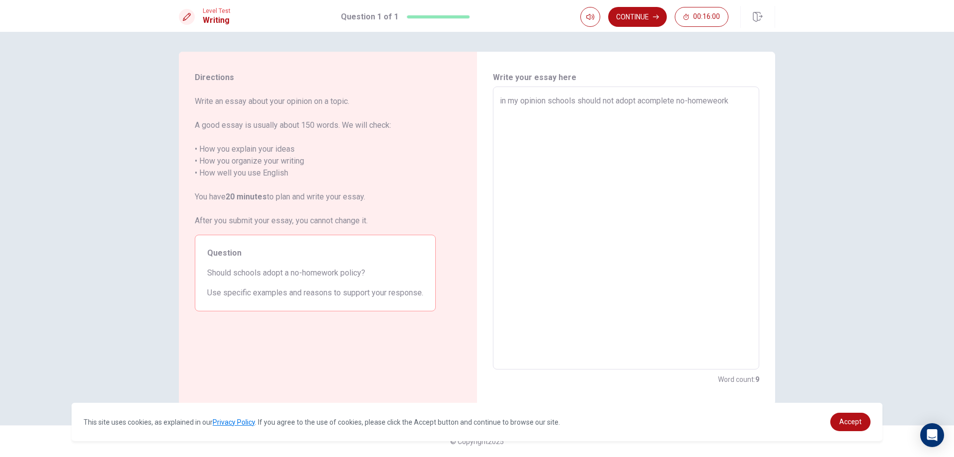
type textarea "in my opinion schools should not adopt acomplete no-homeweork"
type textarea "x"
type textarea "in my opinion schools should not adopt acomplete no-homeweork p"
type textarea "x"
type textarea "in my opinion schools should not adopt acomplete no-homeweork po"
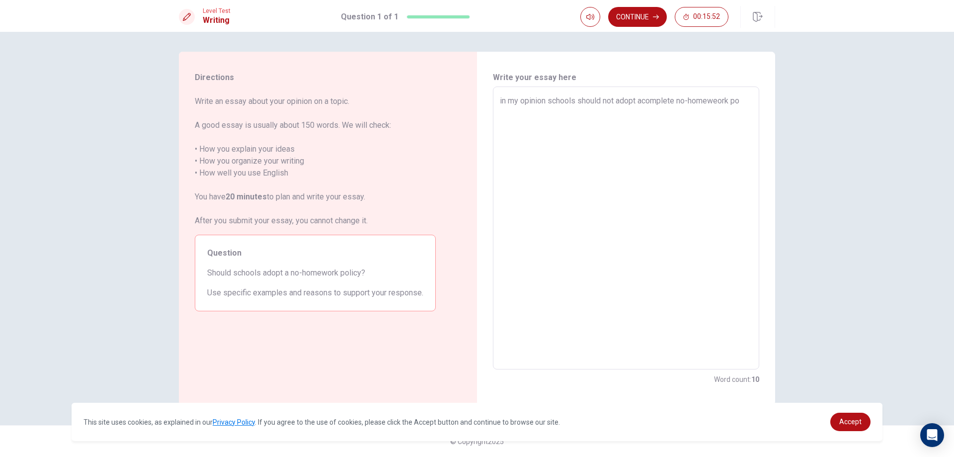
type textarea "x"
type textarea "in my opinion schools should not adopt acomplete no-homeweork pol"
type textarea "x"
type textarea "in my opinion schools should not adopt acomplete no-homeweork poll"
type textarea "x"
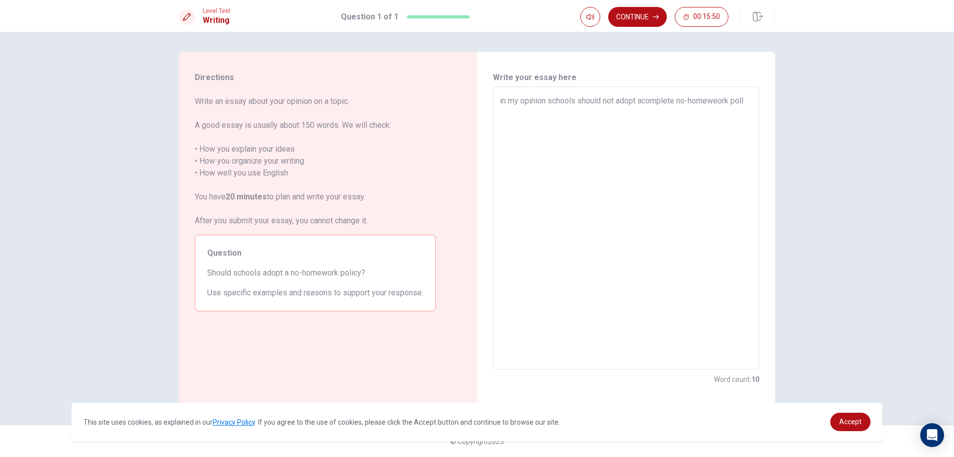
type textarea "in my opinion schools should not adopt acomplete no-homeweork pollc"
type textarea "x"
type textarea "in my opinion schools should not adopt acomplete no-homeweork pollcy"
type textarea "x"
type textarea "in my opinion schools should not adopt acomplete no-homeweork pollcy"
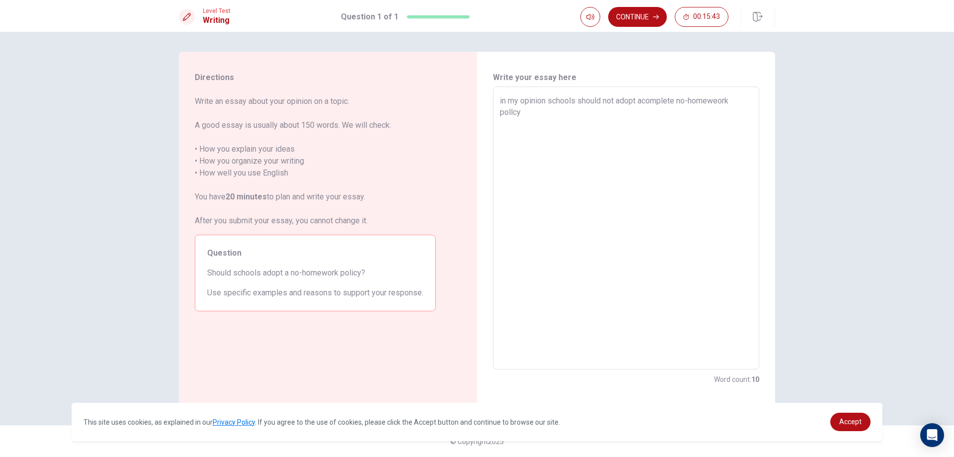
type textarea "x"
type textarea "in my opinion schools should not adopt acomplete no-homeweork pollcy b"
type textarea "x"
type textarea "in my opinion schools should not adopt acomplete no-homeweork pollcy bu"
type textarea "x"
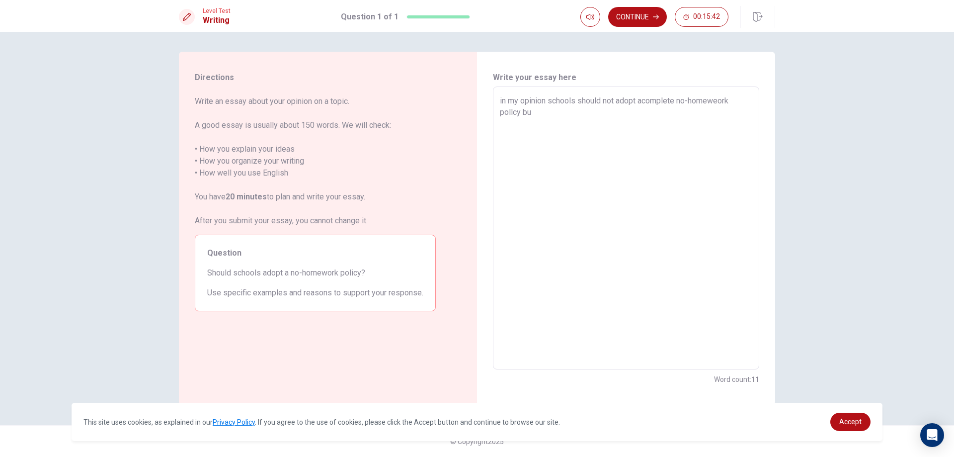
type textarea "in my opinion schools should not adopt acomplete no-homeweork pollcy but"
type textarea "x"
type textarea "in my opinion schools should not adopt acomplete no-homeweork pollcy but"
type textarea "x"
type textarea "in my opinion schools should not adopt acomplete no-homeweork pollcy but t"
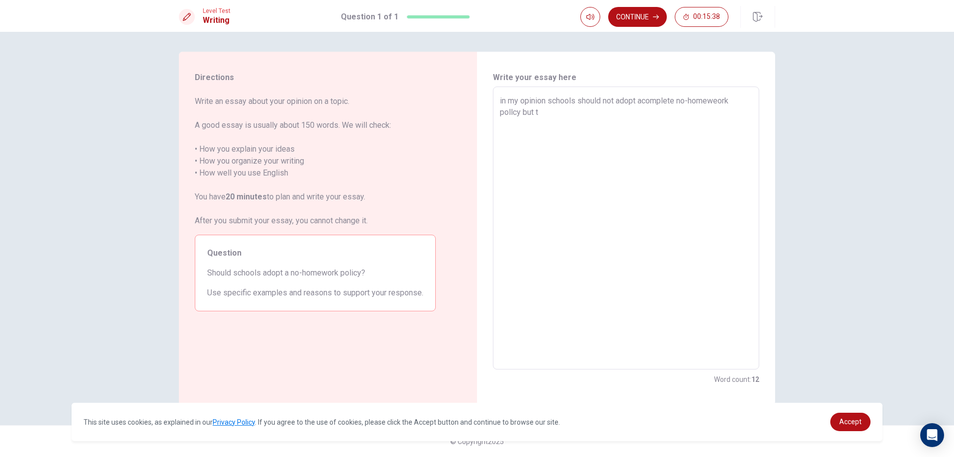
type textarea "x"
type textarea "in my opinion schools should not adopt acomplete no-homeweork pollcy but th"
type textarea "x"
type textarea "in my opinion schools should not adopt acomplete no-homeweork pollcy but the"
type textarea "x"
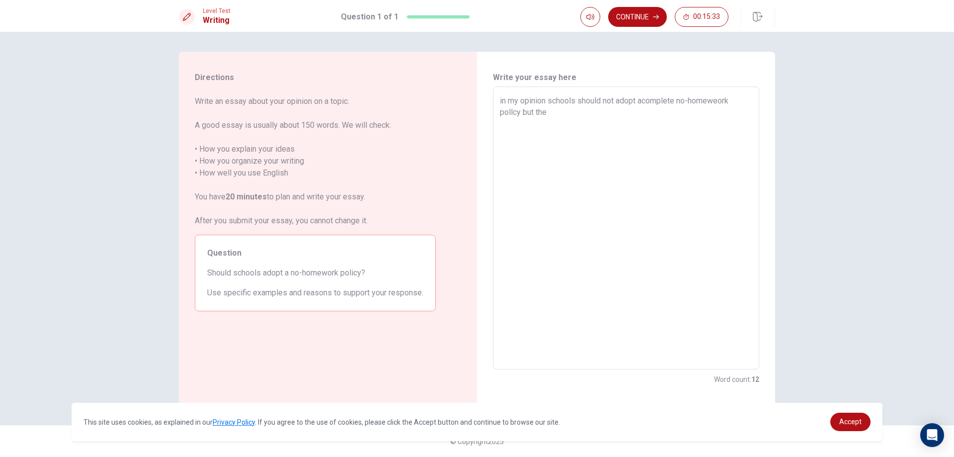
type textarea "in my opinion schools should not adopt acomplete no-homeweork pollcy but they"
type textarea "x"
type textarea "in my opinion schools should not adopt acomplete no-homeweork pollcy but they"
type textarea "x"
type textarea "in my opinion schools should not adopt acomplete no-homeweork pollcy but they s"
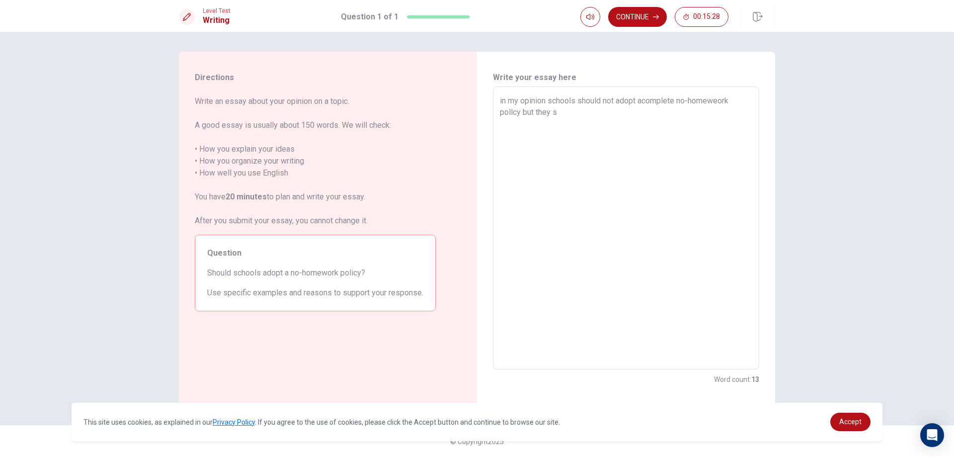
type textarea "x"
type textarea "in my opinion schools should not adopt acomplete no-homeweork pollcy but they sh"
type textarea "x"
type textarea "in my opinion schools should not adopt acomplete no-homeweork pollcy but they s…"
type textarea "x"
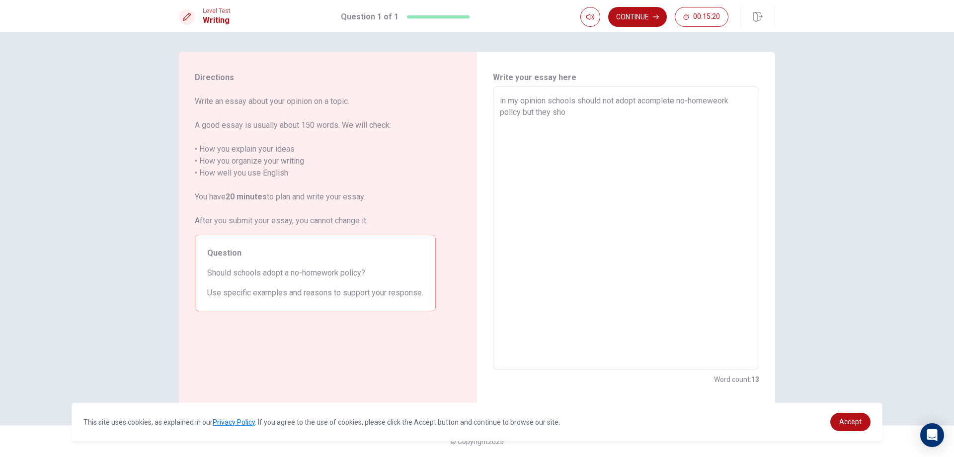
type textarea "in my opinion schools should not adopt acomplete no-homeweork pollcy but they s…"
type textarea "x"
type textarea "in my opinion schools should not adopt acomplete no-homeweork pollcy but they s…"
type textarea "x"
type textarea "in my opinion schools should not adopt acomplete no-homeweork pollcy but they s…"
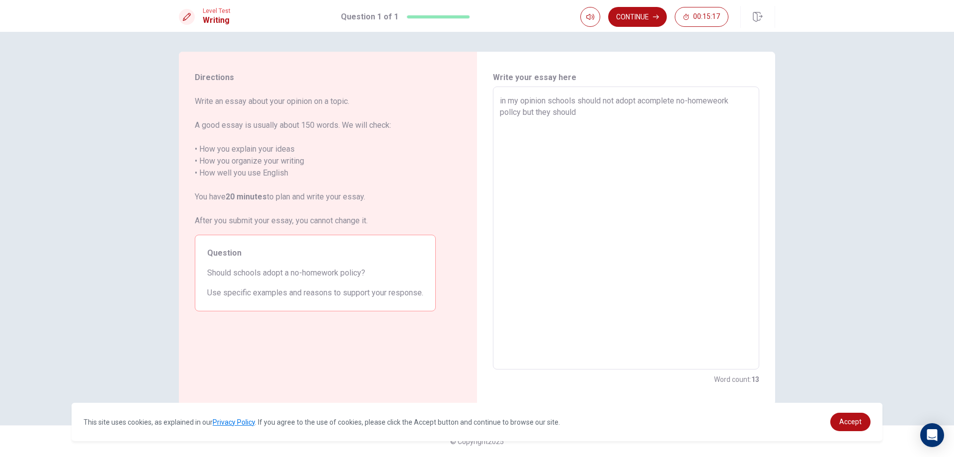
type textarea "x"
type textarea "in my opinion schools should not adopt acomplete no-homeweork pollcy but they s…"
type textarea "x"
type textarea "in my opinion schools should not adopt acomplete no-homeweork pollcy but they s…"
type textarea "x"
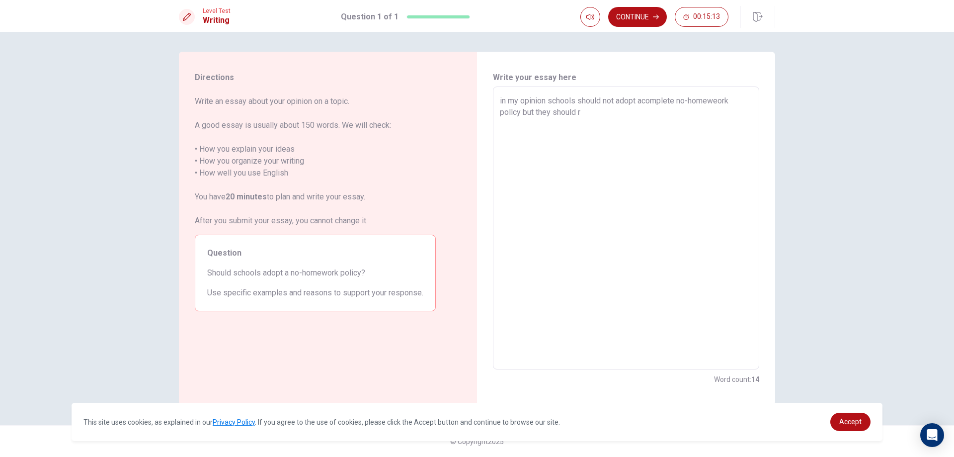
type textarea "in my opinion schools should not adopt acomplete no-homeweork pollcy but they s…"
type textarea "x"
click at [653, 10] on button "Continue" at bounding box center [637, 17] width 59 height 20
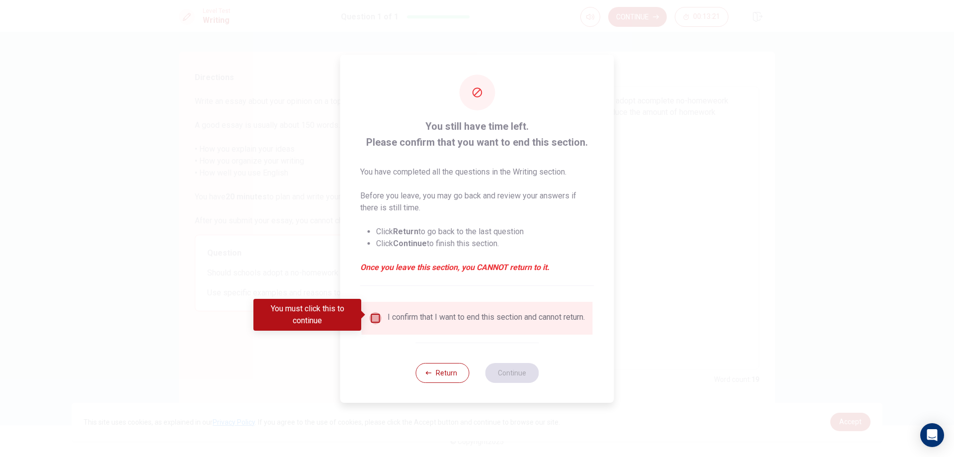
click at [380, 312] on input "You must click this to continue" at bounding box center [376, 318] width 12 height 12
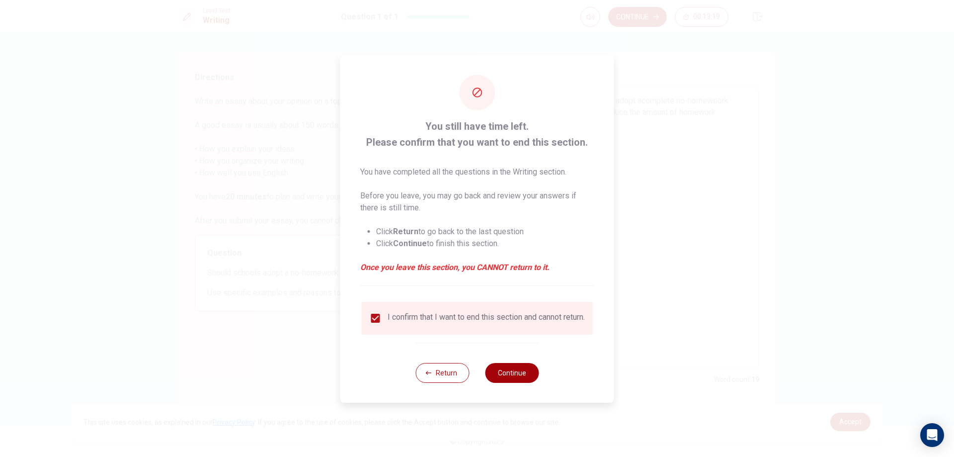
click at [527, 376] on button "Continue" at bounding box center [512, 373] width 54 height 20
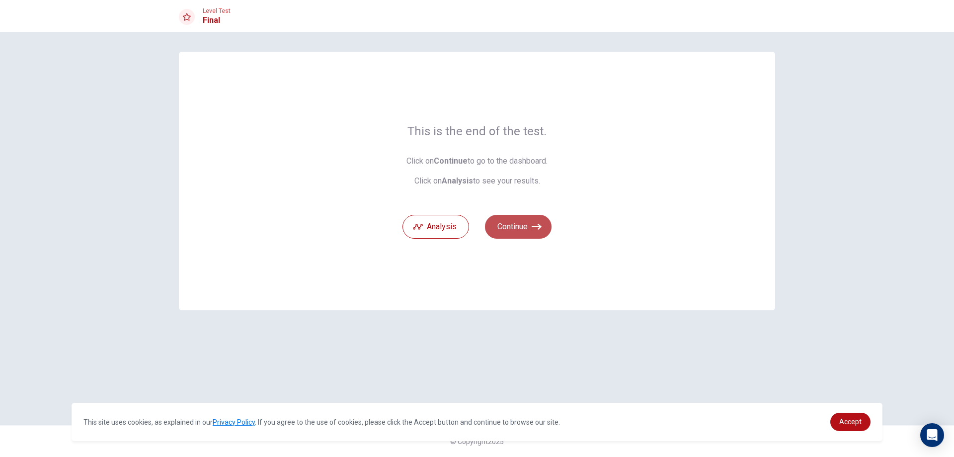
click at [531, 222] on button "Continue" at bounding box center [518, 227] width 67 height 24
